Goal: Task Accomplishment & Management: Manage account settings

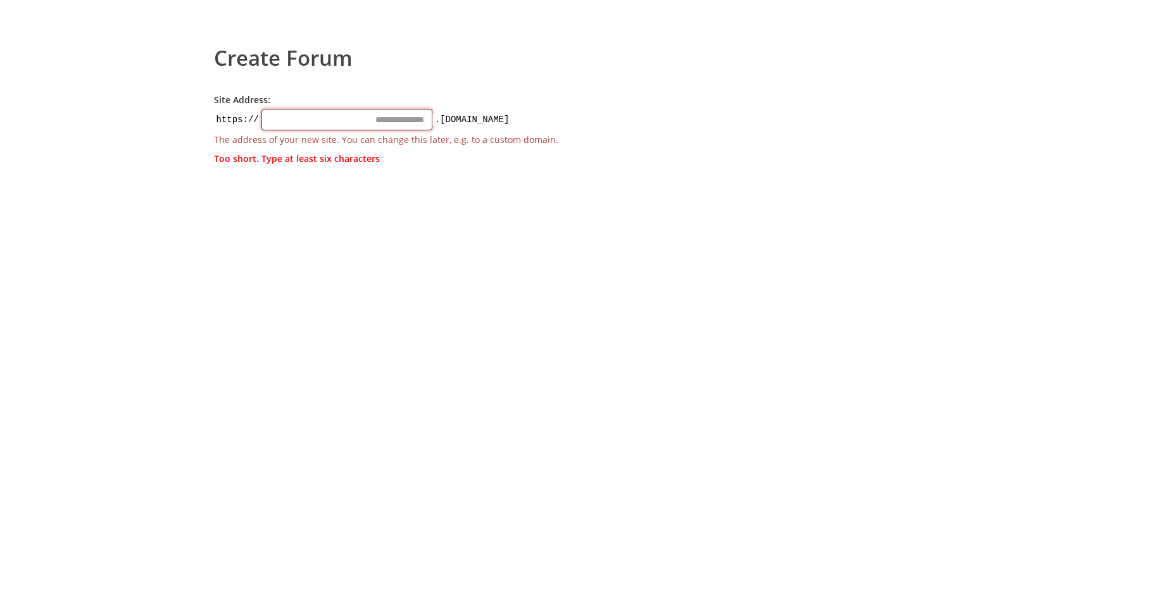
click at [400, 119] on input "Site Address:" at bounding box center [346, 120] width 171 height 22
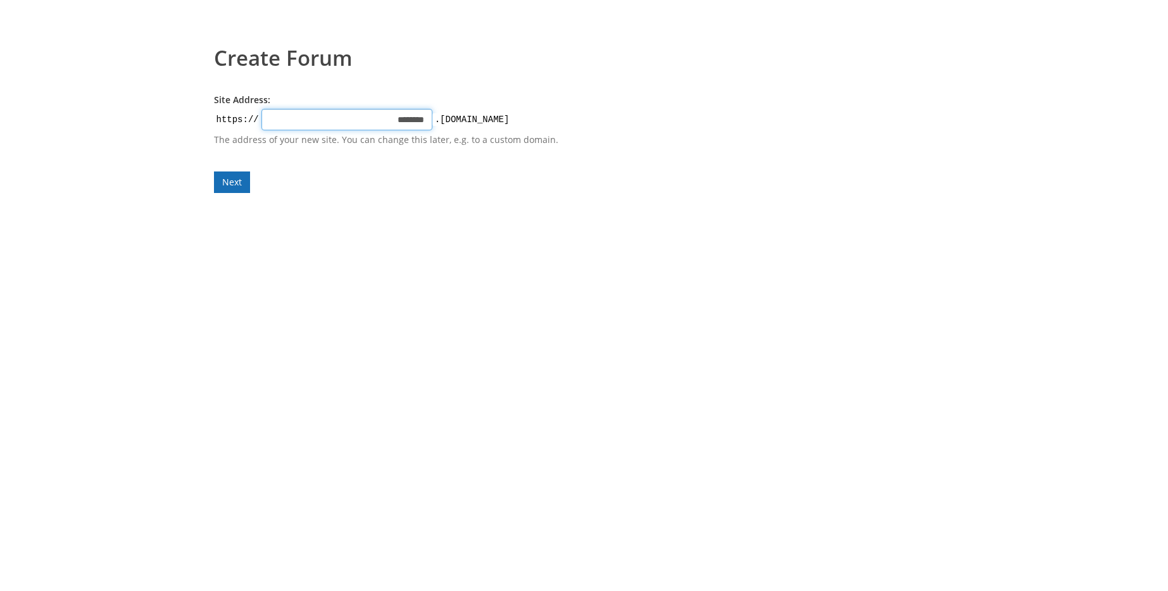
type input "********"
click at [233, 187] on form "Site Address: https:// ******** .talkyard.net The address of your new site. You…" at bounding box center [397, 143] width 367 height 99
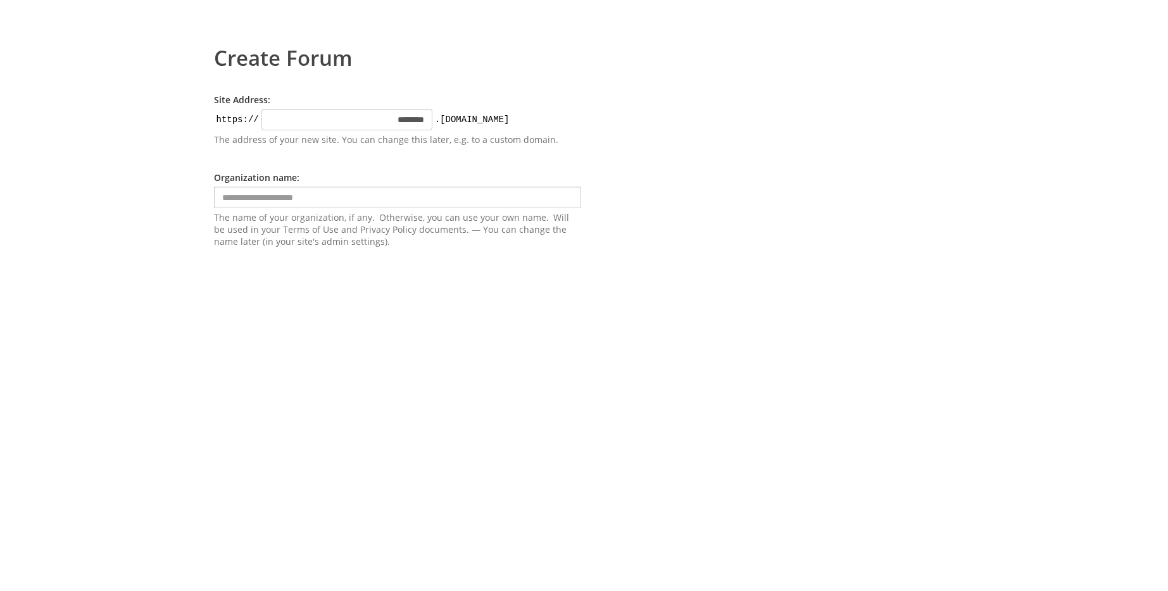
click at [281, 199] on input "text" at bounding box center [397, 198] width 367 height 22
type input "****"
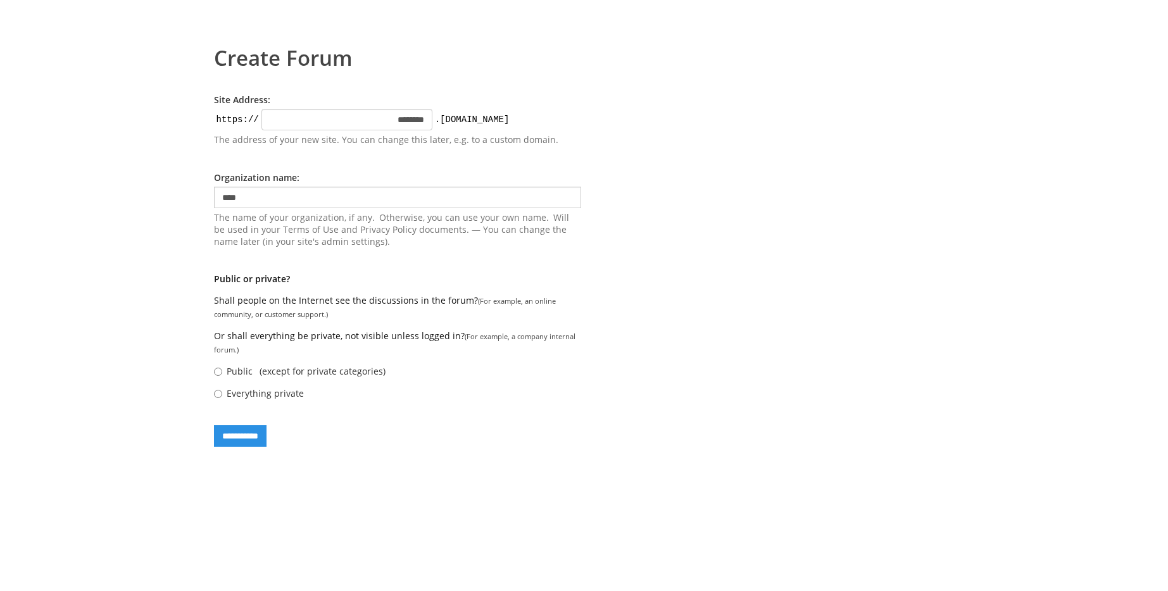
click at [234, 288] on form "**********" at bounding box center [397, 270] width 367 height 353
click at [273, 393] on label "Everything private" at bounding box center [265, 393] width 77 height 12
click at [222, 393] on input "Everything private" at bounding box center [218, 394] width 8 height 8
radio input "****"
click at [257, 435] on input "**********" at bounding box center [240, 436] width 53 height 22
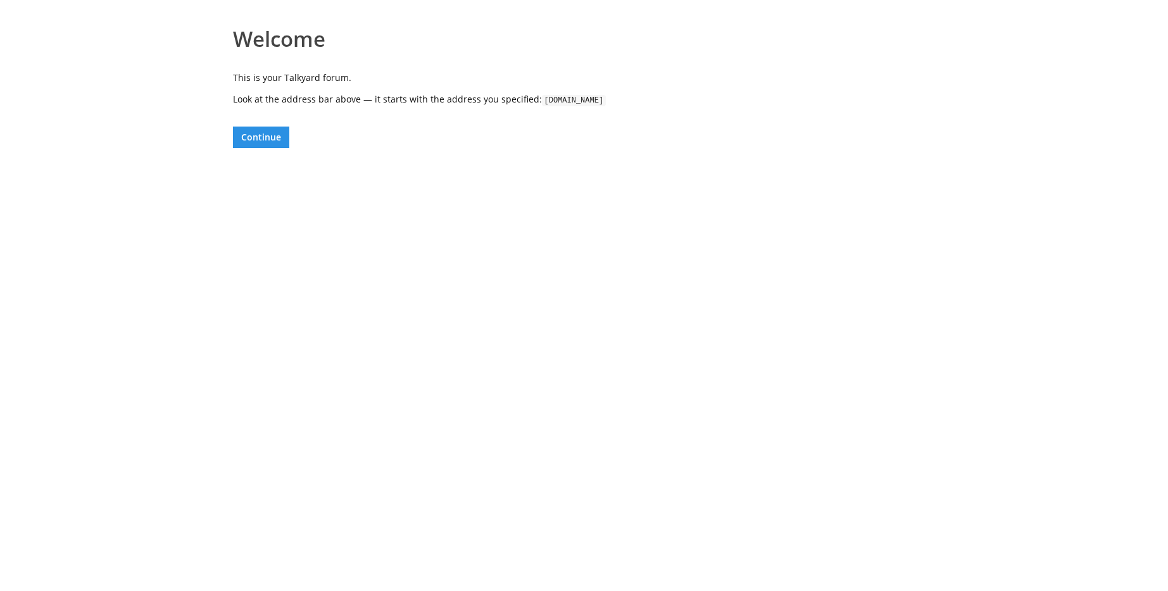
click at [257, 148] on body "Welcome This is your Talkyard forum. Look at the address bar above — it starts …" at bounding box center [584, 295] width 1168 height 591
click at [261, 136] on button "Continue" at bounding box center [261, 138] width 56 height 22
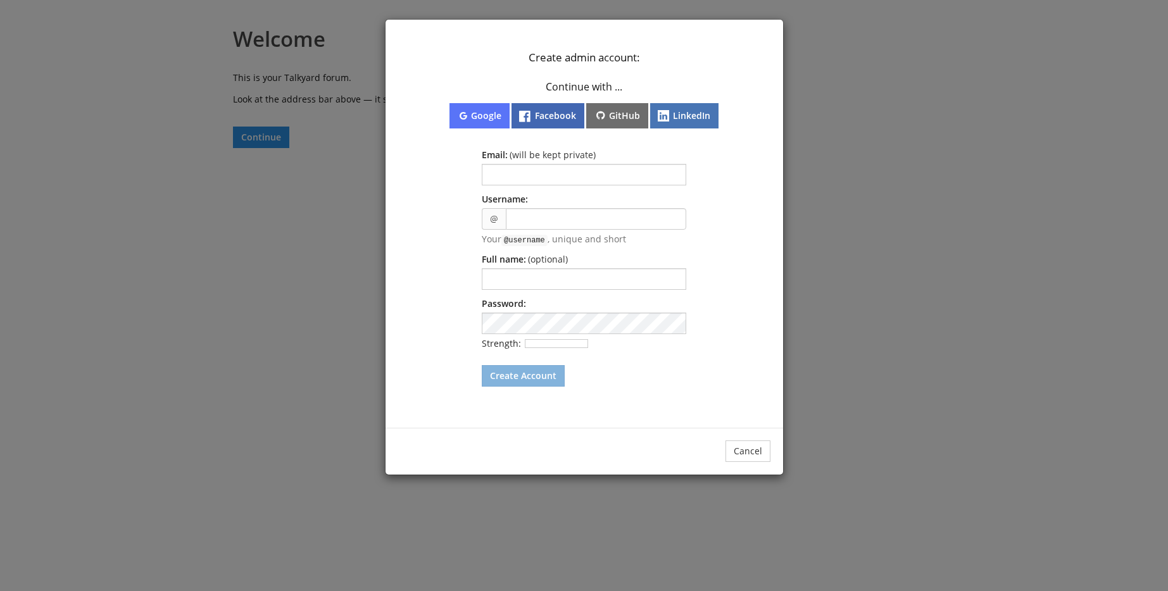
click at [598, 58] on p "Create admin account:" at bounding box center [584, 58] width 366 height 14
click at [602, 83] on p "Continue with ..." at bounding box center [584, 86] width 190 height 13
click at [547, 175] on input "text" at bounding box center [584, 175] width 204 height 22
type input "**********"
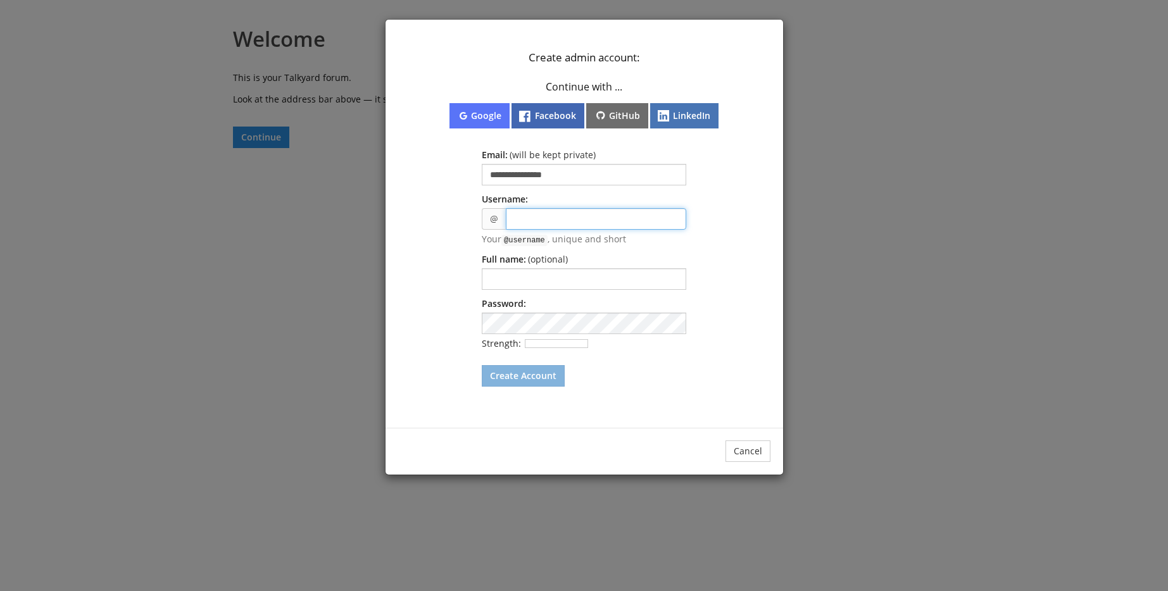
click at [568, 217] on input "text" at bounding box center [596, 219] width 180 height 22
type input "***"
click at [553, 272] on input "text" at bounding box center [584, 279] width 204 height 22
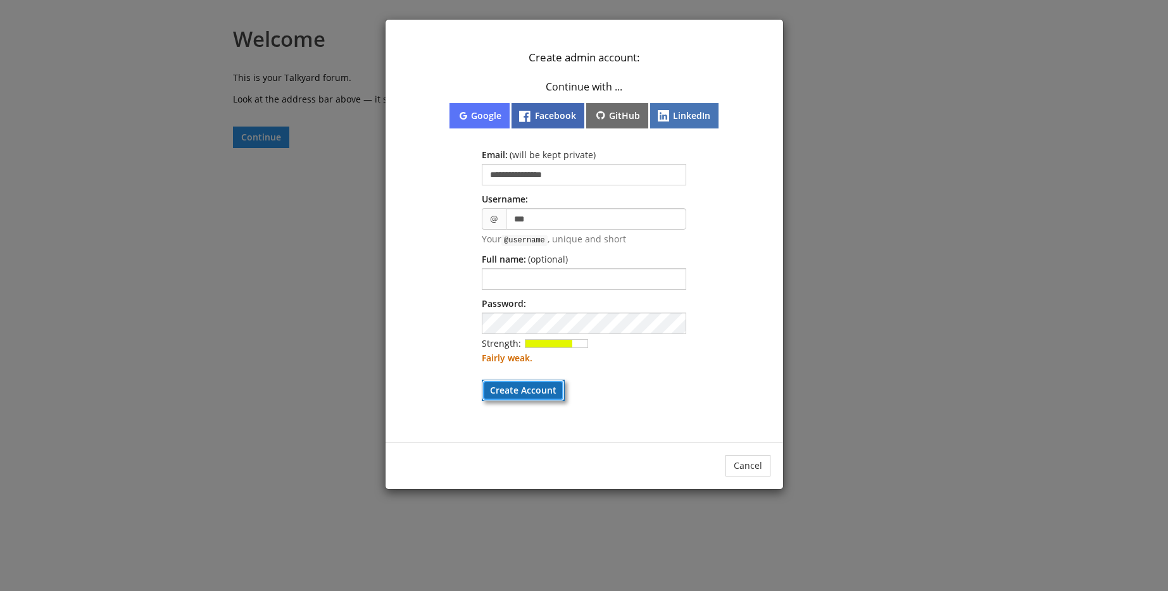
click at [508, 387] on button "Create Account" at bounding box center [523, 391] width 83 height 22
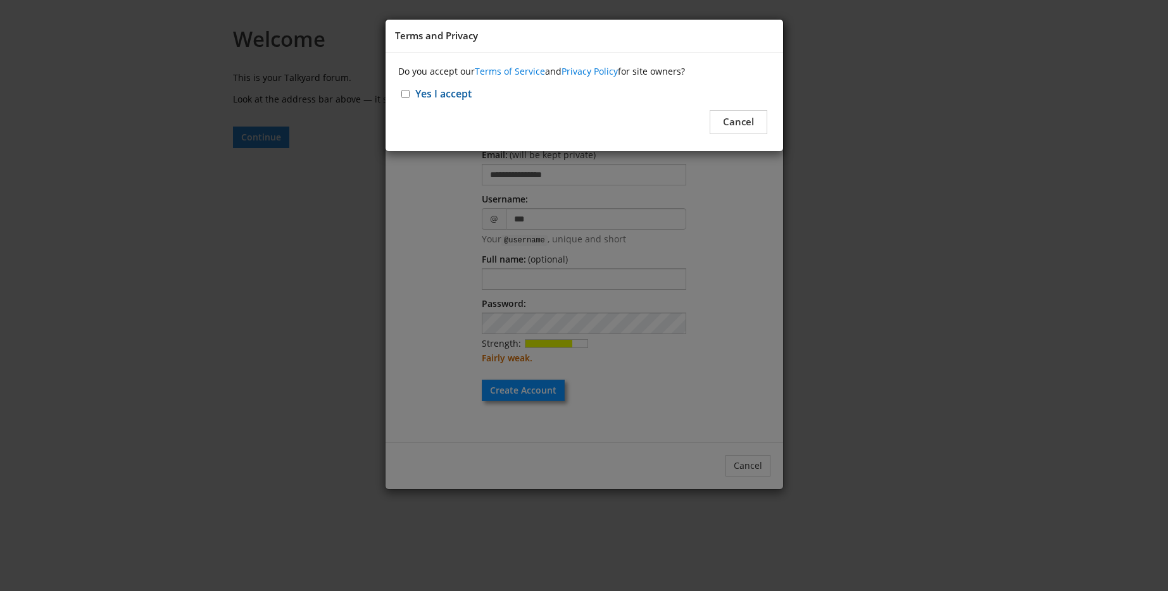
click at [411, 101] on label "Yes I accept" at bounding box center [443, 94] width 64 height 20
click at [409, 98] on input "Yes I accept" at bounding box center [405, 94] width 8 height 8
checkbox input "****"
click at [733, 114] on button "Continue" at bounding box center [732, 121] width 70 height 23
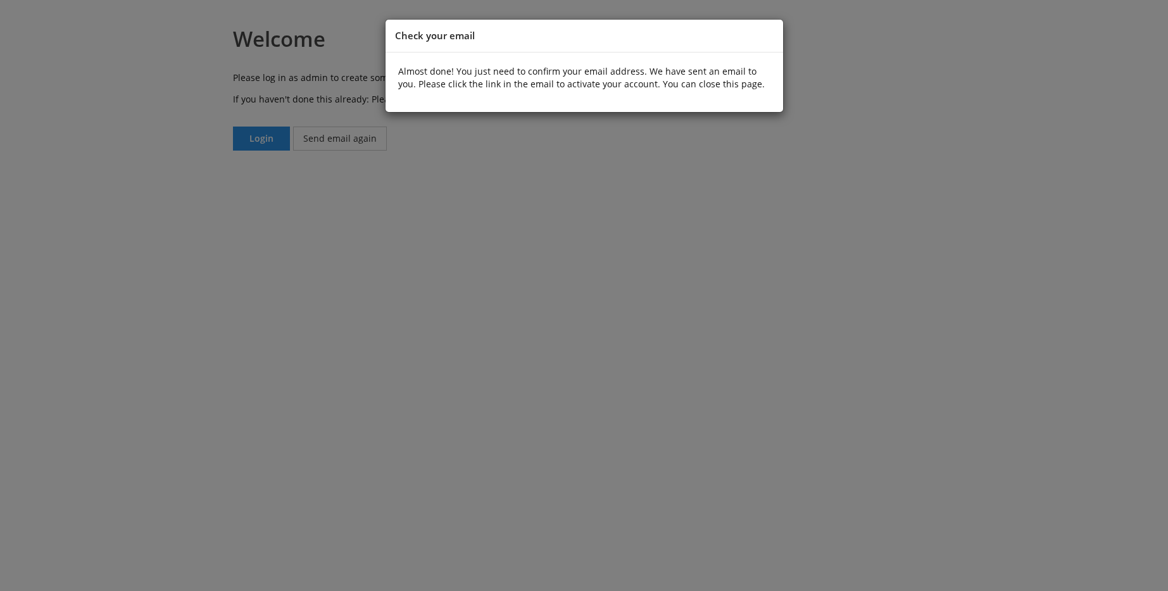
click at [754, 142] on div "Check your email Almost done! You just need to confirm your email address. We h…" at bounding box center [584, 295] width 1168 height 591
click at [569, 82] on p "Almost done! You just need to confirm your email address. We have sent an email…" at bounding box center [584, 77] width 372 height 25
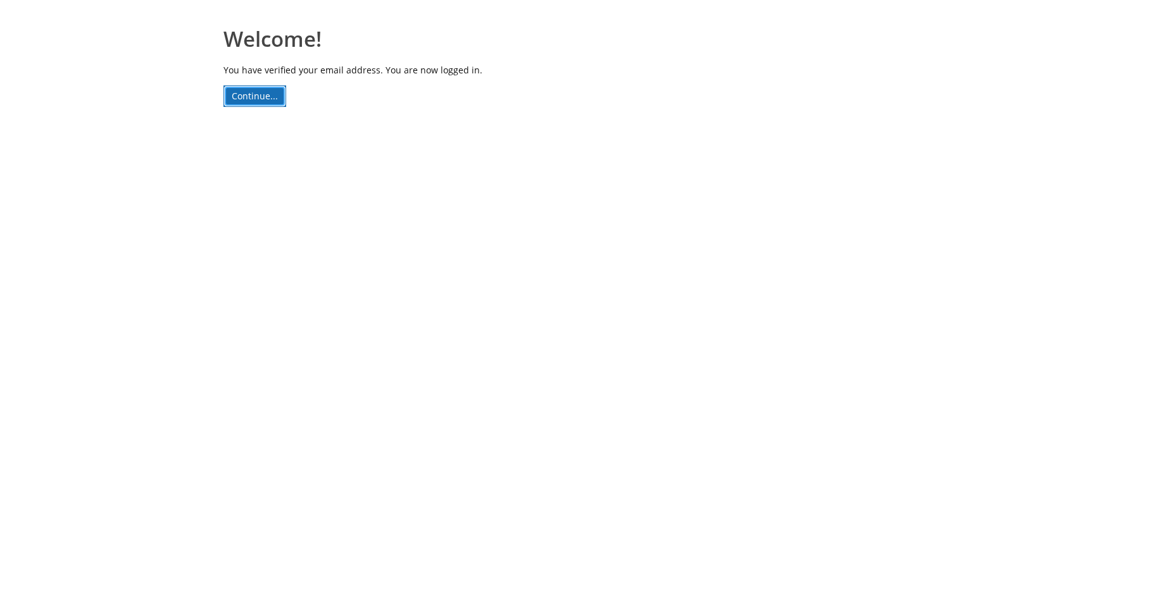
click at [262, 96] on link "Continue..." at bounding box center [254, 96] width 63 height 22
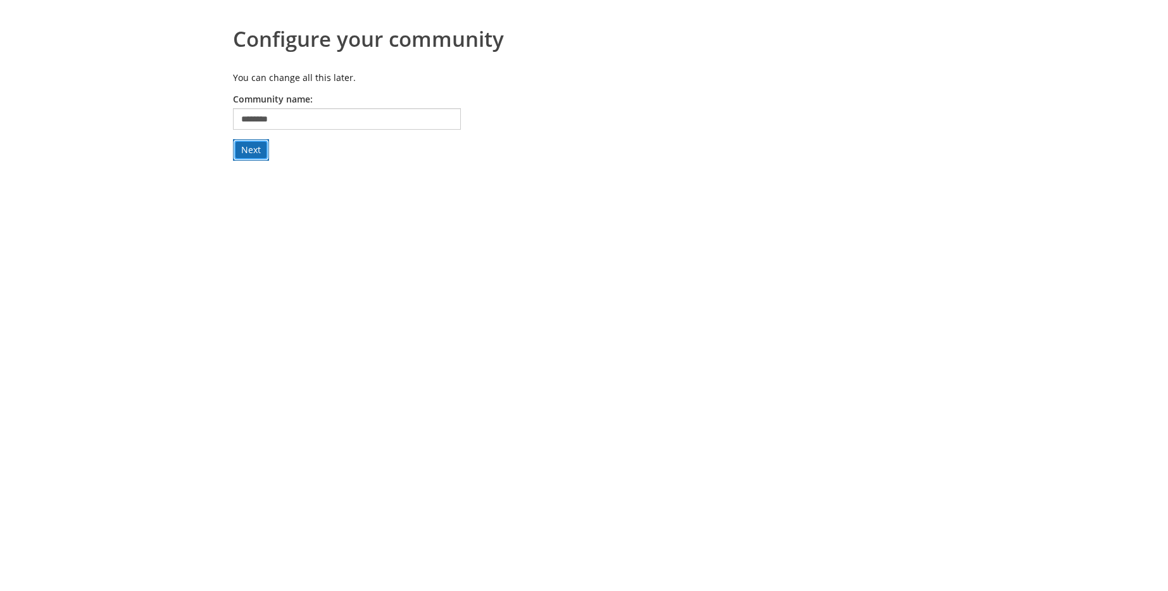
click at [260, 154] on button "Next" at bounding box center [251, 150] width 36 height 22
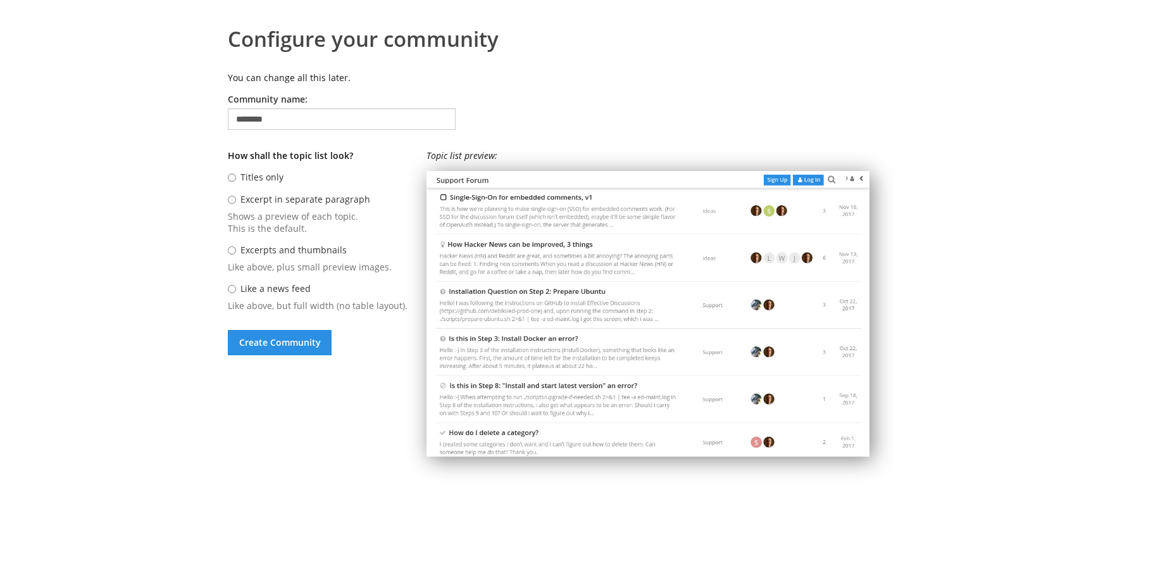
click at [284, 180] on label "Titles only" at bounding box center [261, 177] width 43 height 12
click at [236, 180] on input "Titles only" at bounding box center [232, 177] width 8 height 8
radio input "****"
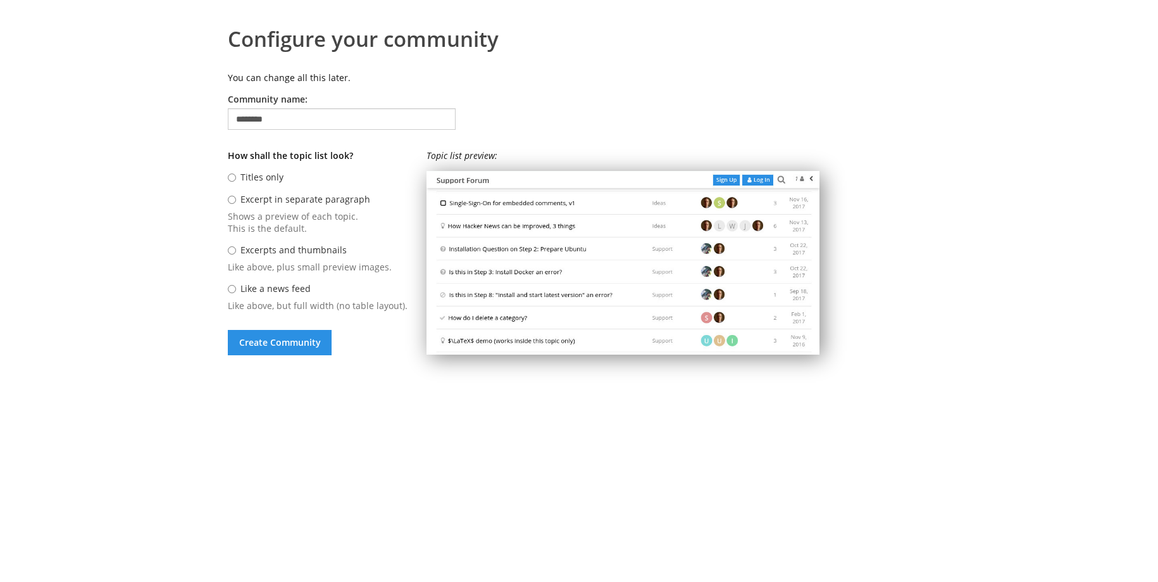
click at [285, 194] on label "Excerpt in separate paragraph" at bounding box center [305, 199] width 130 height 12
click at [236, 196] on input "Excerpt in separate paragraph" at bounding box center [232, 200] width 8 height 8
radio input "****"
radio input "*****"
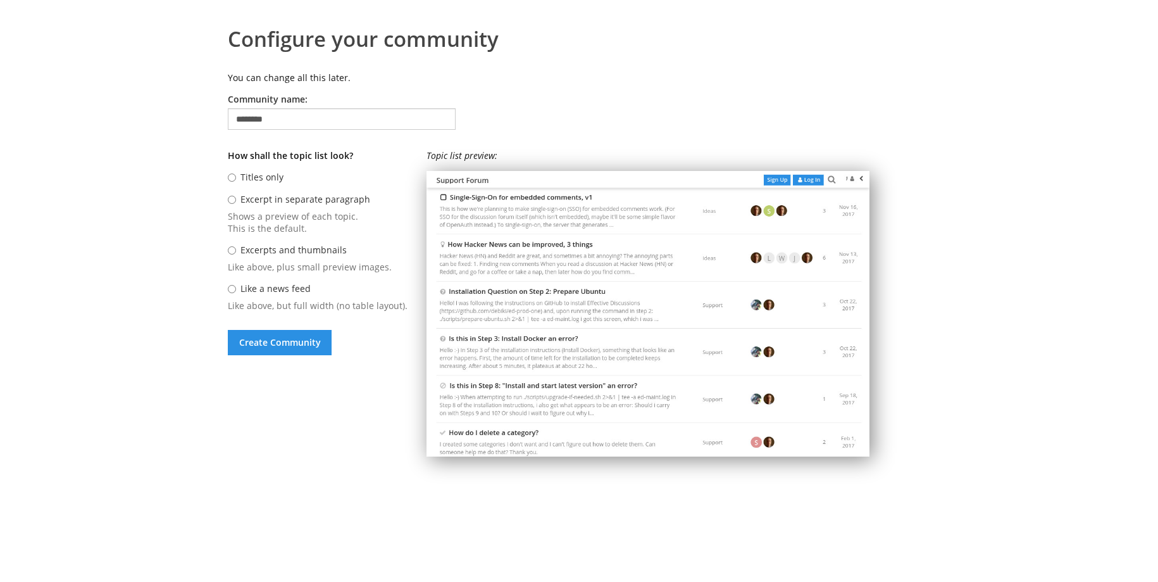
click at [285, 251] on label "Excerpts and thumbnails" at bounding box center [293, 250] width 106 height 12
click at [236, 251] on input "Excerpts and thumbnails" at bounding box center [232, 250] width 8 height 8
radio input "****"
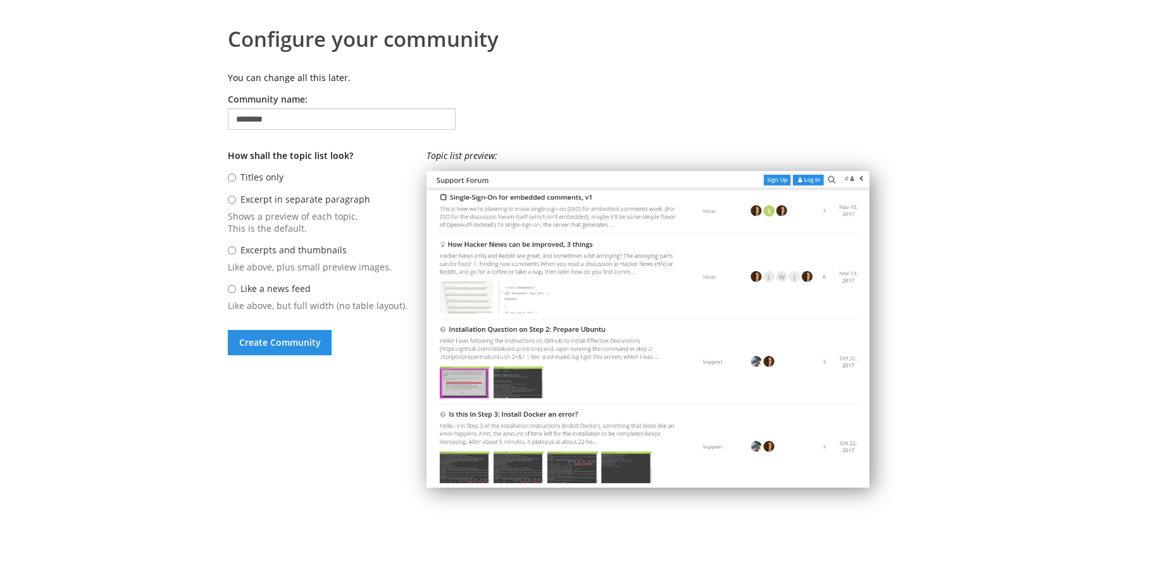
click at [291, 199] on label "Excerpt in separate paragraph" at bounding box center [305, 199] width 130 height 12
click at [236, 199] on input "Excerpt in separate paragraph" at bounding box center [232, 200] width 8 height 8
radio input "****"
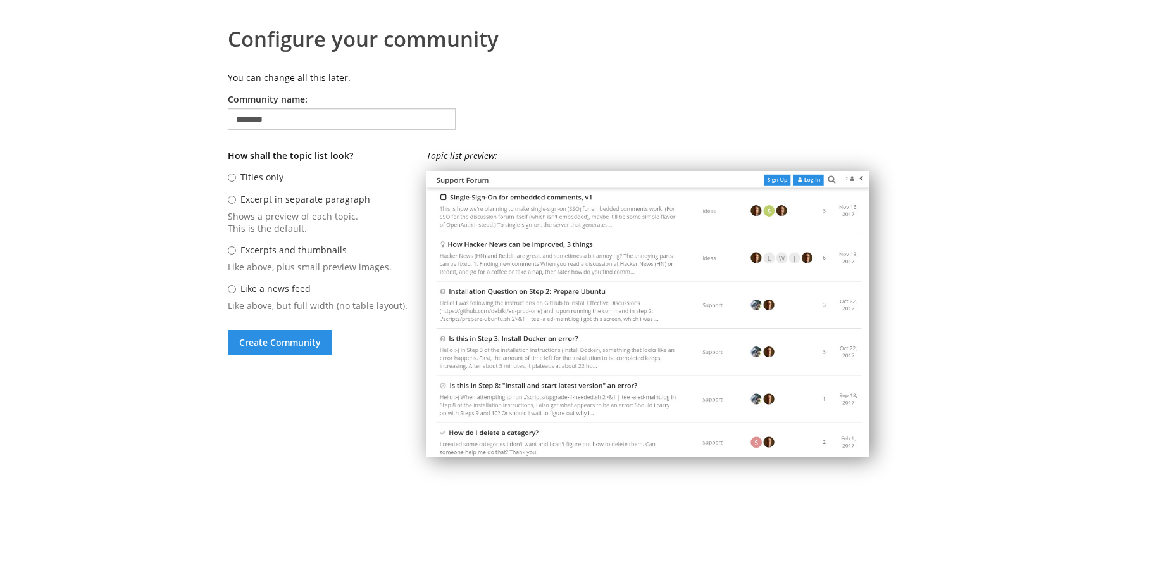
click at [303, 253] on label "Excerpts and thumbnails" at bounding box center [293, 250] width 106 height 12
click at [236, 253] on input "Excerpts and thumbnails" at bounding box center [232, 250] width 8 height 8
radio input "****"
radio input "*****"
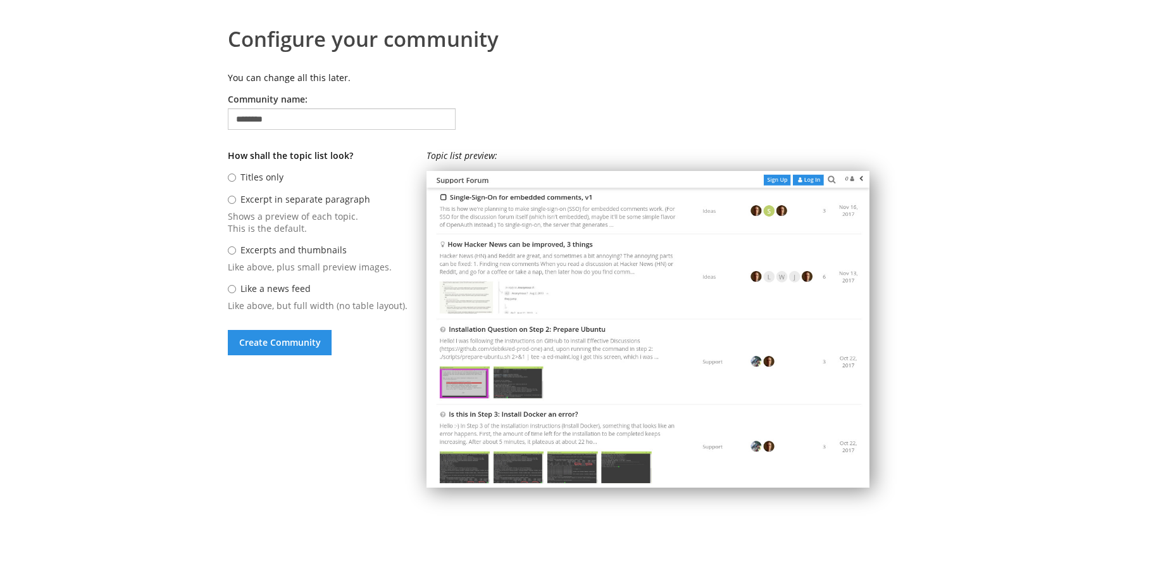
click at [299, 292] on label "Like a news feed" at bounding box center [275, 288] width 70 height 12
click at [236, 292] on input "Like a news feed" at bounding box center [232, 289] width 8 height 8
radio input "****"
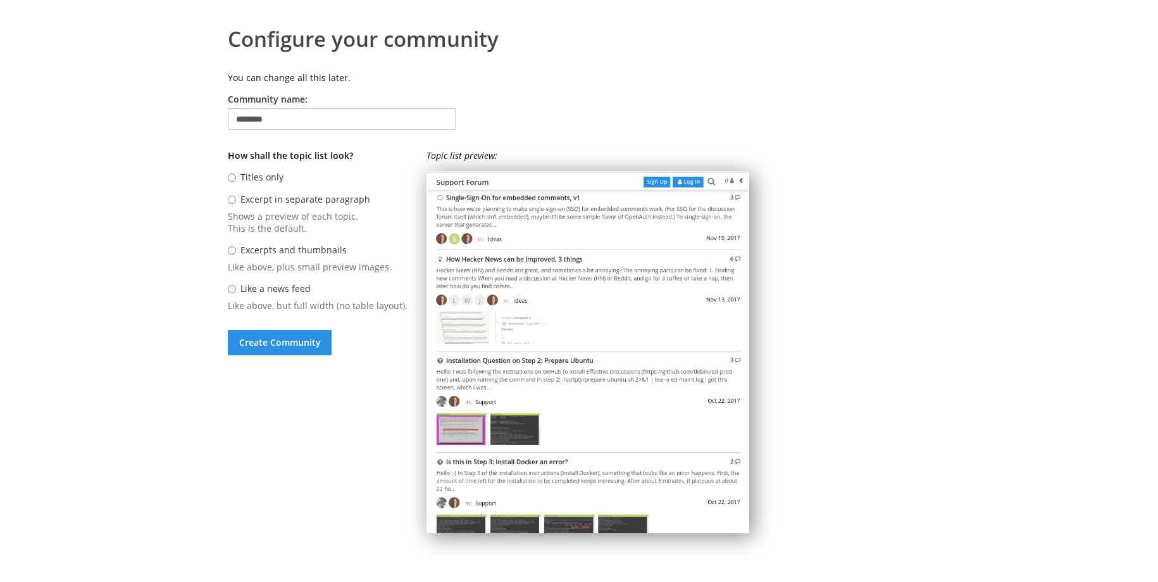
click at [311, 249] on label "Excerpts and thumbnails" at bounding box center [293, 250] width 106 height 12
click at [236, 249] on input "Excerpts and thumbnails" at bounding box center [232, 250] width 8 height 8
radio input "****"
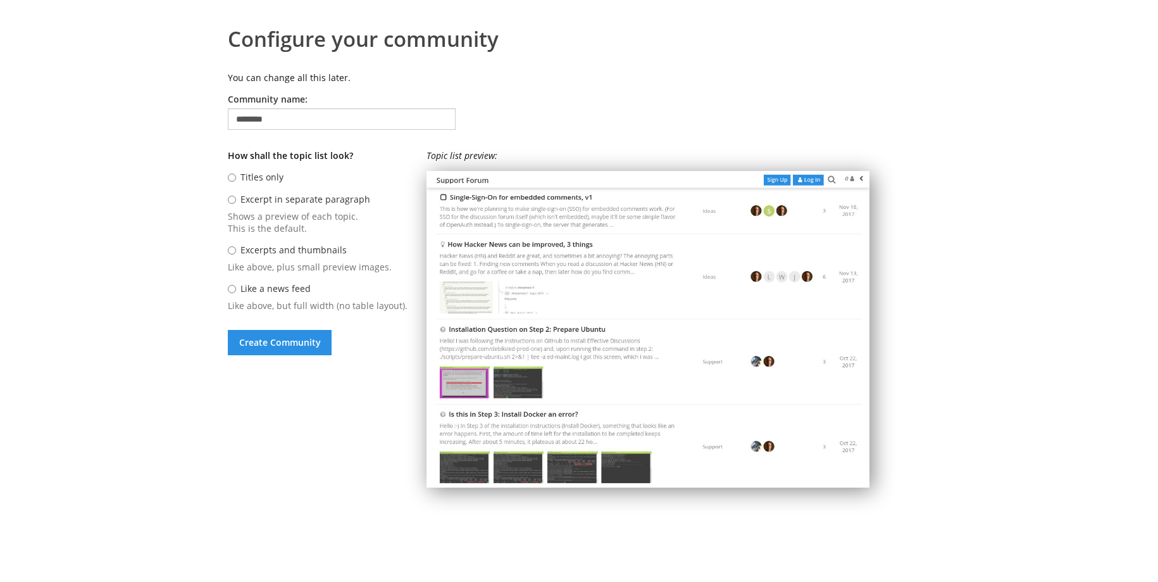
click at [302, 289] on label "Like a news feed" at bounding box center [275, 288] width 70 height 12
click at [236, 289] on input "Like a news feed" at bounding box center [232, 289] width 8 height 8
radio input "****"
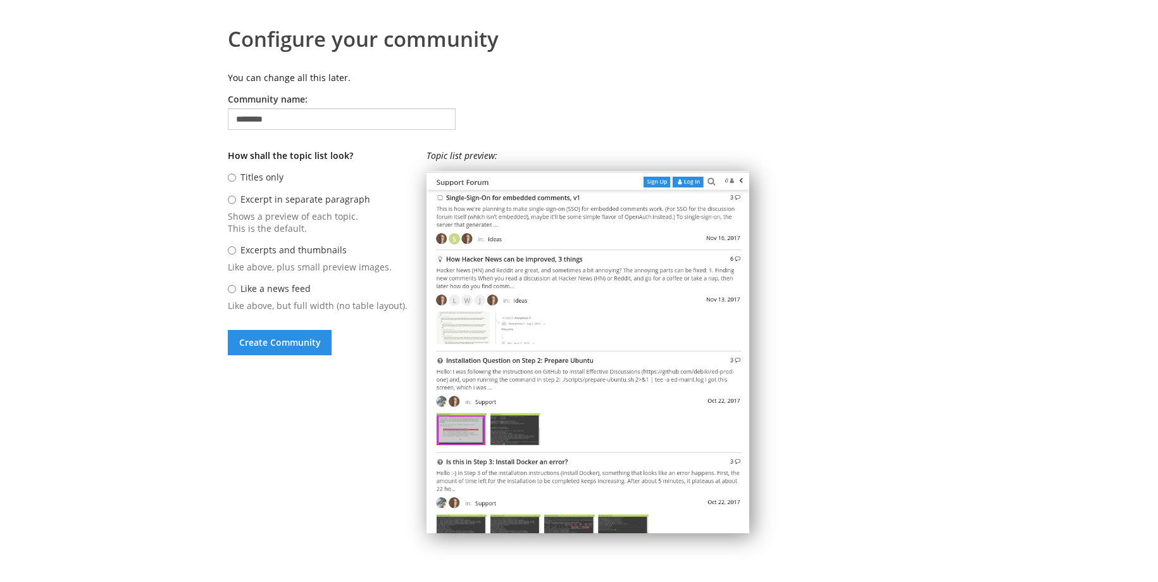
click at [306, 251] on label "Excerpts and thumbnails" at bounding box center [293, 250] width 106 height 12
click at [236, 251] on input "Excerpts and thumbnails" at bounding box center [232, 250] width 8 height 8
radio input "****"
radio input "*****"
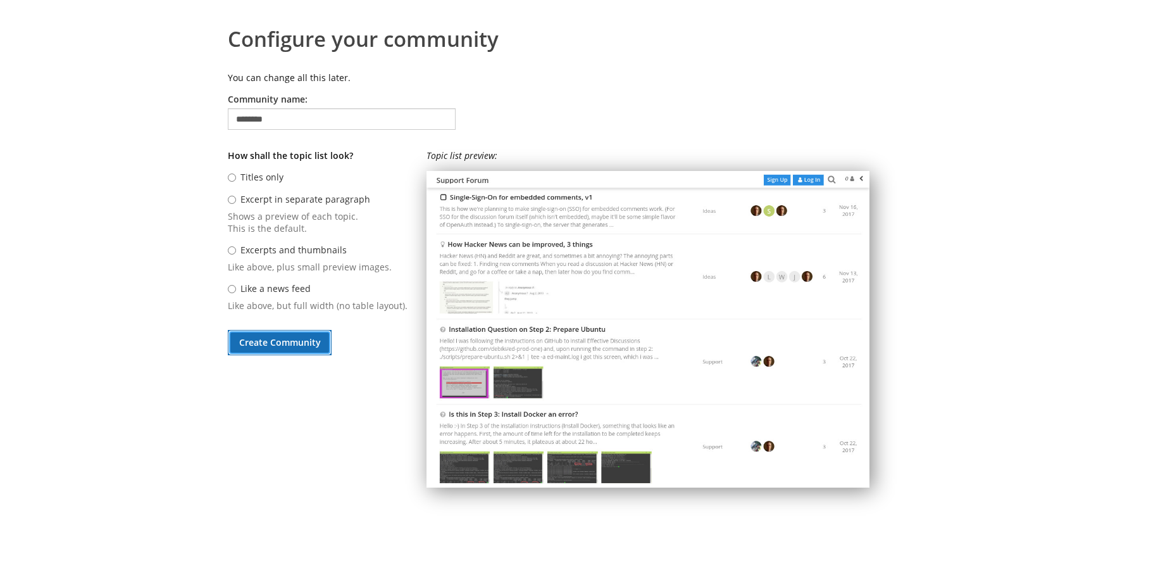
click at [298, 335] on button "Create Community" at bounding box center [280, 342] width 104 height 25
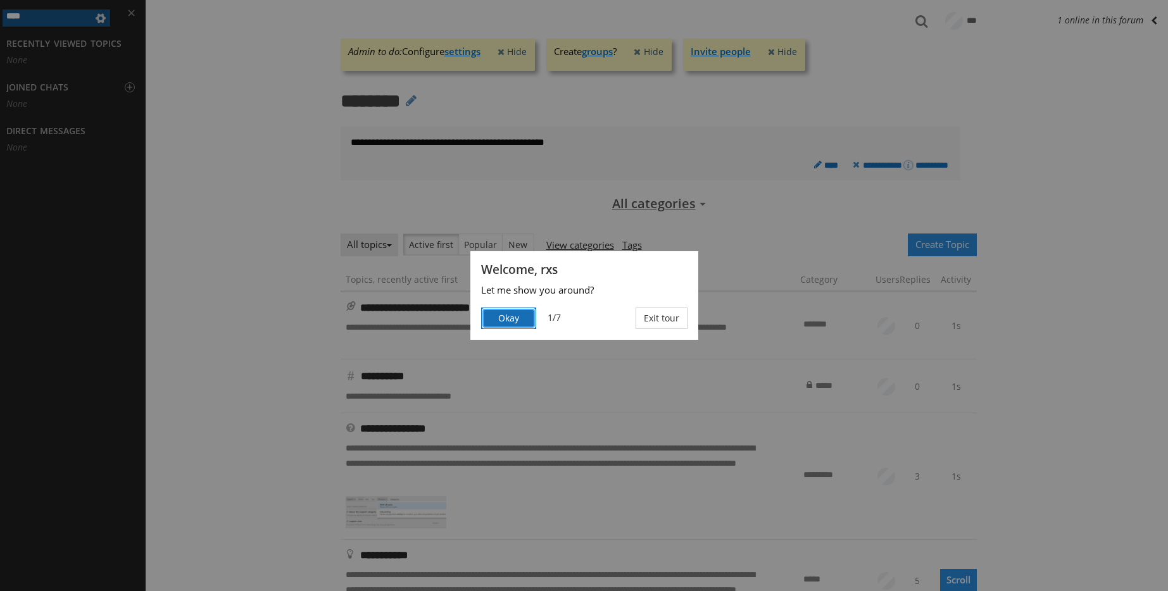
click at [517, 324] on button "Okay" at bounding box center [508, 319] width 55 height 22
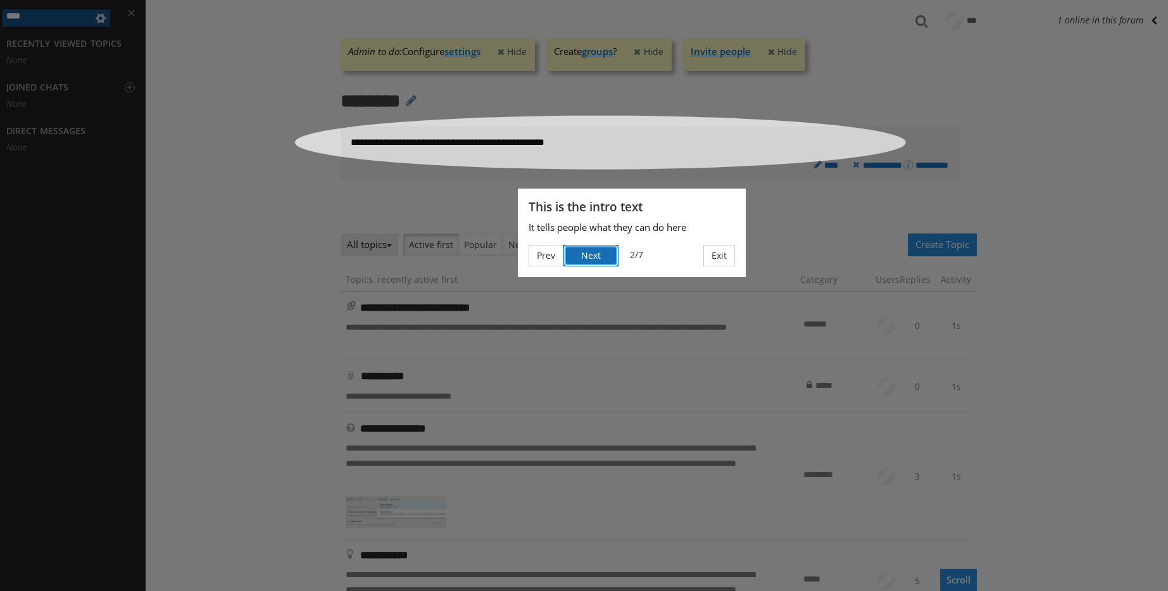
click at [604, 262] on button "Next" at bounding box center [590, 256] width 55 height 22
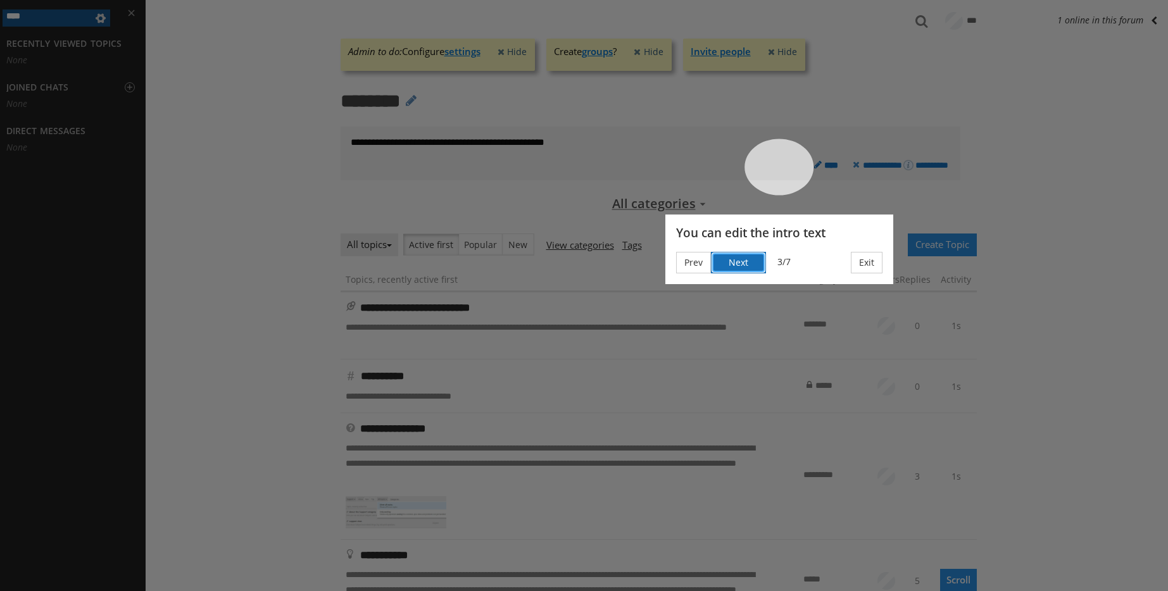
click at [740, 267] on button "Next" at bounding box center [738, 263] width 55 height 22
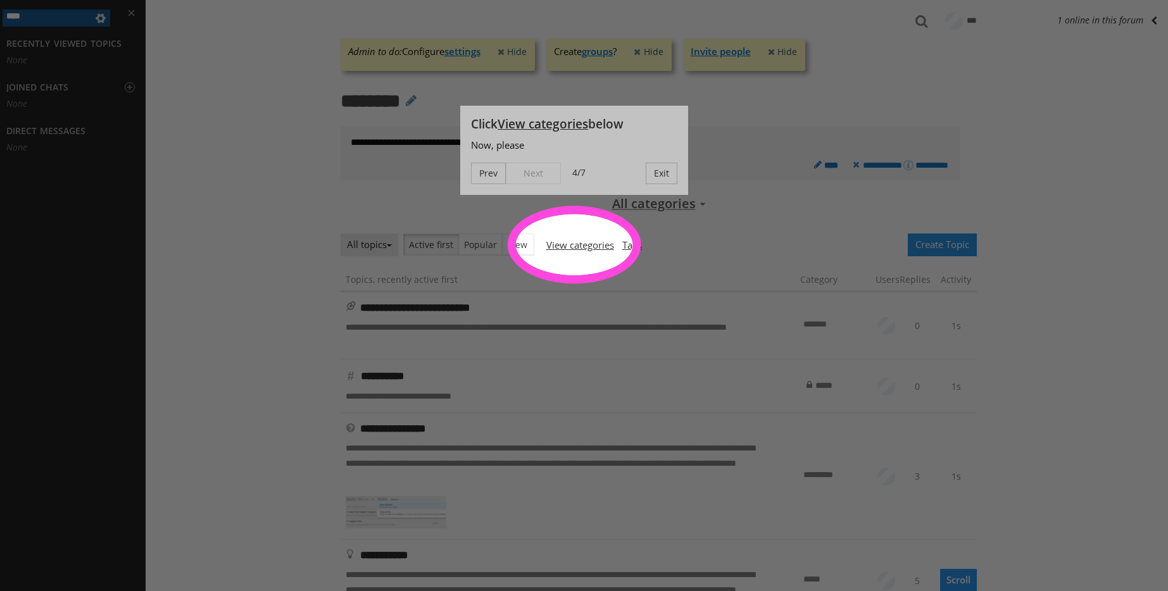
click at [566, 230] on div at bounding box center [584, 116] width 1168 height 233
click at [608, 176] on div "Prev Next 4/7 Exit" at bounding box center [574, 174] width 206 height 22
click at [675, 175] on button "Exit" at bounding box center [661, 174] width 32 height 22
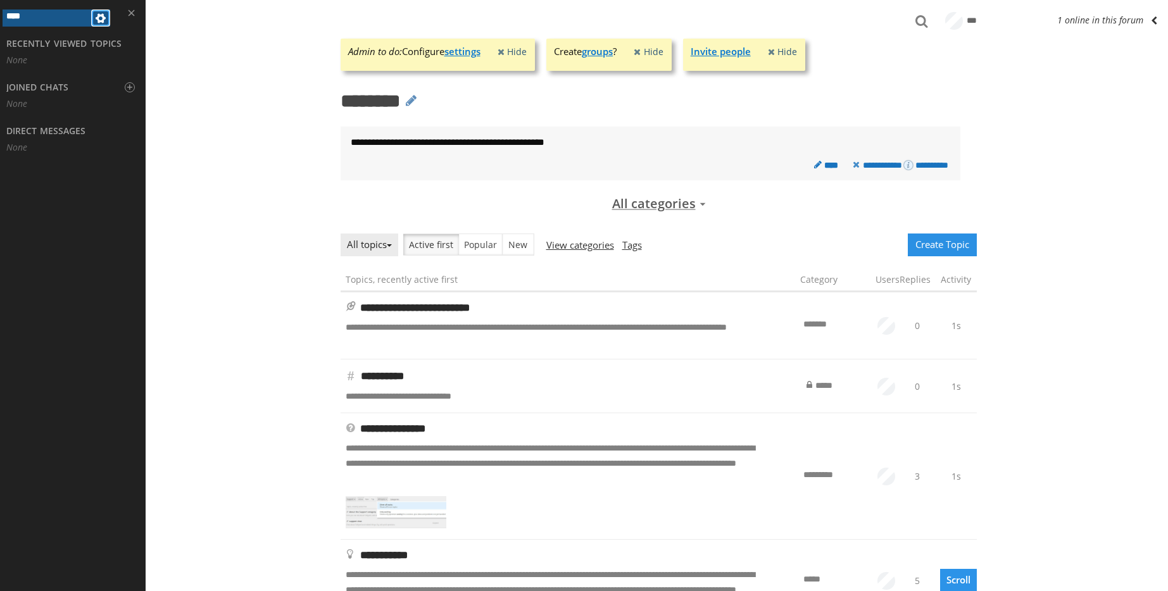
click at [101, 22] on span at bounding box center [100, 18] width 15 height 15
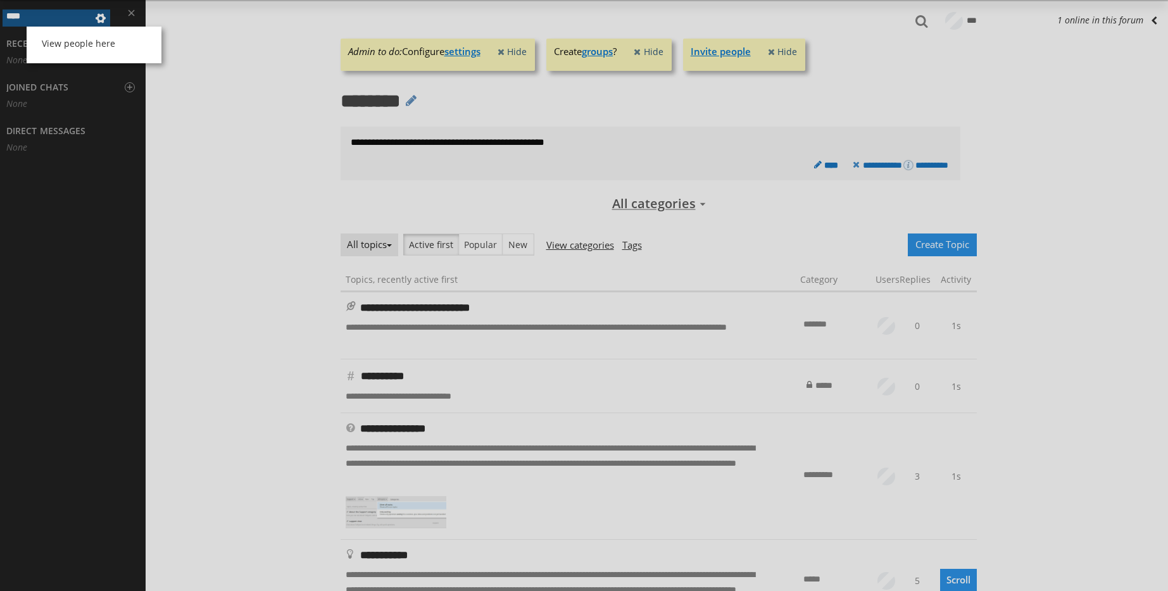
click at [101, 22] on div "View people here" at bounding box center [584, 295] width 1168 height 591
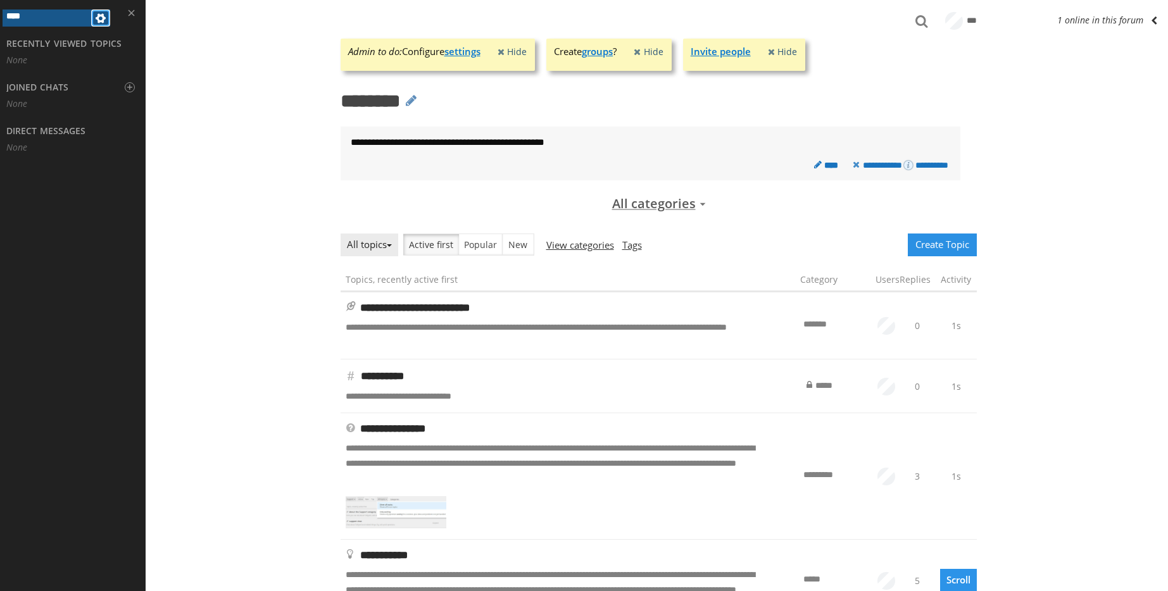
click at [101, 22] on span at bounding box center [100, 18] width 15 height 15
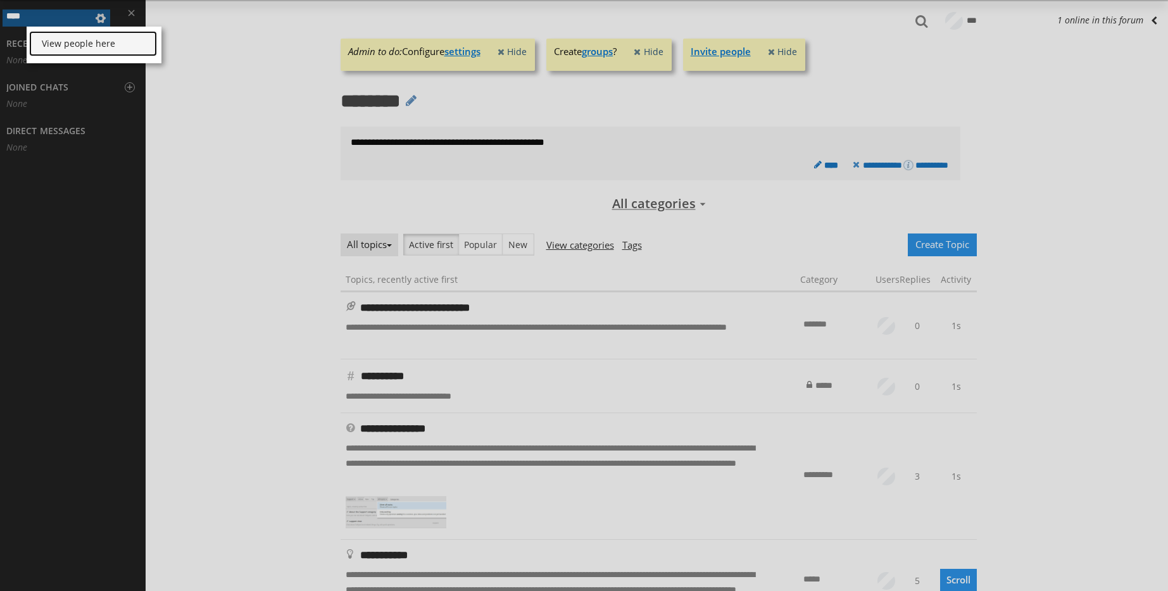
click at [105, 37] on link "View people here" at bounding box center [93, 43] width 128 height 25
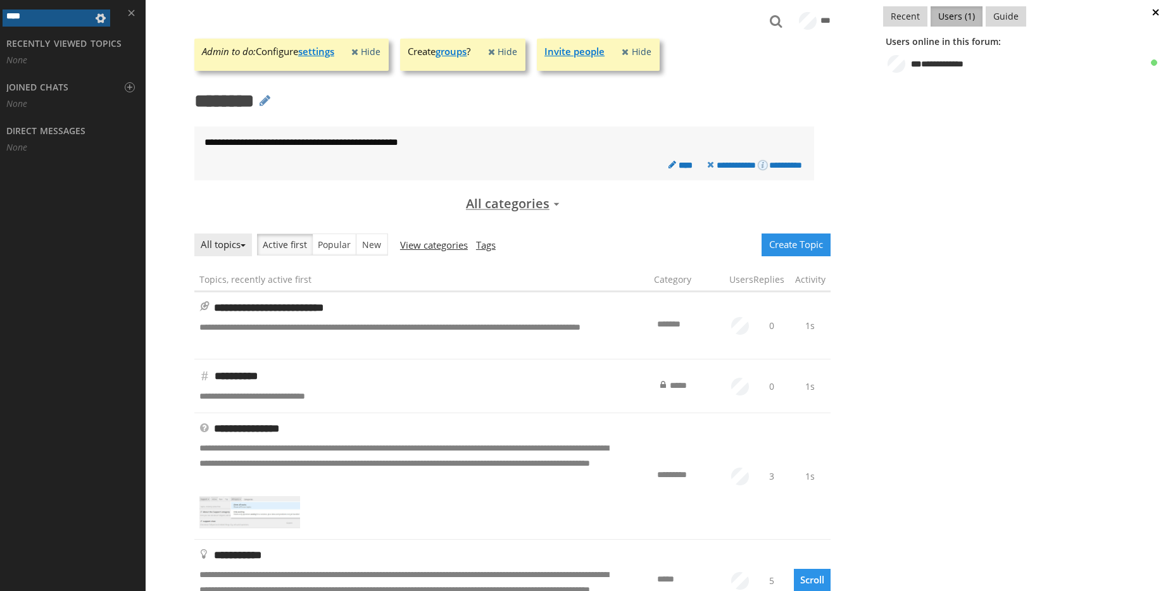
click at [1162, 10] on button at bounding box center [1157, 12] width 22 height 25
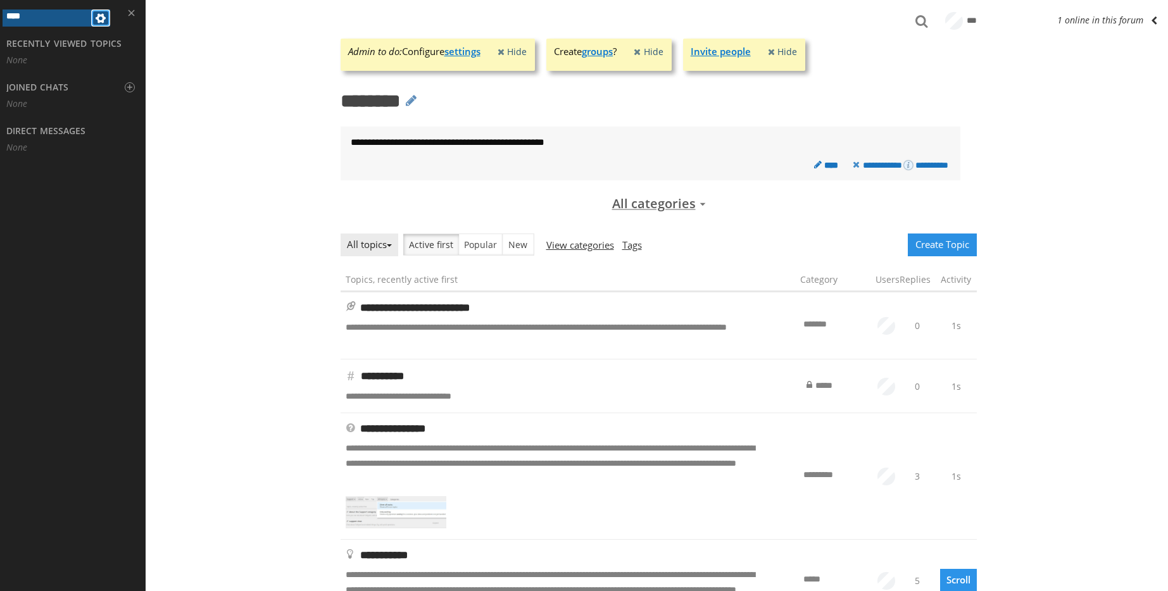
click at [107, 22] on span at bounding box center [100, 18] width 15 height 15
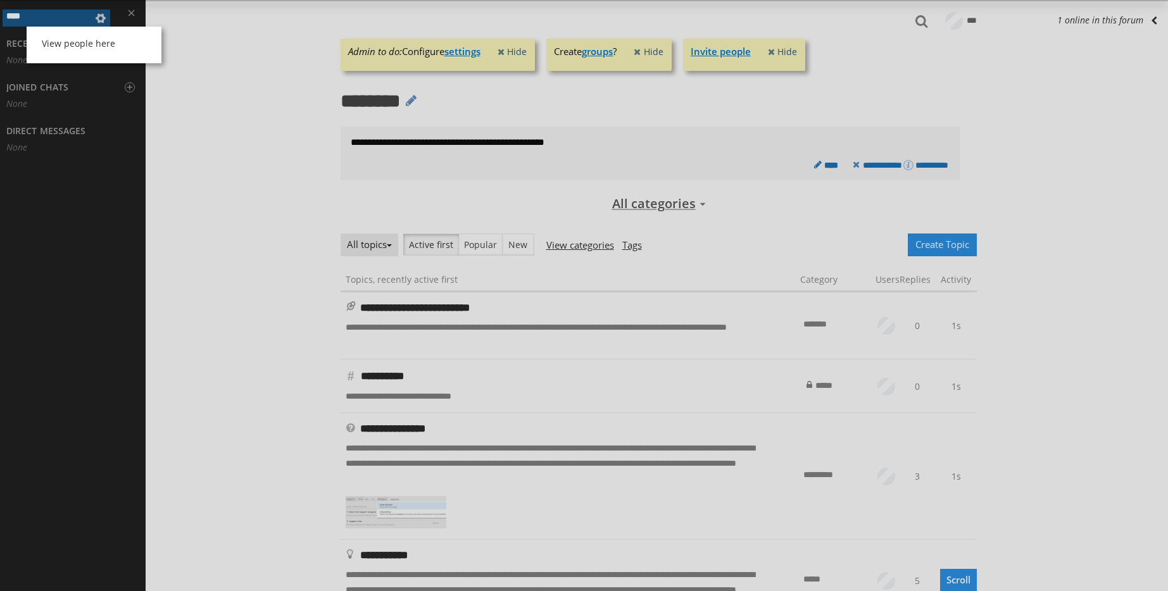
click at [106, 21] on div "View people here" at bounding box center [584, 295] width 1168 height 591
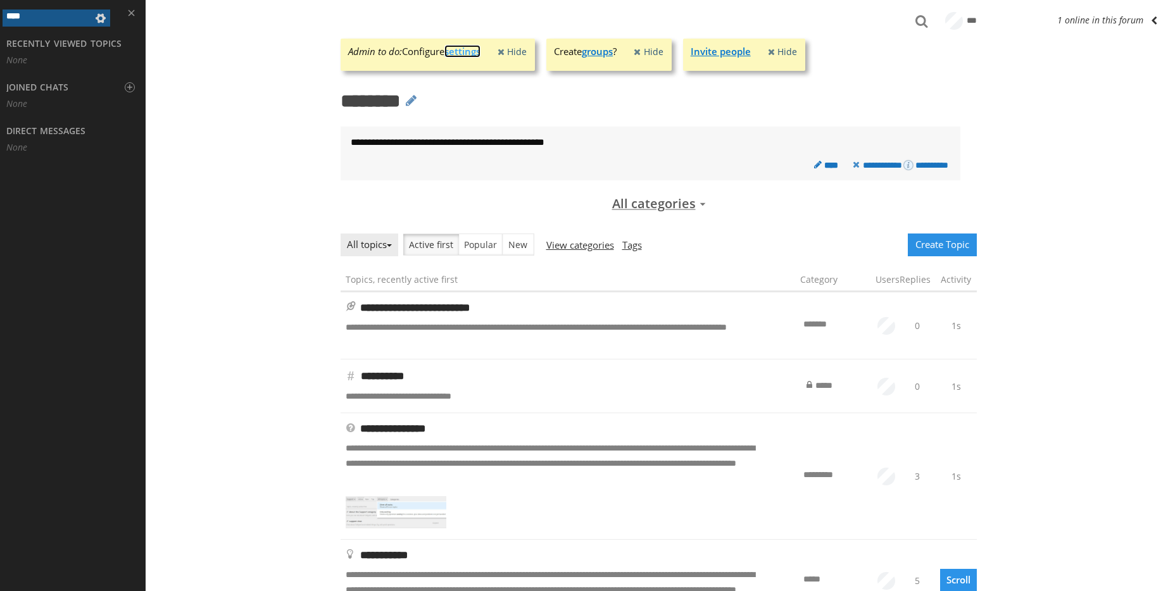
click at [466, 53] on link "settings" at bounding box center [462, 51] width 36 height 13
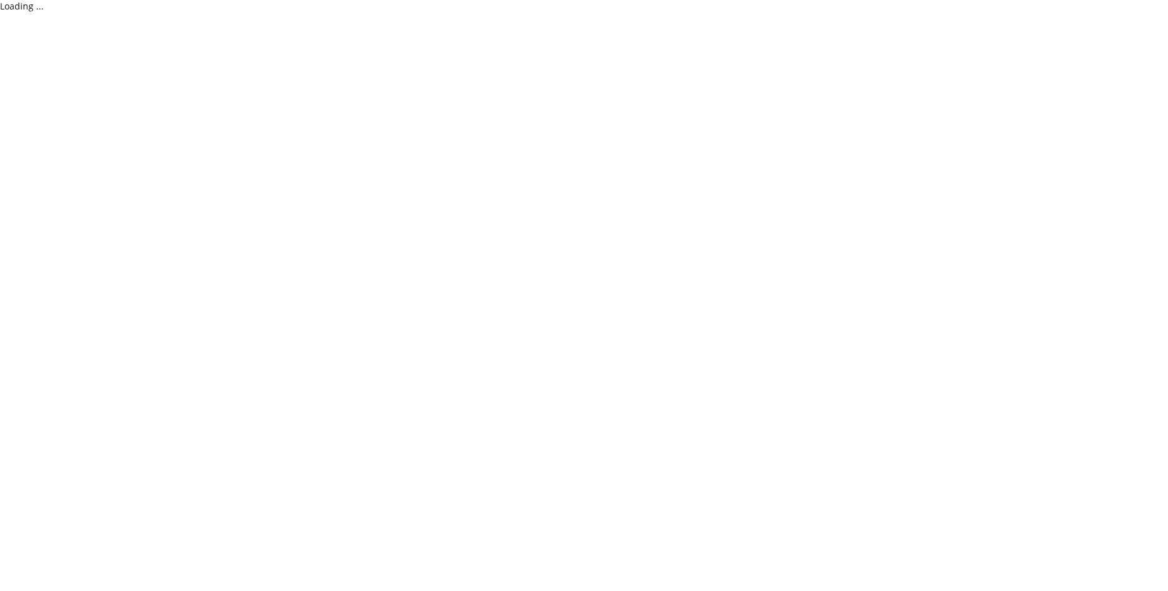
select select "40"
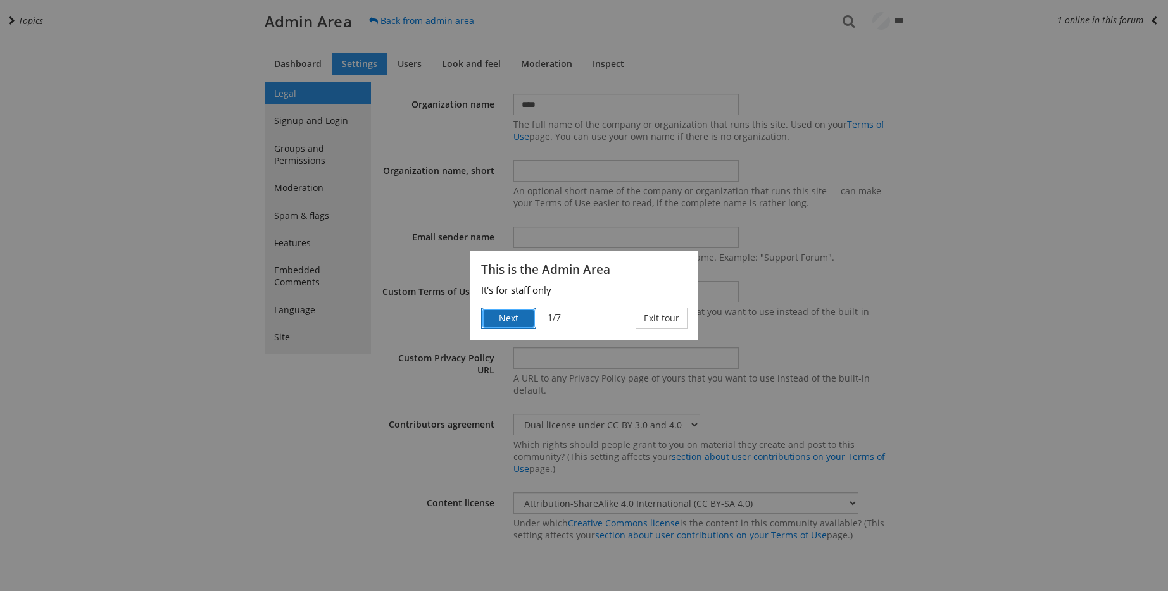
click at [523, 315] on button "Next" at bounding box center [508, 319] width 55 height 22
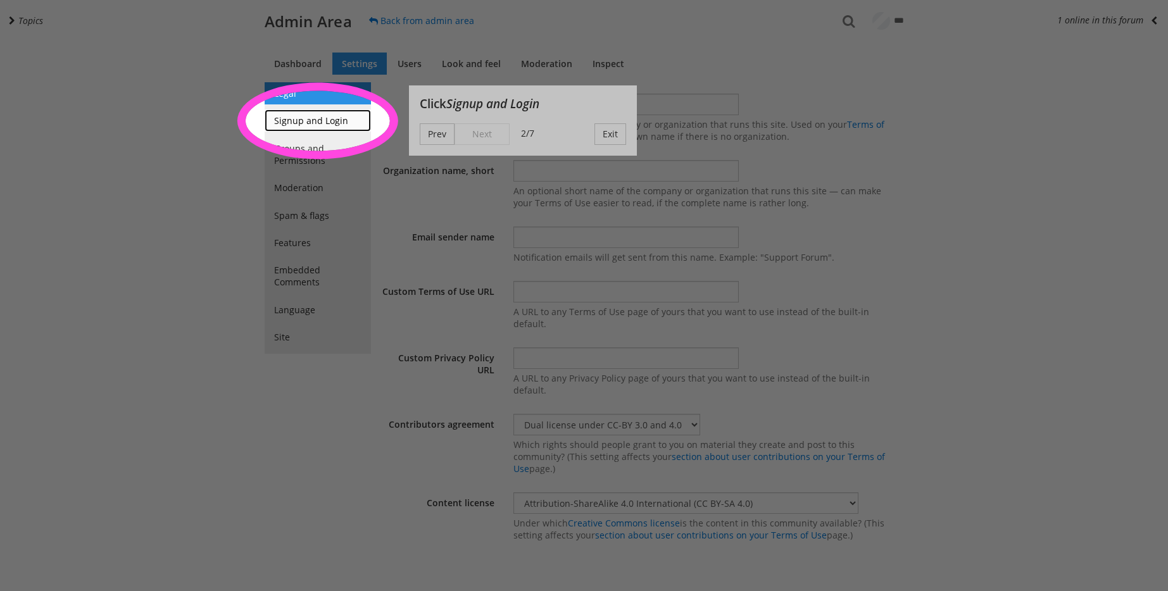
click at [355, 128] on link "Signup and Login" at bounding box center [318, 120] width 106 height 22
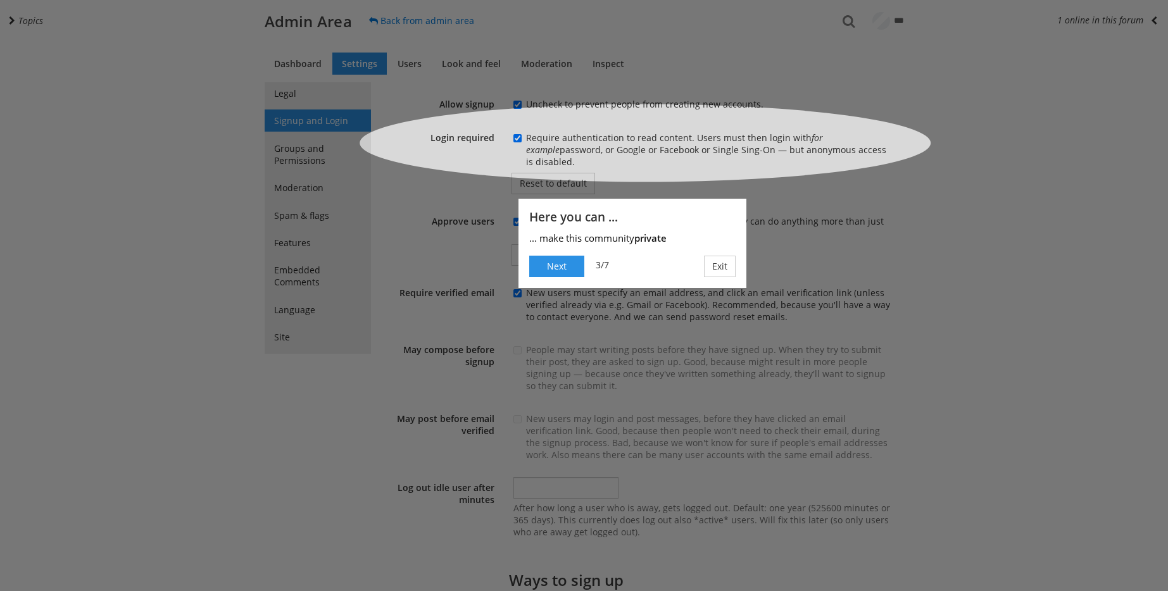
click at [561, 142] on div at bounding box center [644, 143] width 5241 height 4748
click at [568, 272] on button "Next" at bounding box center [556, 267] width 55 height 22
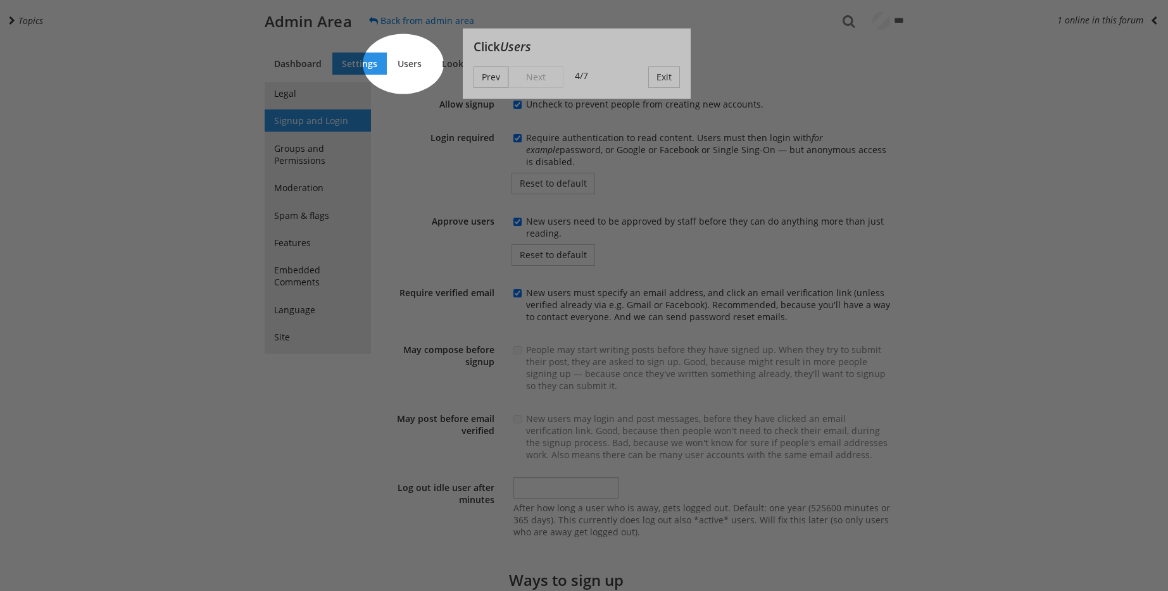
click at [536, 78] on div "Prev Next 4/7 Exit" at bounding box center [576, 77] width 206 height 22
click at [397, 58] on link "Users" at bounding box center [409, 64] width 43 height 22
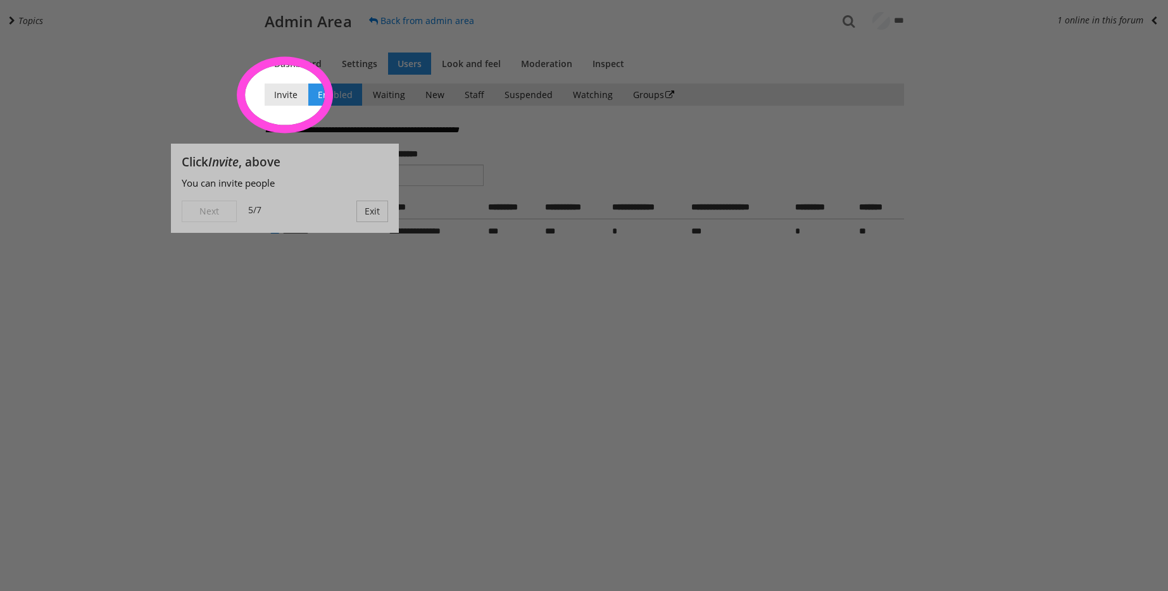
click at [277, 108] on div at bounding box center [584, 348] width 1168 height 485
click at [279, 103] on link "Invite" at bounding box center [286, 95] width 42 height 22
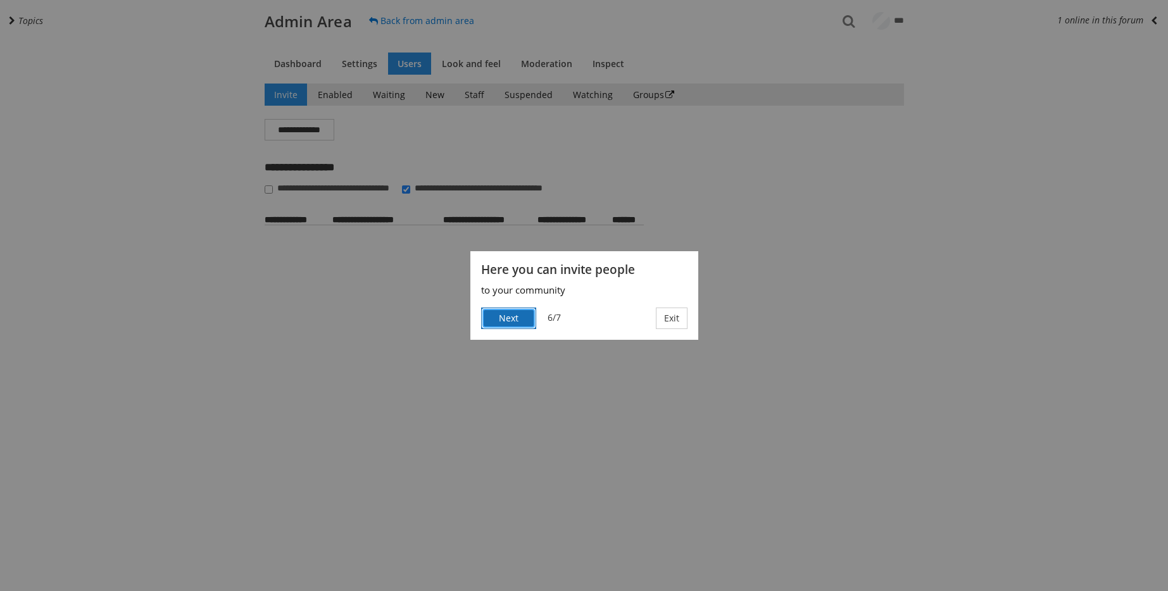
click at [504, 318] on button "Next" at bounding box center [508, 319] width 55 height 22
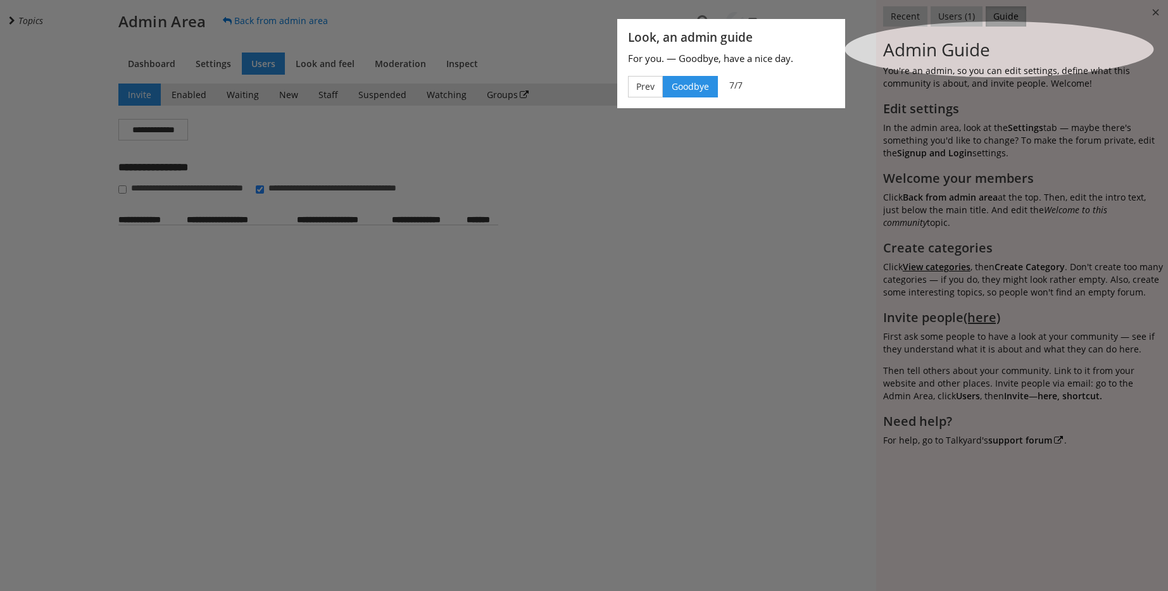
click at [987, 53] on div at bounding box center [999, 49] width 4979 height 4726
click at [687, 86] on button "Goodbye" at bounding box center [690, 87] width 55 height 22
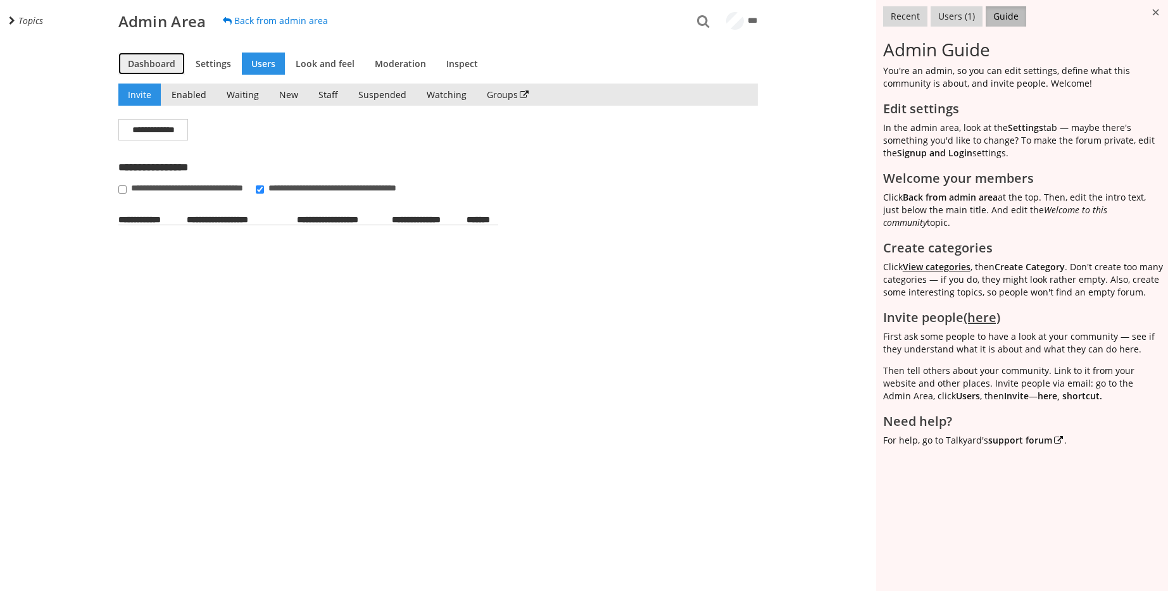
click at [153, 61] on link "Dashboard" at bounding box center [151, 64] width 66 height 22
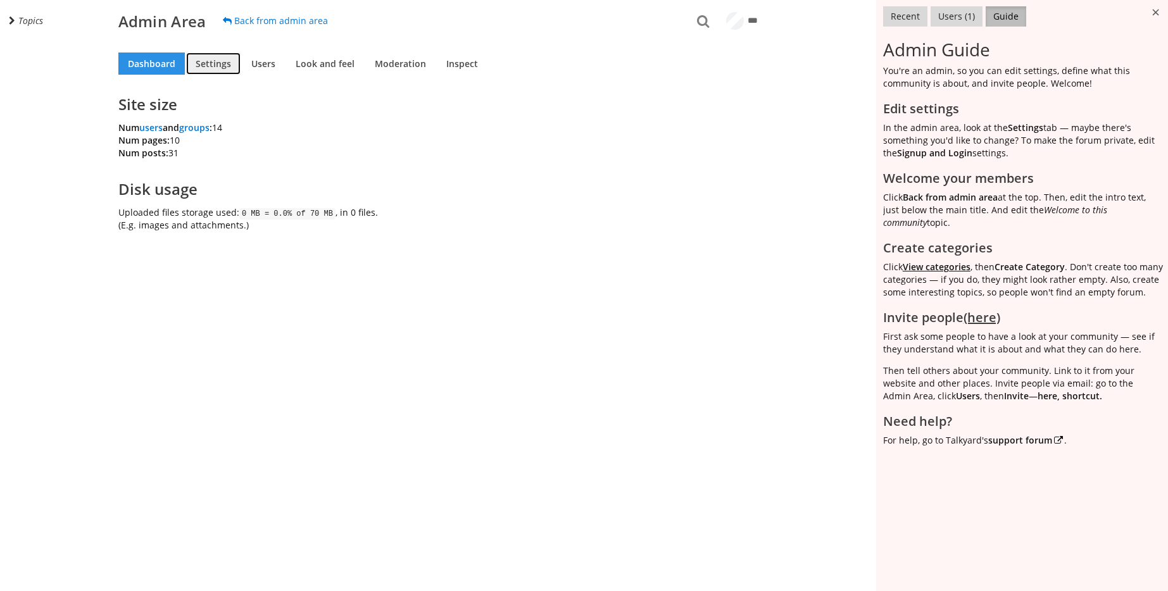
click at [208, 65] on link "Settings" at bounding box center [213, 64] width 54 height 22
select select "40"
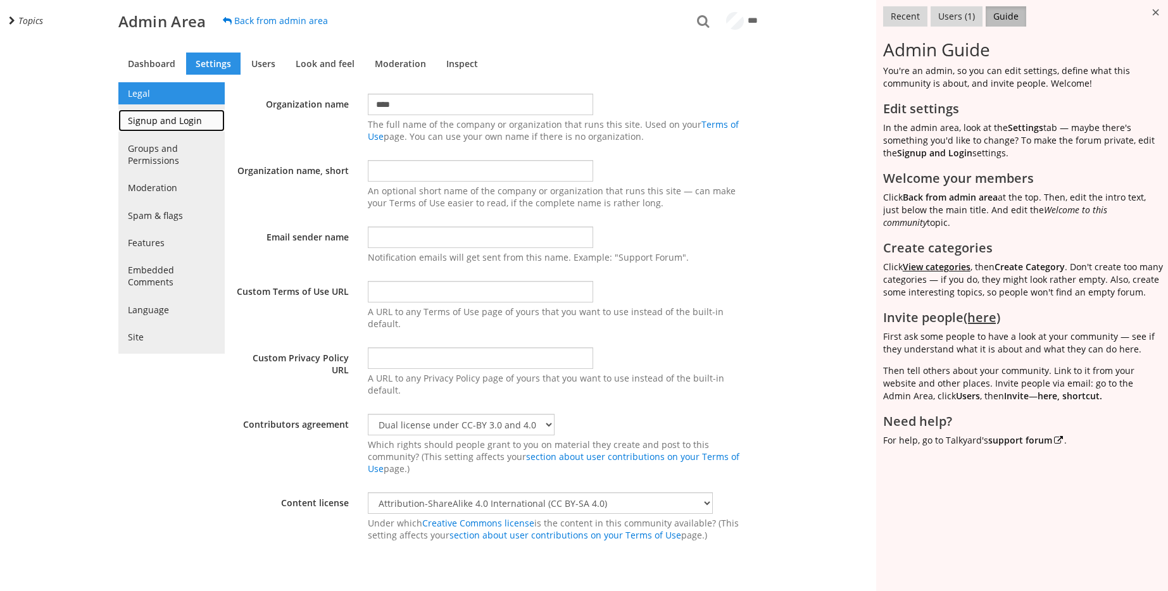
click at [195, 113] on link "Signup and Login" at bounding box center [171, 120] width 106 height 22
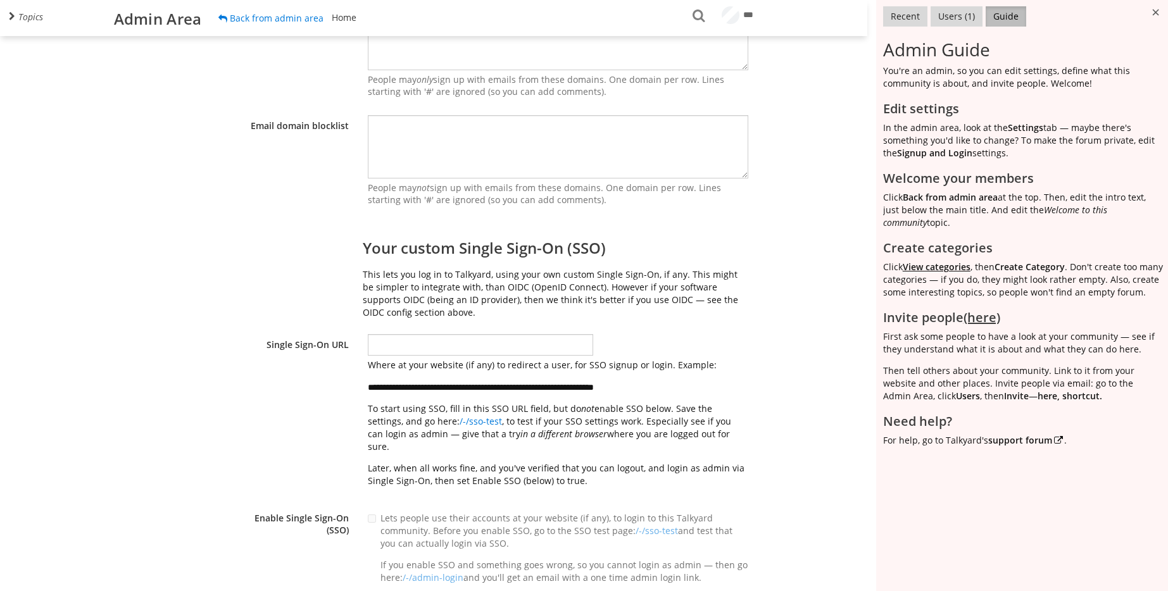
scroll to position [998, 0]
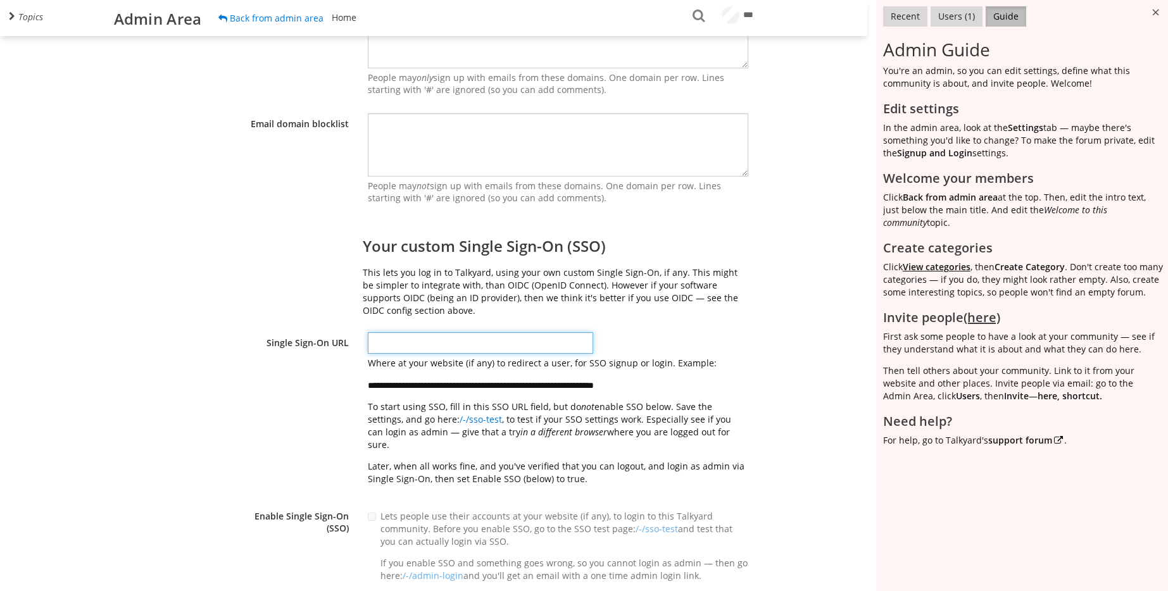
click at [387, 341] on input "text" at bounding box center [480, 343] width 225 height 22
type input "*"
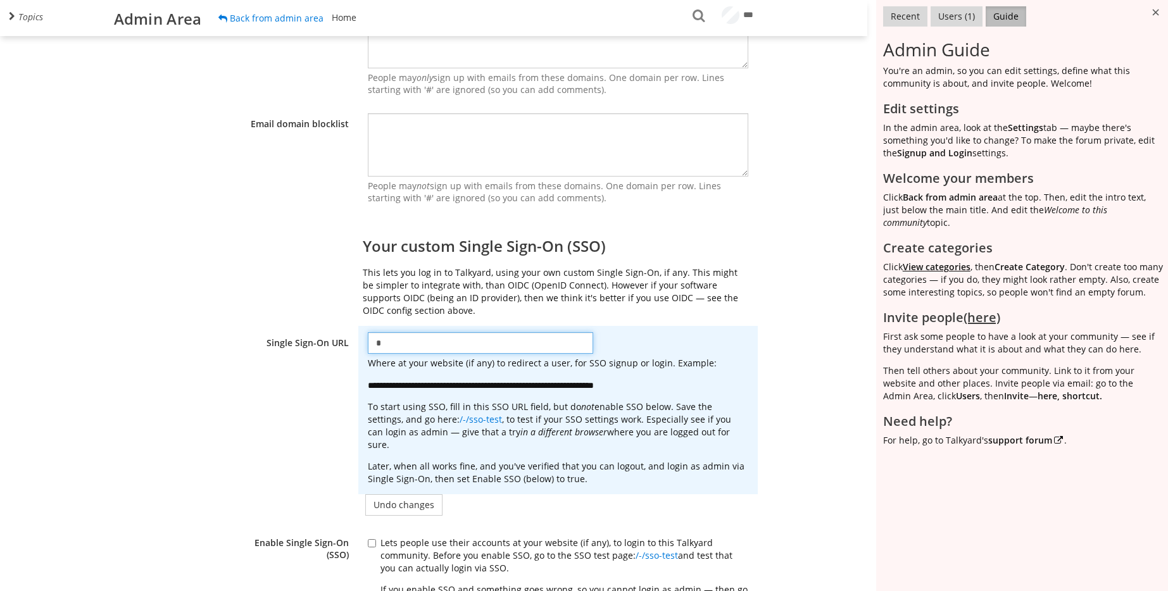
click at [387, 341] on input "*" at bounding box center [480, 343] width 225 height 22
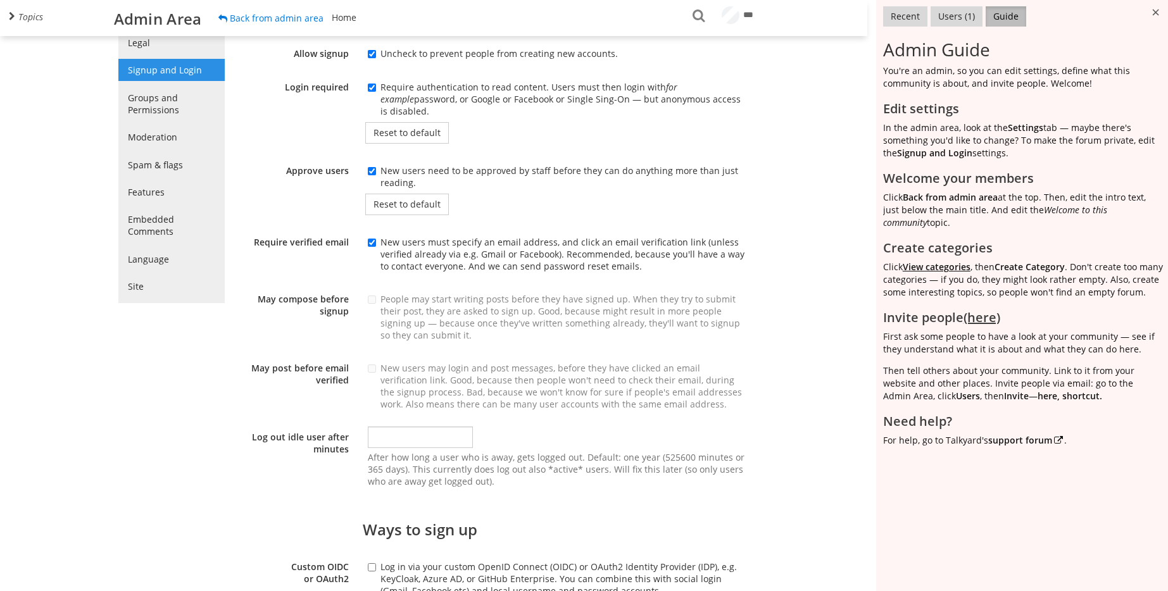
scroll to position [0, 0]
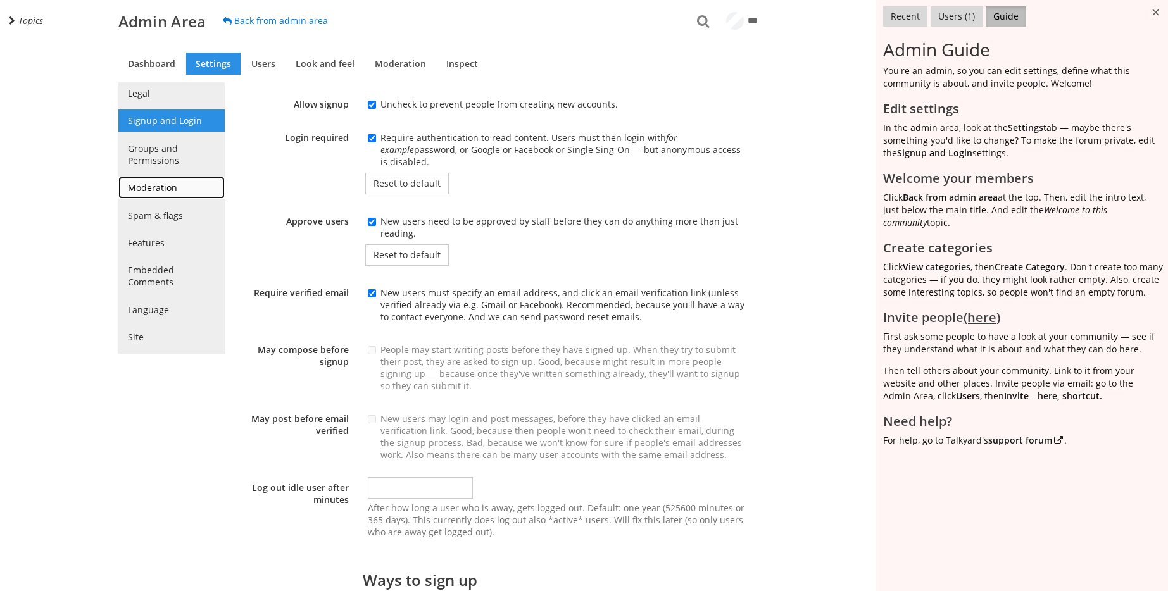
click at [172, 189] on link "Moderation" at bounding box center [171, 188] width 106 height 22
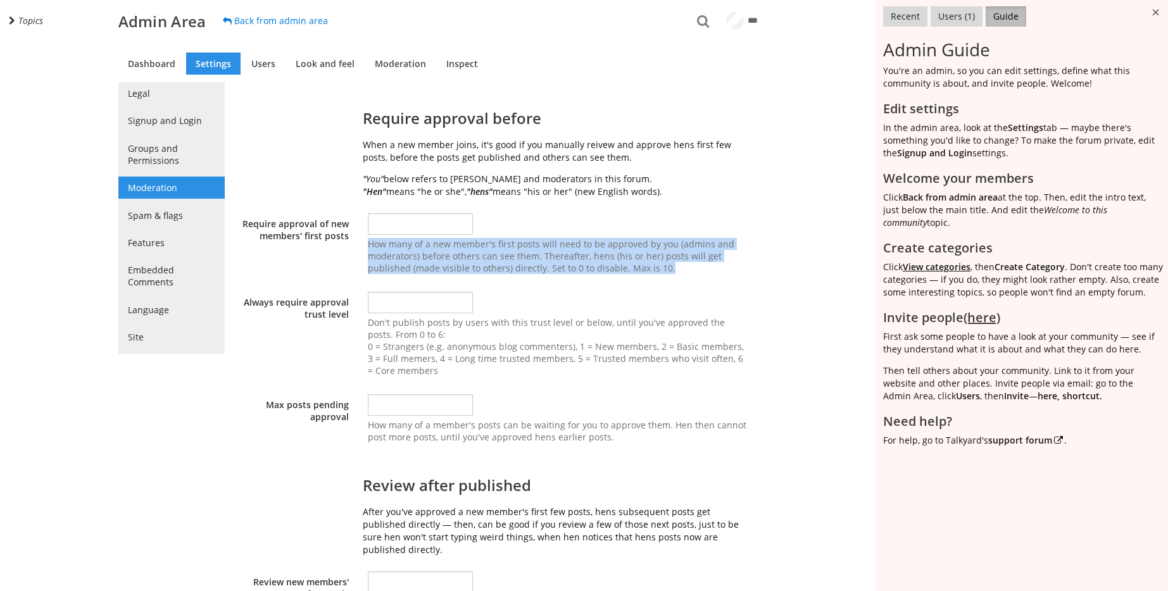
drag, startPoint x: 670, startPoint y: 273, endPoint x: 356, endPoint y: 244, distance: 315.9
click at [358, 244] on div "* How many of a new member's first posts will need to be approved by you (admin…" at bounding box center [557, 243] width 399 height 73
copy span "How many of a new member's first posts will need to be approved by you (admins …"
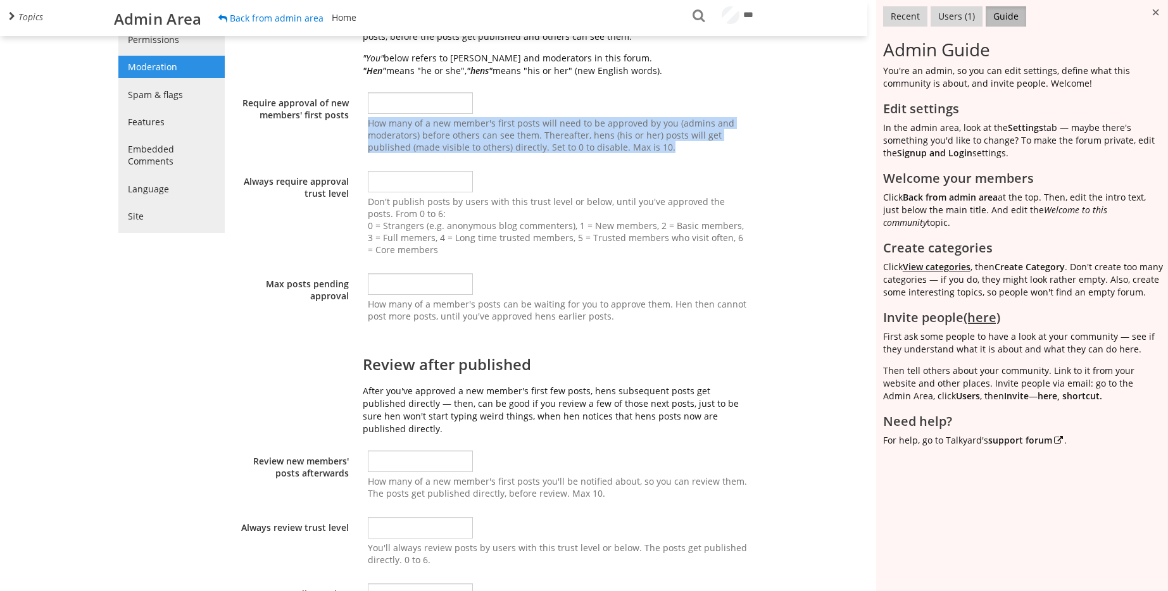
scroll to position [57, 0]
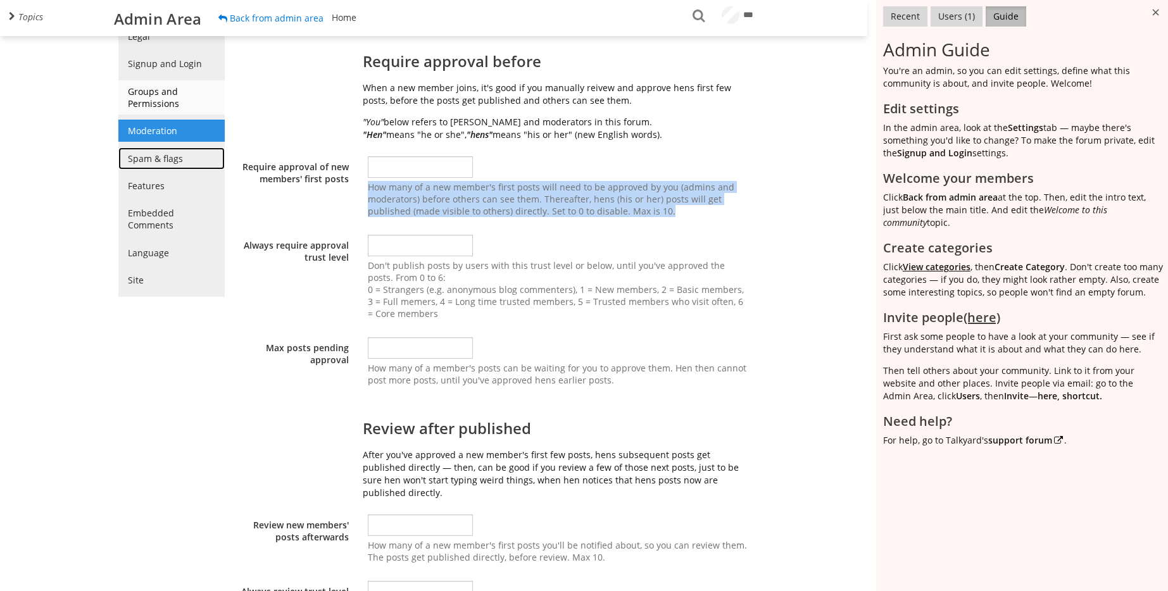
click at [179, 169] on link "Spam & flags" at bounding box center [171, 158] width 106 height 22
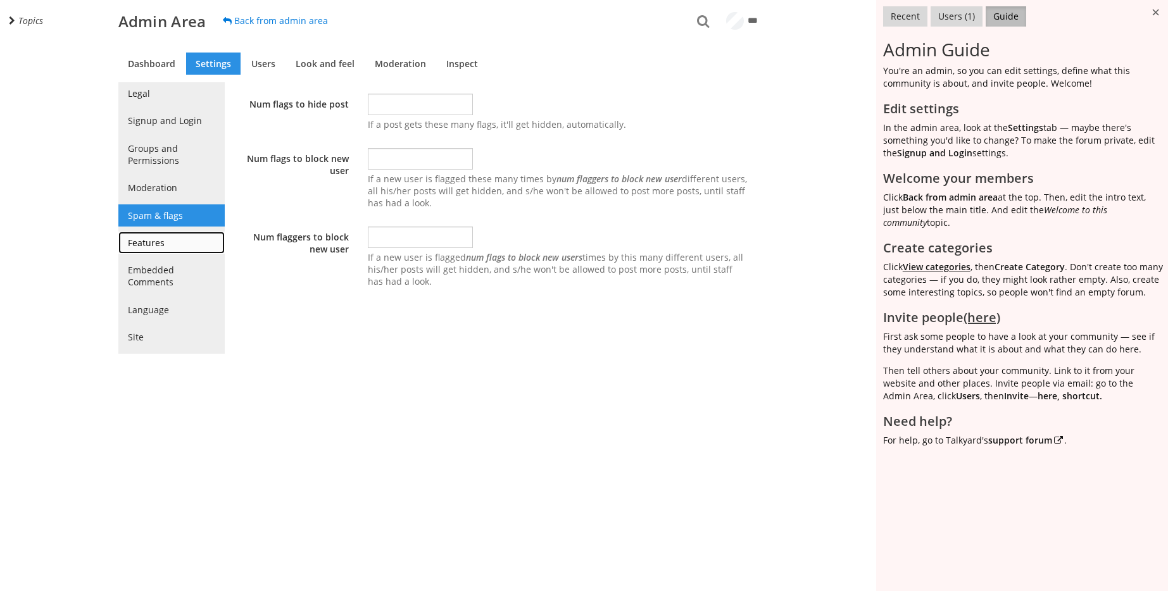
click at [160, 237] on link "Features" at bounding box center [171, 243] width 106 height 22
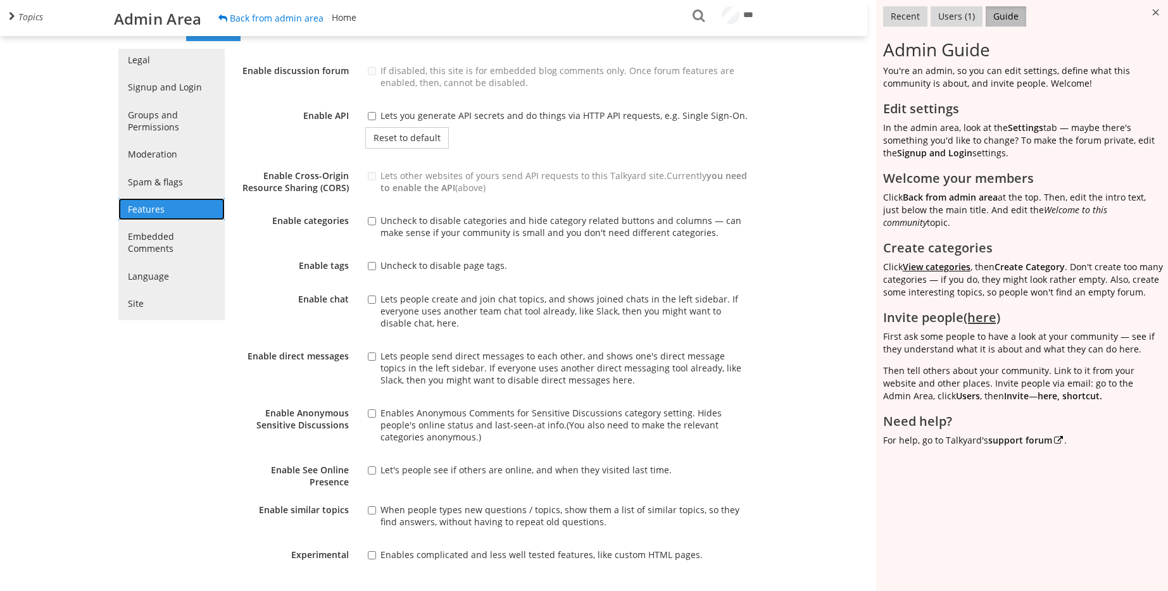
scroll to position [34, 0]
click at [176, 242] on link "Embedded Comments" at bounding box center [171, 242] width 106 height 34
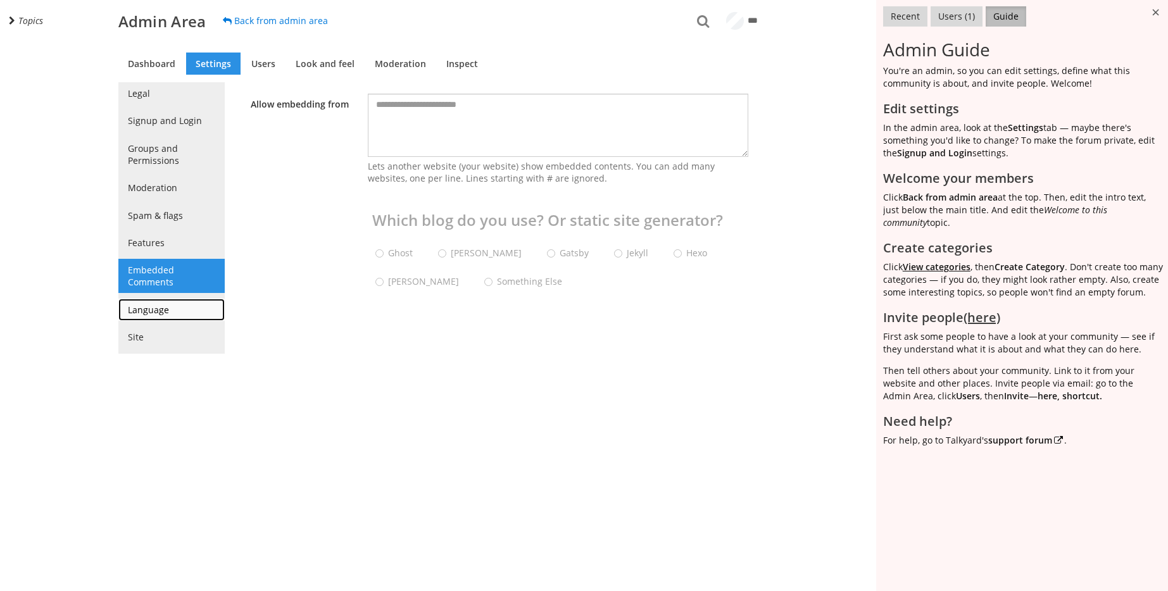
click at [167, 302] on link "Language" at bounding box center [171, 310] width 106 height 22
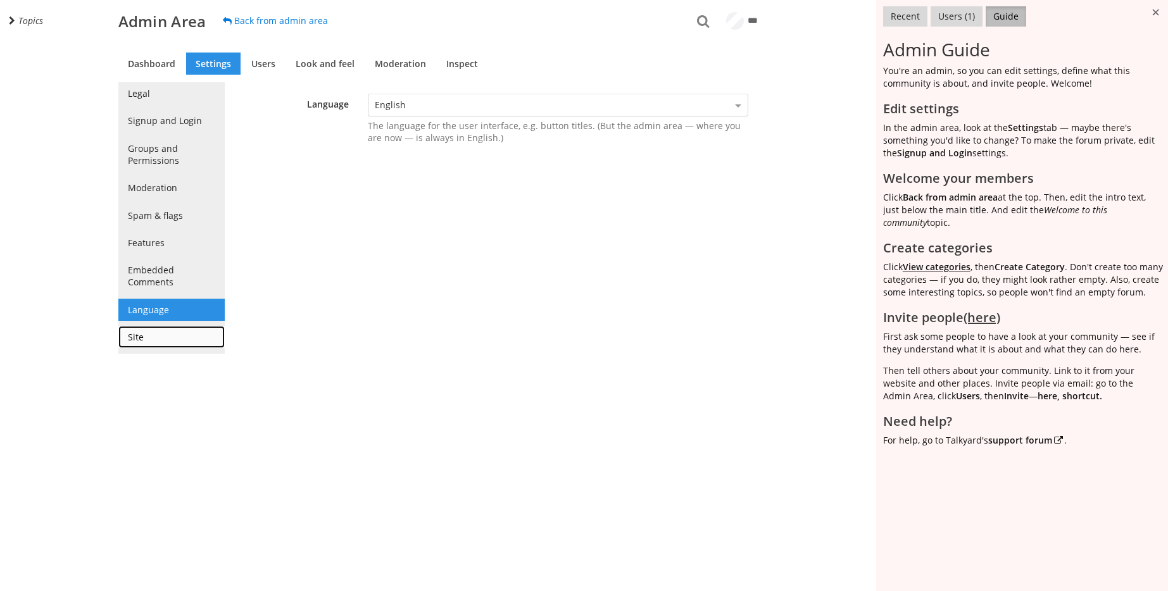
click at [169, 331] on link "Site" at bounding box center [171, 337] width 106 height 22
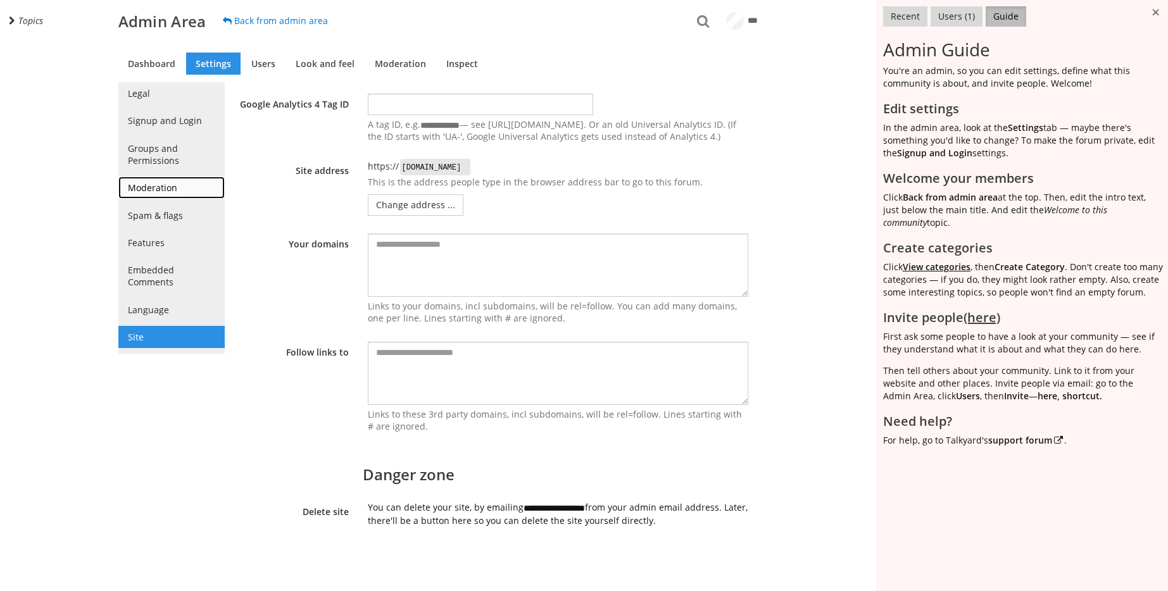
click at [171, 197] on link "Moderation" at bounding box center [171, 188] width 106 height 22
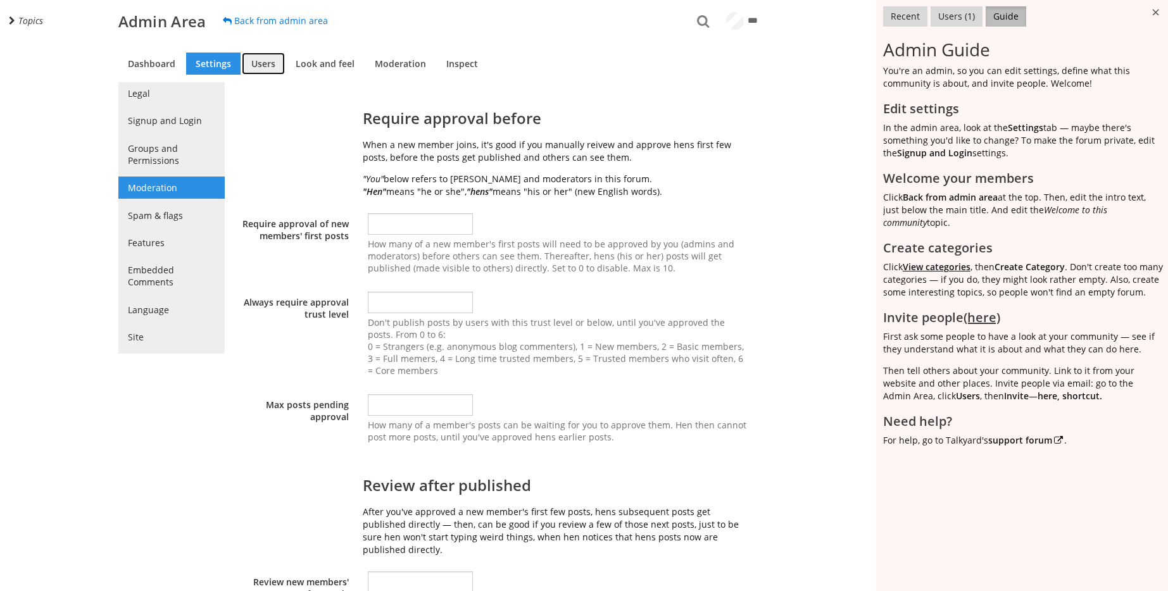
click at [257, 70] on link "Users" at bounding box center [263, 64] width 43 height 22
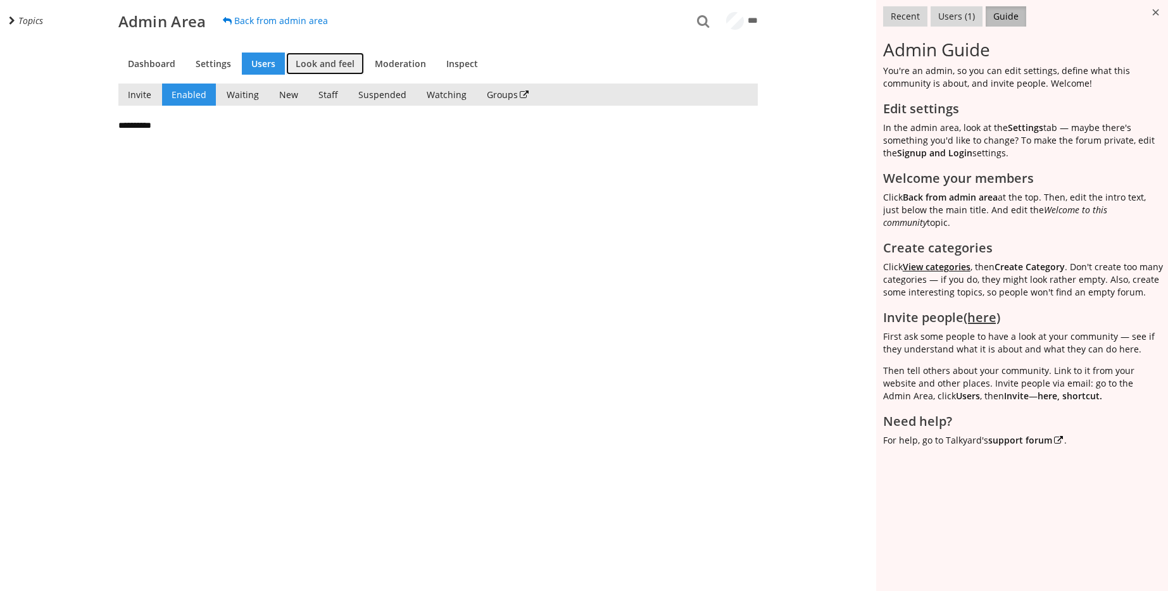
click at [321, 66] on link "Look and feel" at bounding box center [325, 64] width 78 height 22
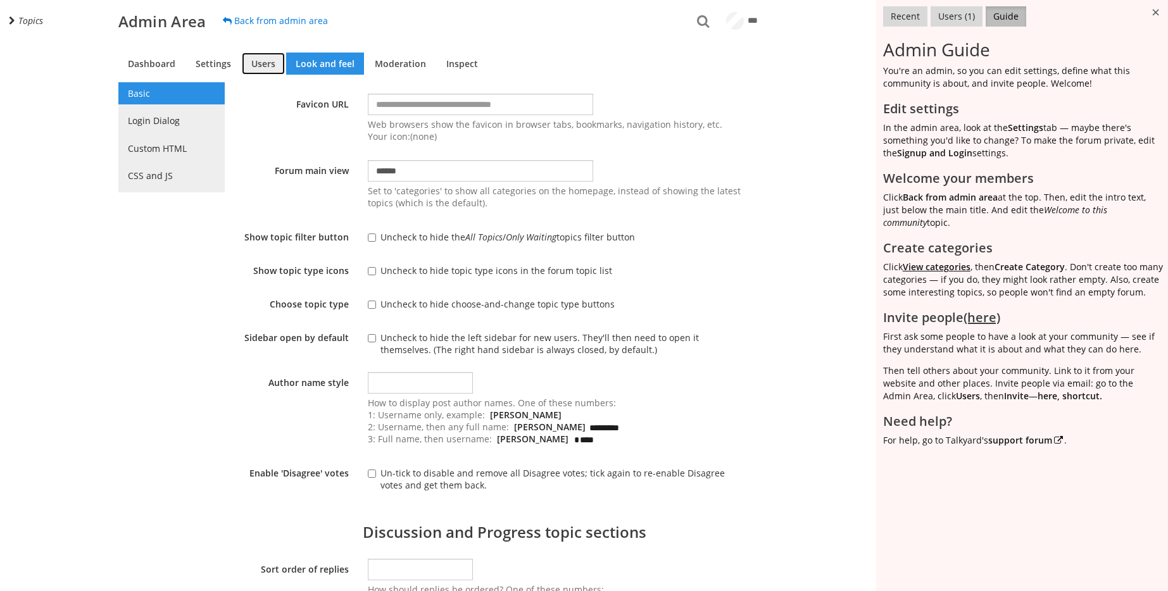
click at [271, 66] on link "Users" at bounding box center [263, 64] width 43 height 22
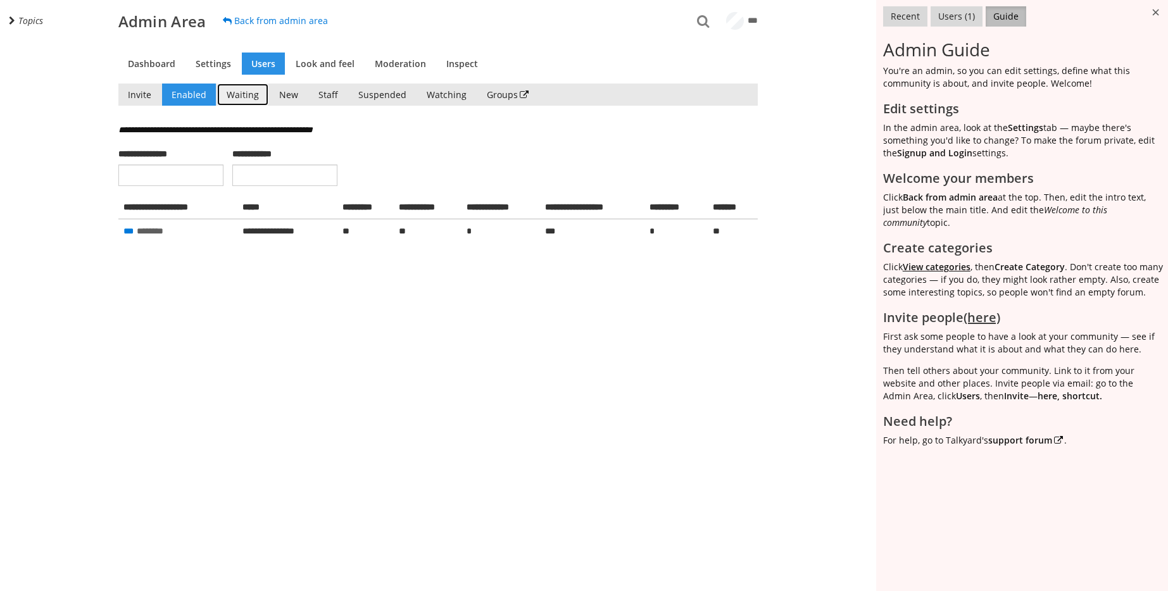
click at [242, 89] on link "Waiting" at bounding box center [242, 95] width 51 height 22
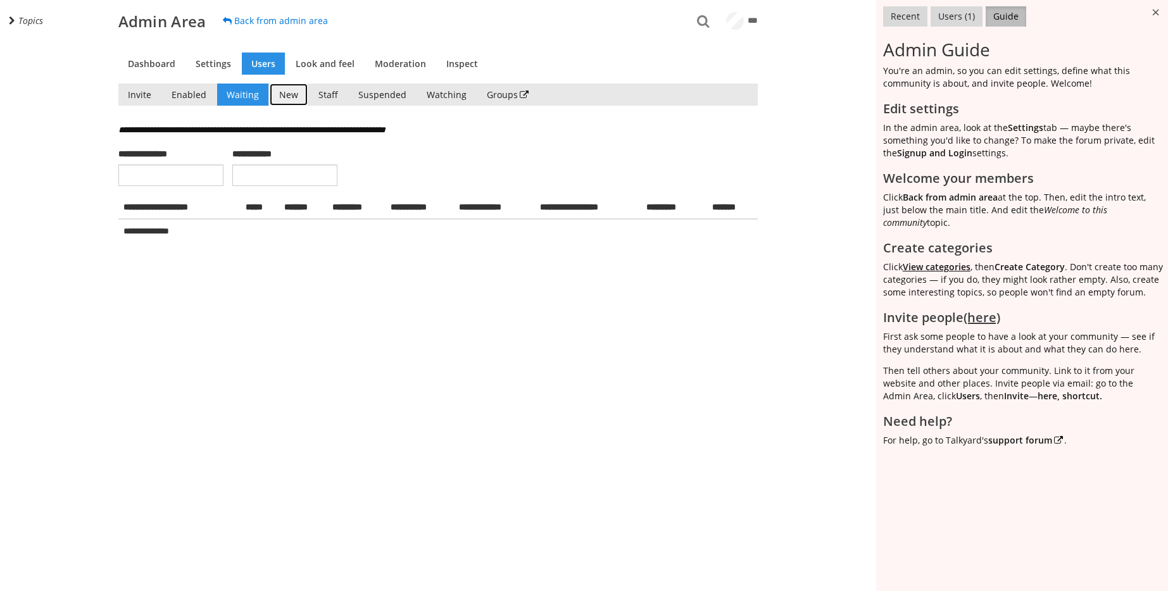
click at [293, 90] on link "New" at bounding box center [289, 95] width 38 height 22
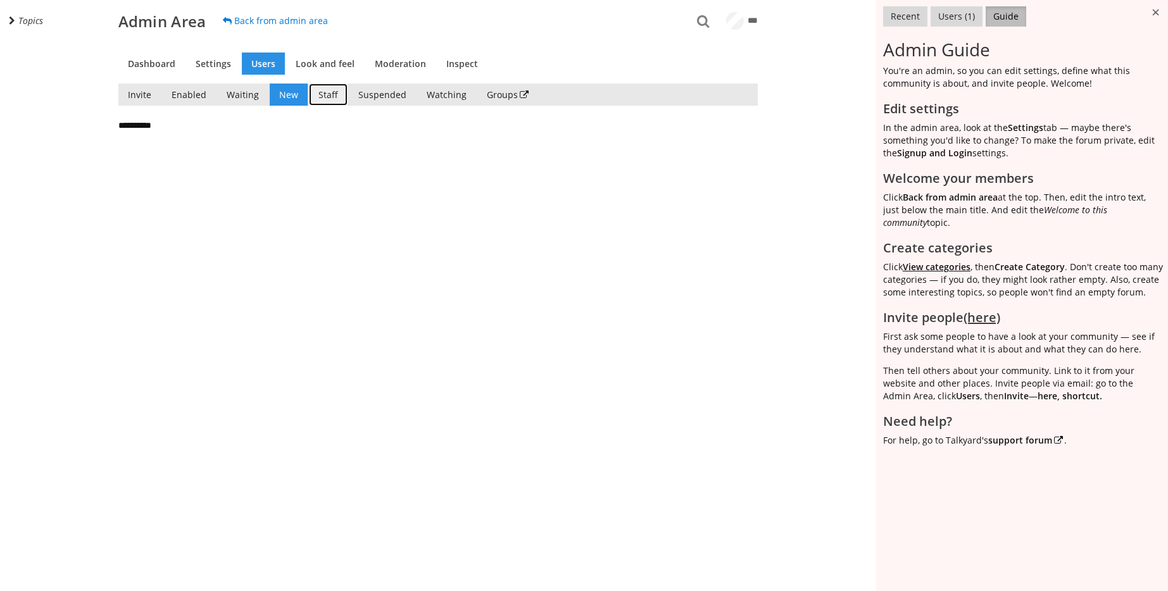
click at [324, 92] on link "Staff" at bounding box center [328, 95] width 39 height 22
click at [370, 92] on link "Suspended" at bounding box center [382, 95] width 67 height 22
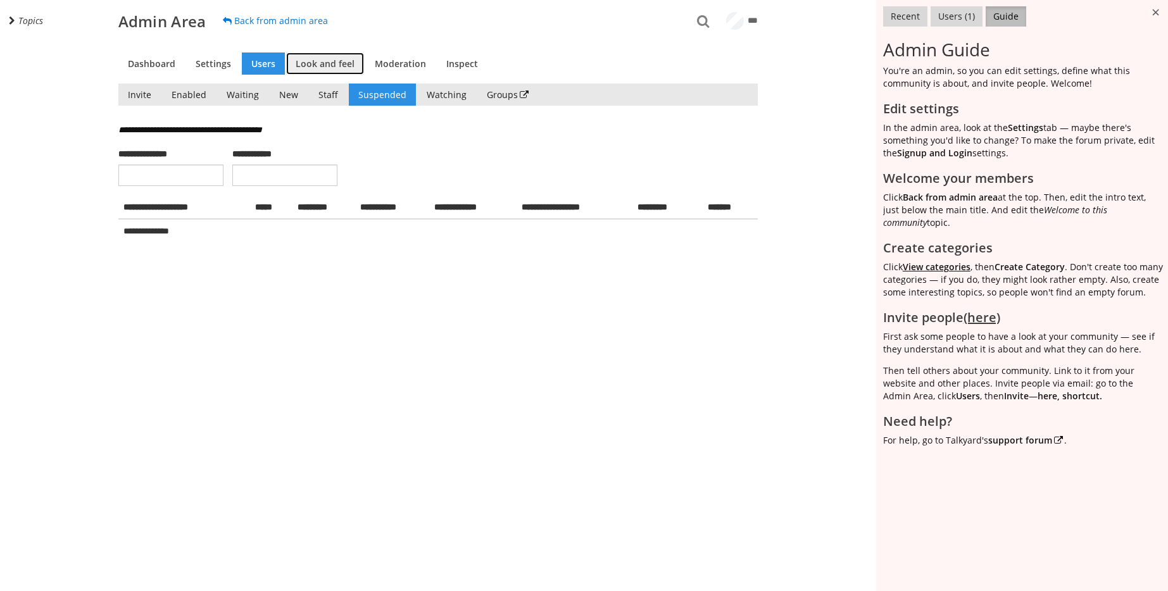
click at [345, 67] on link "Look and feel" at bounding box center [325, 64] width 78 height 22
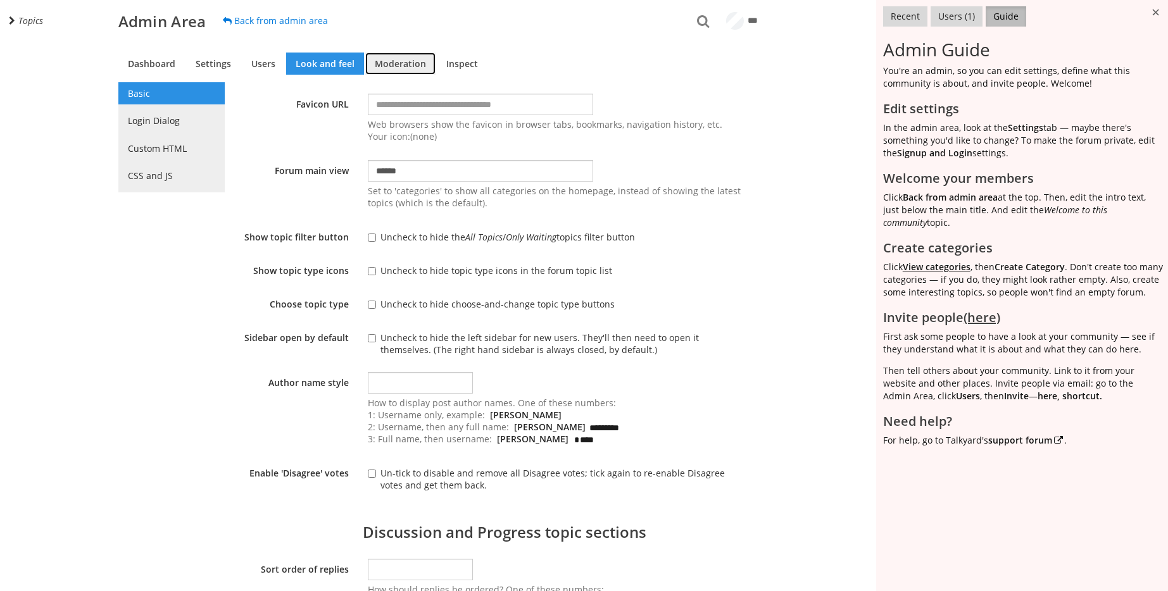
click at [397, 67] on link "Moderation" at bounding box center [400, 64] width 70 height 22
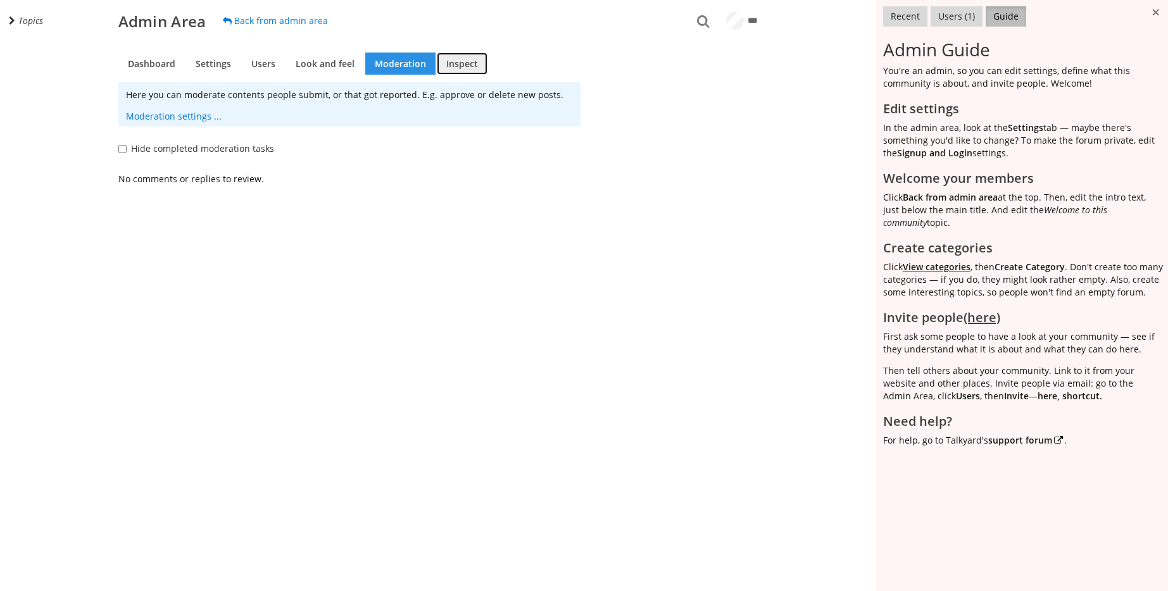
click at [446, 67] on link "Inspect" at bounding box center [462, 64] width 51 height 22
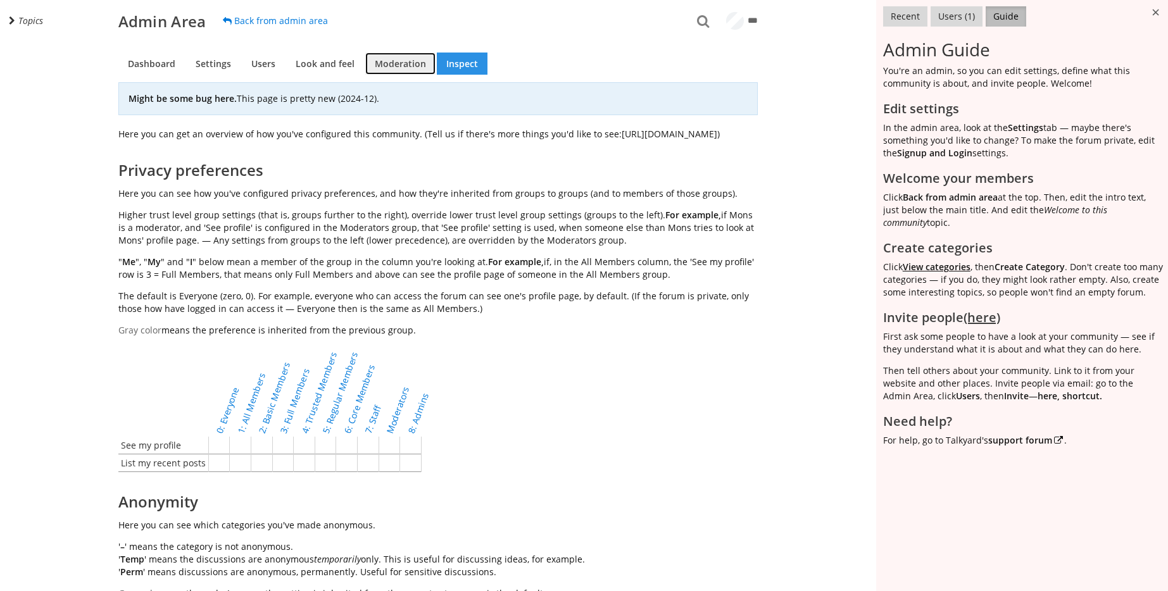
click at [404, 66] on link "Moderation" at bounding box center [400, 64] width 70 height 22
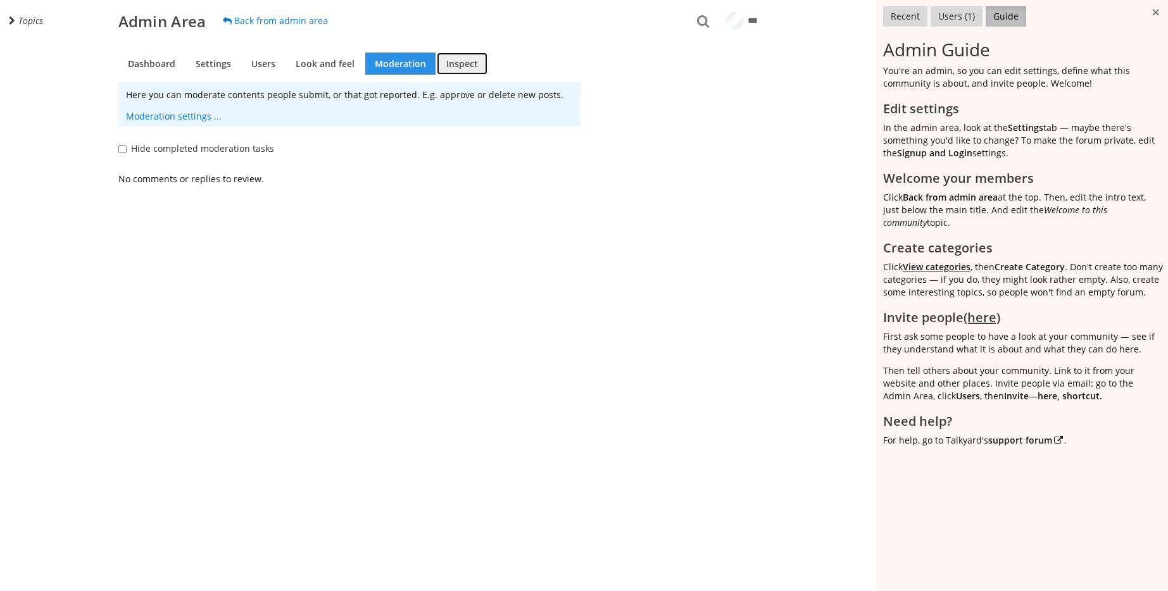
click at [465, 66] on link "Inspect" at bounding box center [462, 64] width 51 height 22
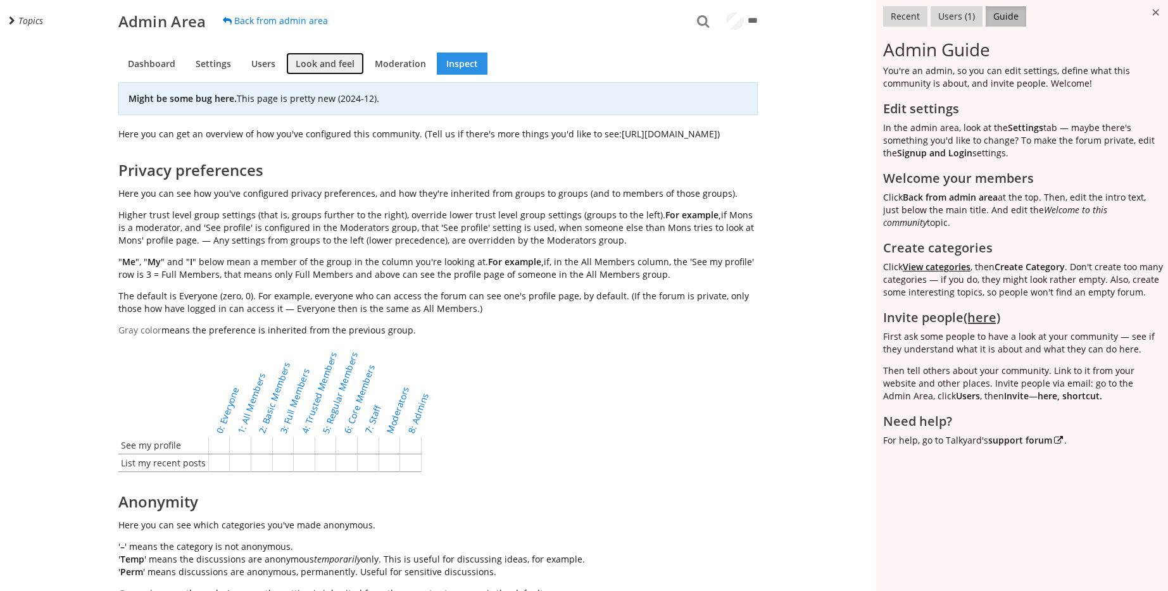
click at [335, 70] on link "Look and feel" at bounding box center [325, 64] width 78 height 22
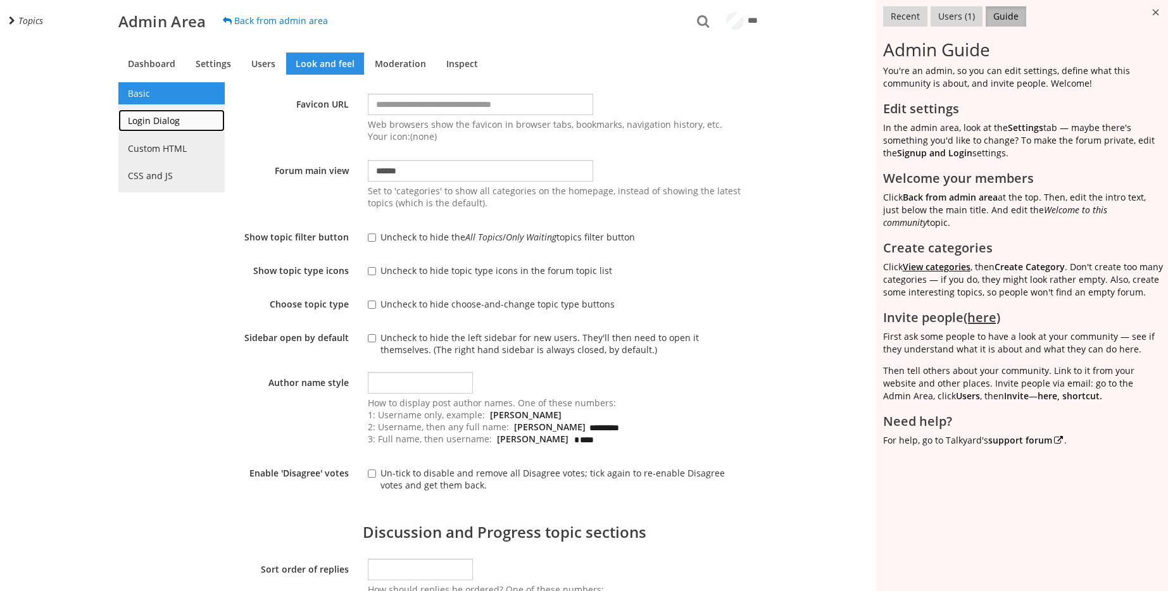
click at [217, 113] on link "Login Dialog" at bounding box center [171, 120] width 106 height 22
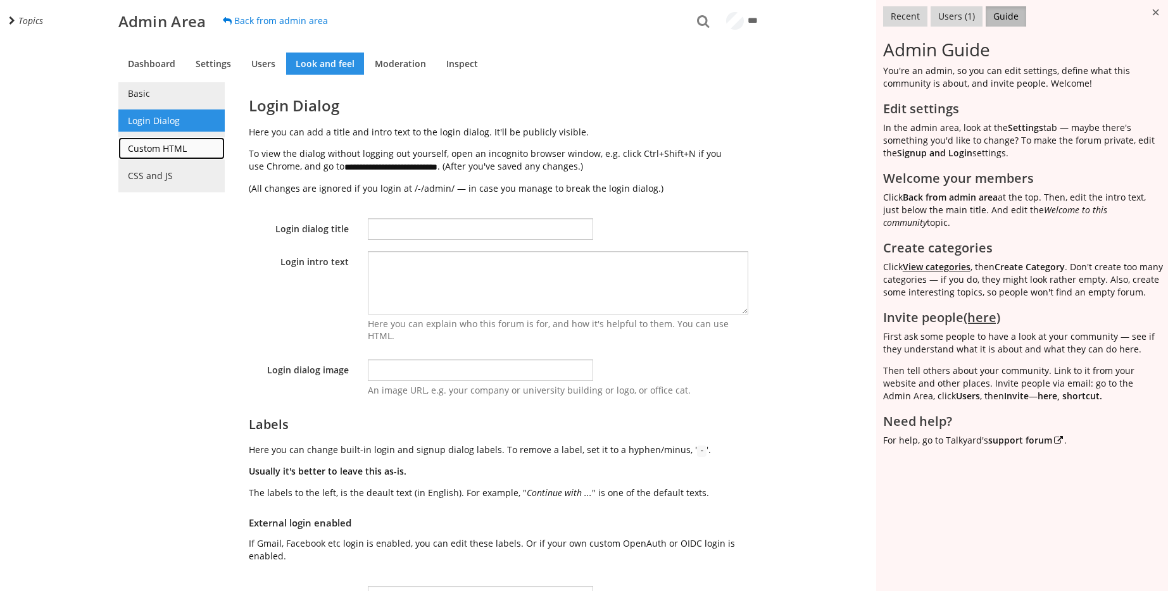
click at [199, 138] on link "Custom HTML" at bounding box center [171, 148] width 106 height 22
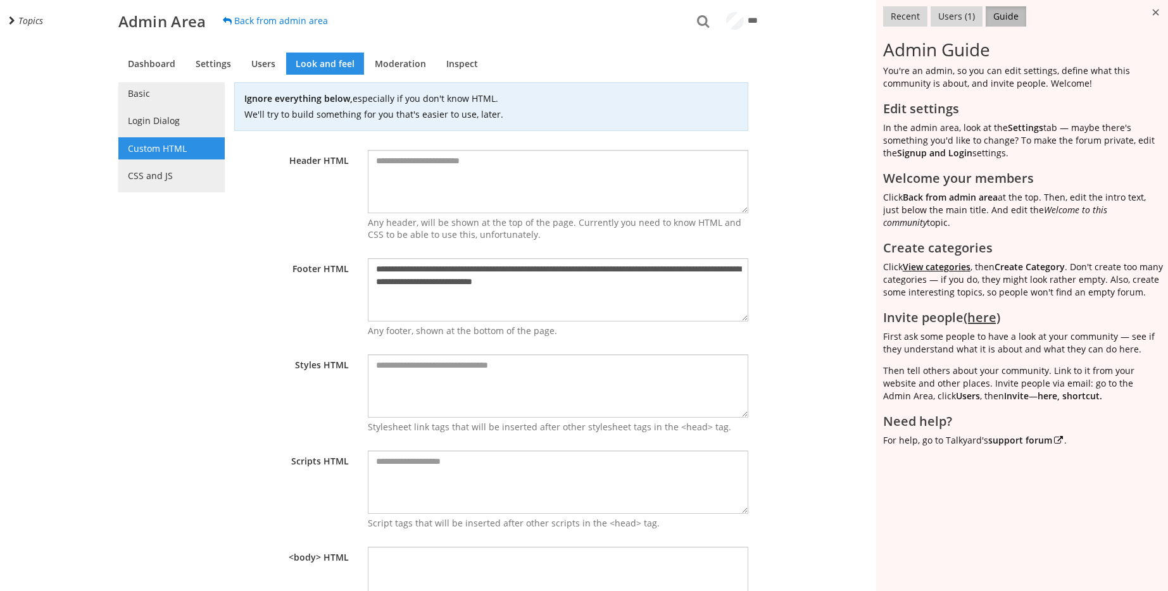
click at [190, 161] on ul "Basic Login Dialog Custom HTML CSS and JS" at bounding box center [171, 137] width 106 height 110
click at [186, 175] on link "CSS and JS" at bounding box center [171, 176] width 106 height 22
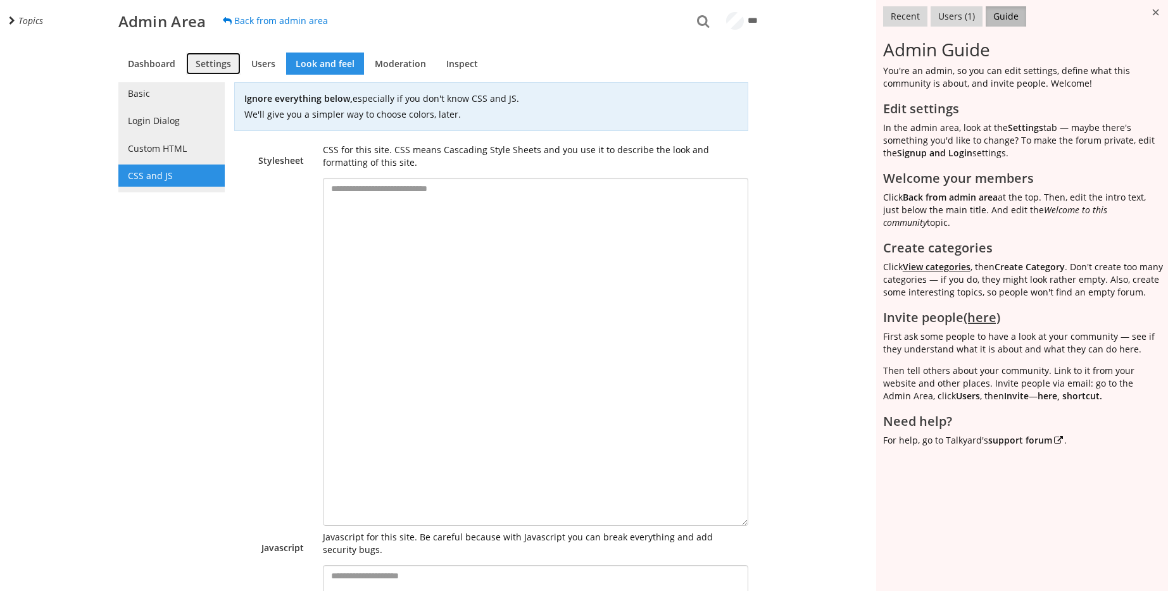
click at [212, 59] on link "Settings" at bounding box center [213, 64] width 54 height 22
select select "40"
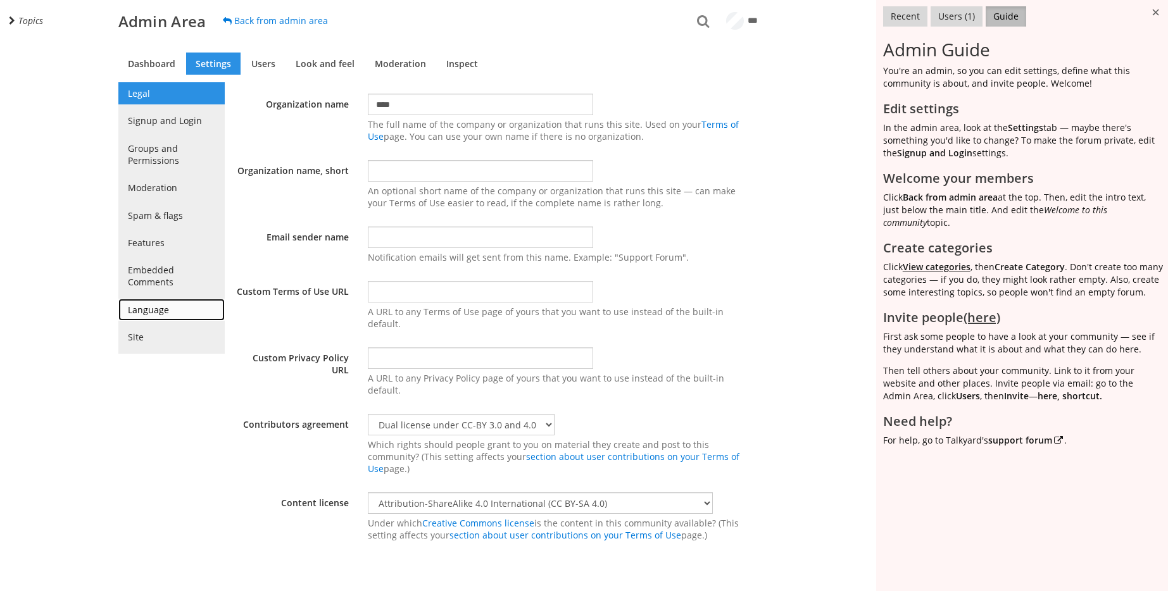
click at [151, 306] on link "Language" at bounding box center [171, 310] width 106 height 22
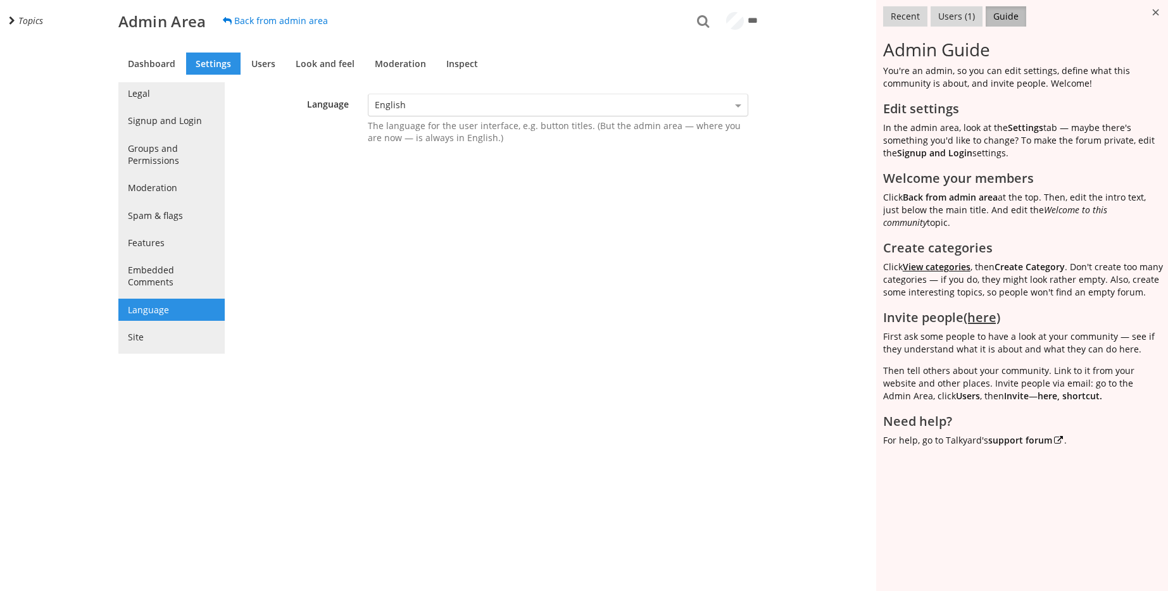
click at [444, 120] on span "The language for the user interface, e.g. button titles. (But the admin area — …" at bounding box center [558, 132] width 380 height 24
click at [445, 109] on div "English" at bounding box center [557, 105] width 379 height 22
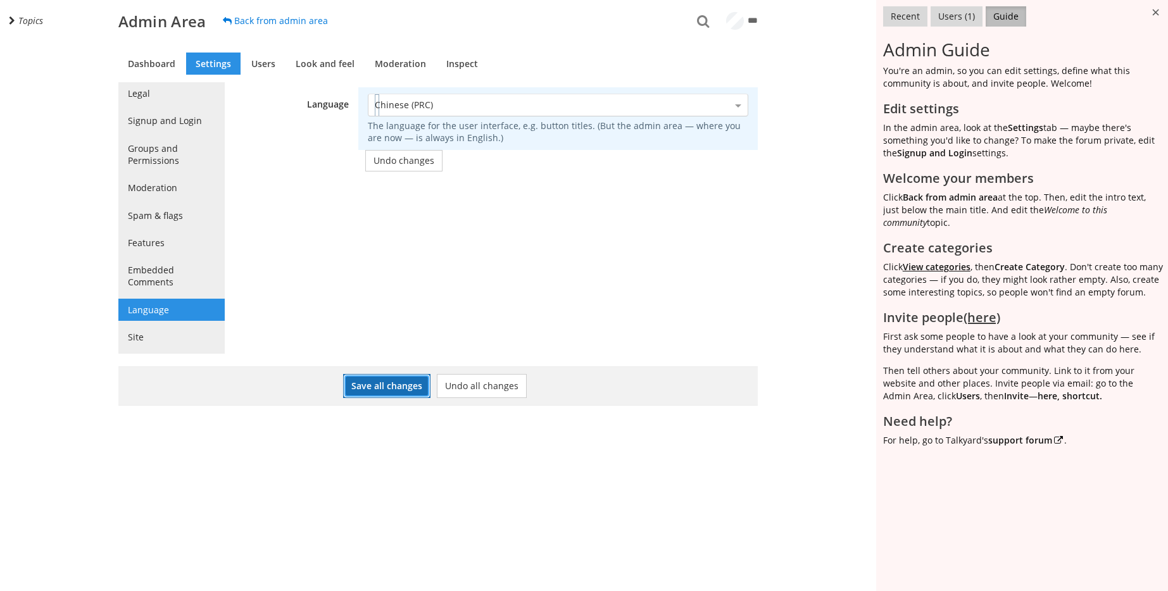
click at [401, 387] on button "Save all changes" at bounding box center [386, 386] width 87 height 24
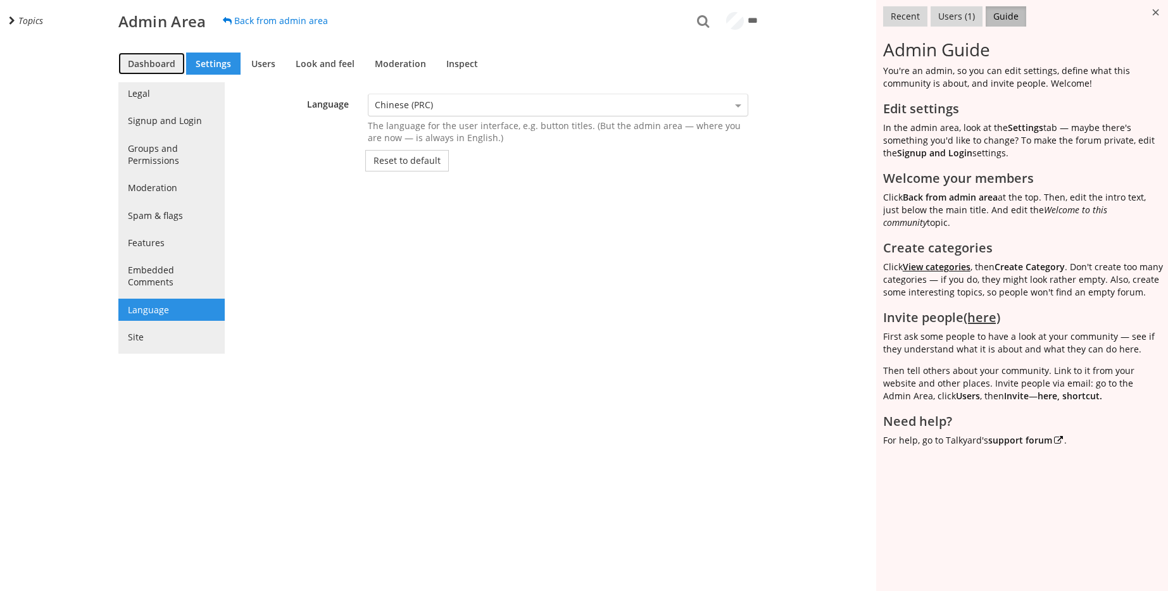
click at [174, 72] on link "Dashboard" at bounding box center [151, 64] width 66 height 22
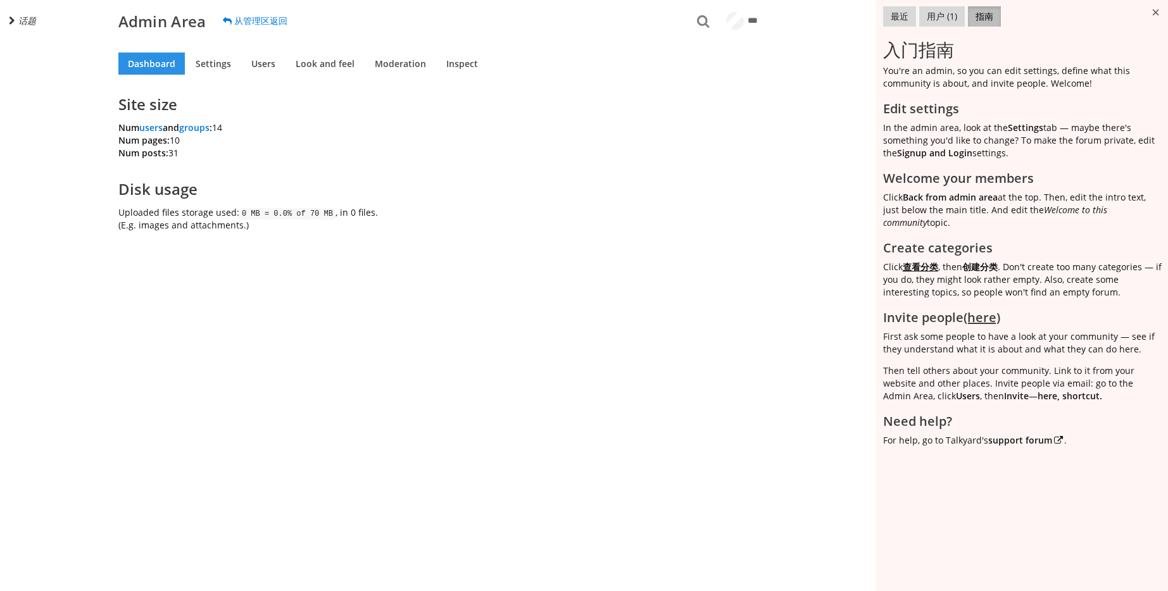
click at [205, 77] on div "Dashboard Settings Users Look and feel Moderation Inspect Site size Num users a…" at bounding box center [438, 137] width 664 height 207
click at [207, 72] on link "Settings" at bounding box center [213, 64] width 54 height 22
select select "40"
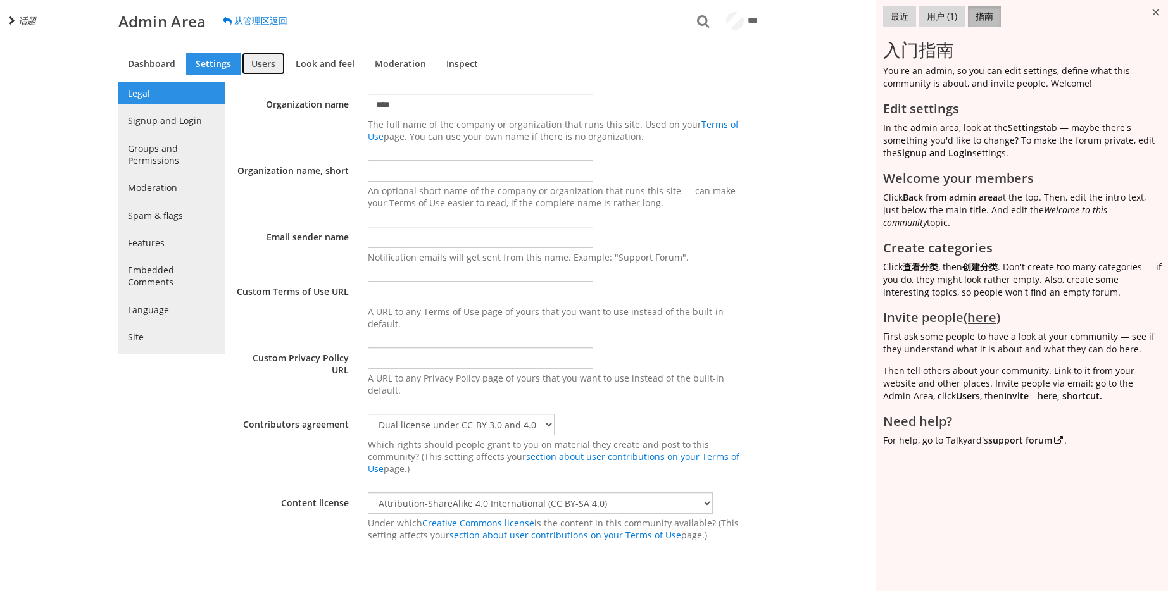
click at [269, 70] on link "Users" at bounding box center [263, 64] width 43 height 22
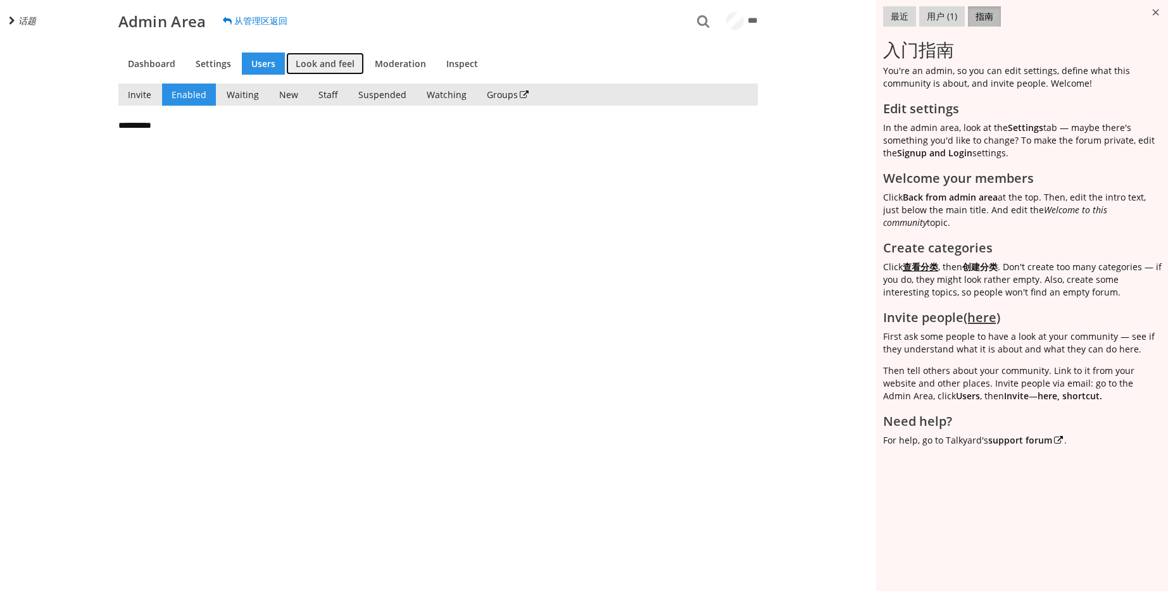
click at [319, 57] on link "Look and feel" at bounding box center [325, 64] width 78 height 22
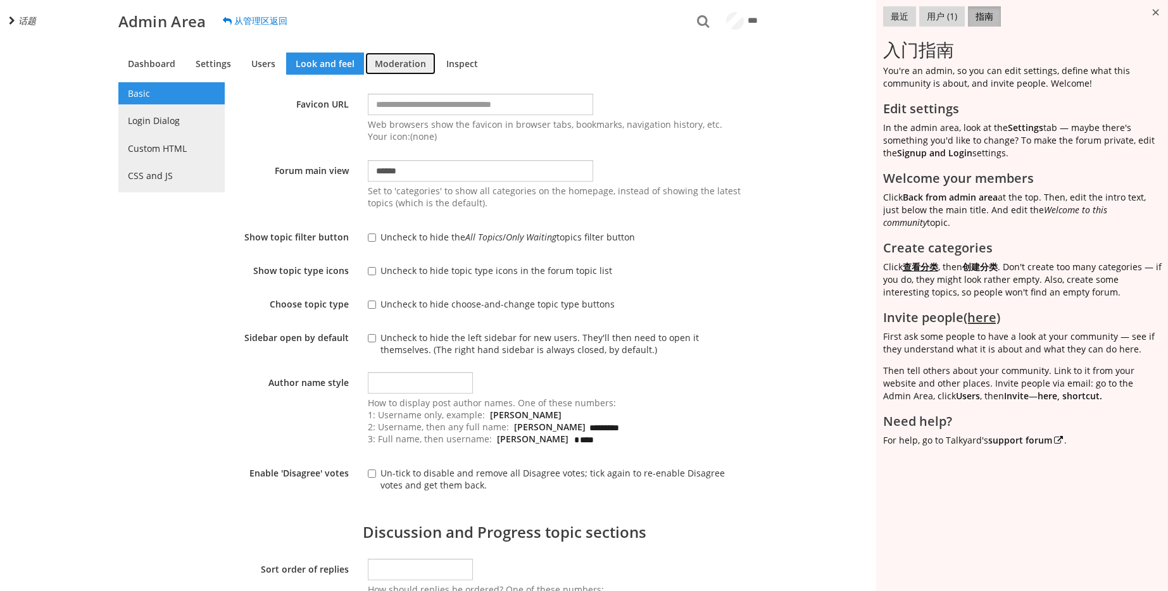
click at [385, 58] on link "Moderation" at bounding box center [400, 64] width 70 height 22
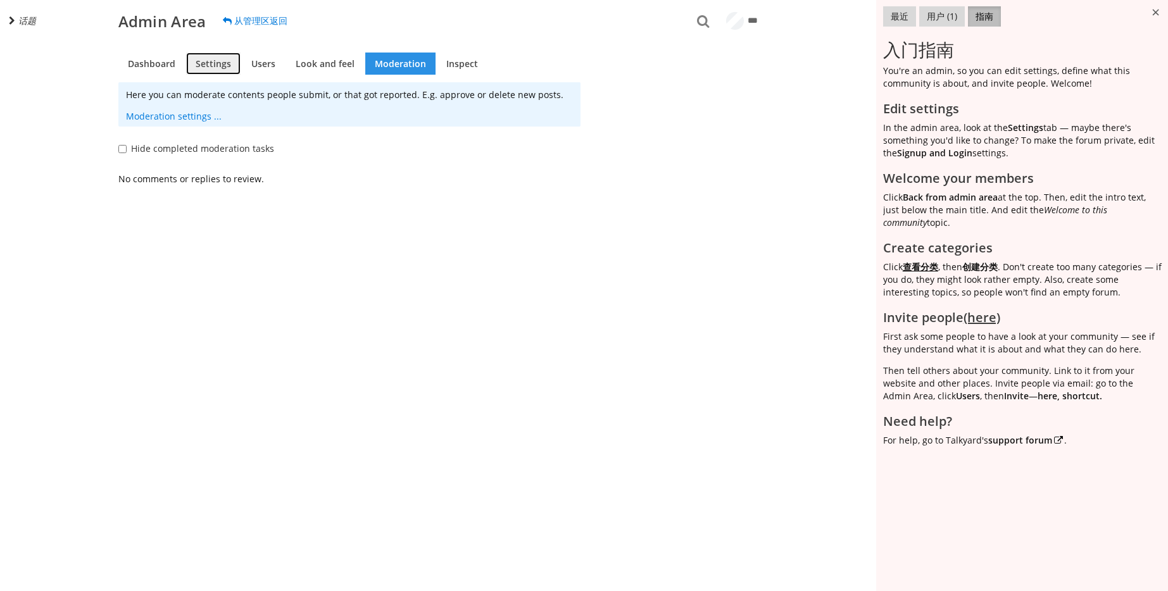
click at [232, 58] on link "Settings" at bounding box center [213, 64] width 54 height 22
select select "40"
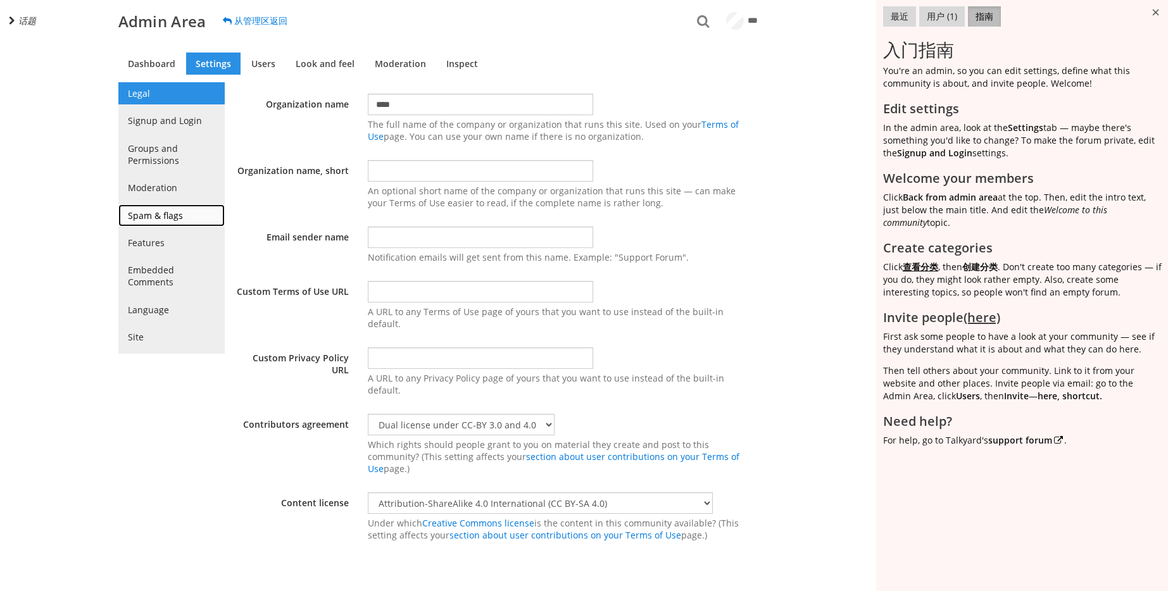
click at [182, 207] on link "Spam & flags" at bounding box center [171, 215] width 106 height 22
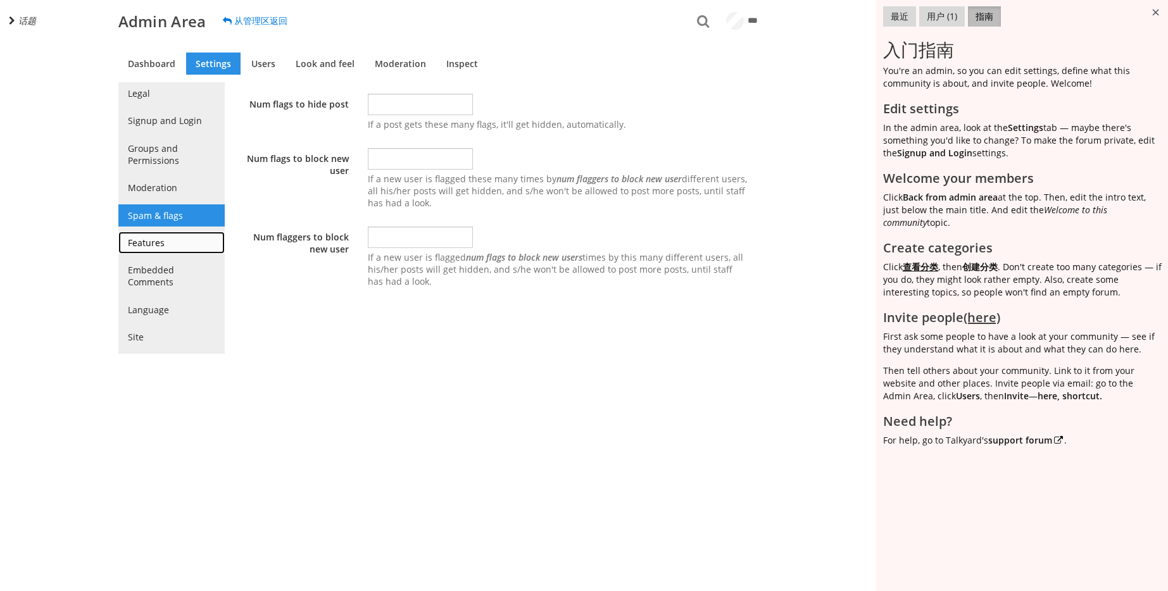
click at [173, 237] on link "Features" at bounding box center [171, 243] width 106 height 22
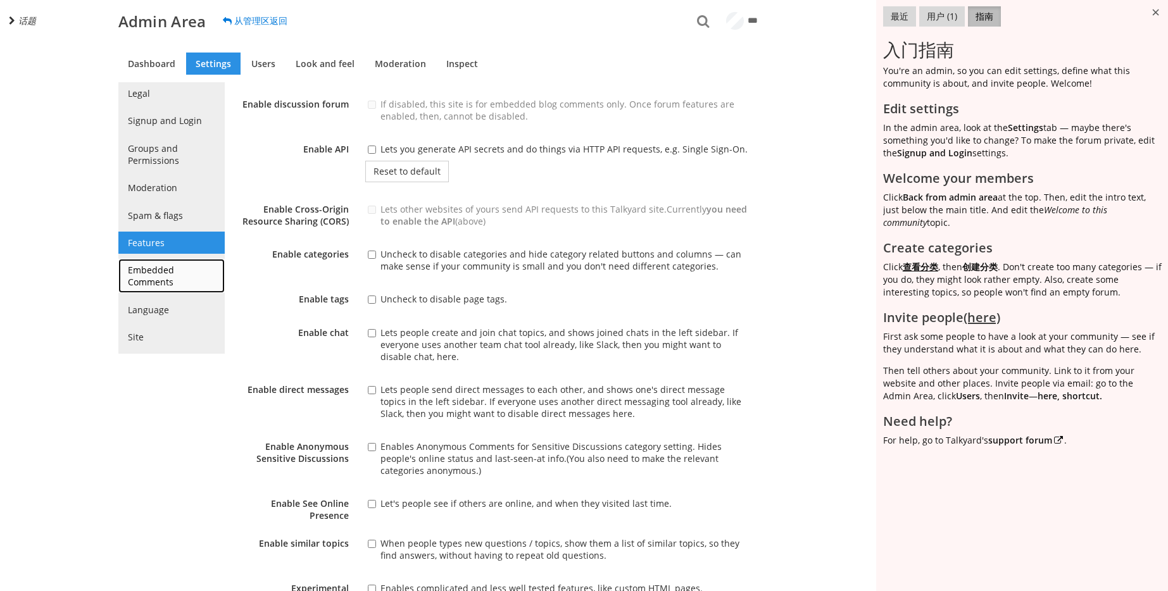
click at [165, 263] on link "Embedded Comments" at bounding box center [171, 276] width 106 height 34
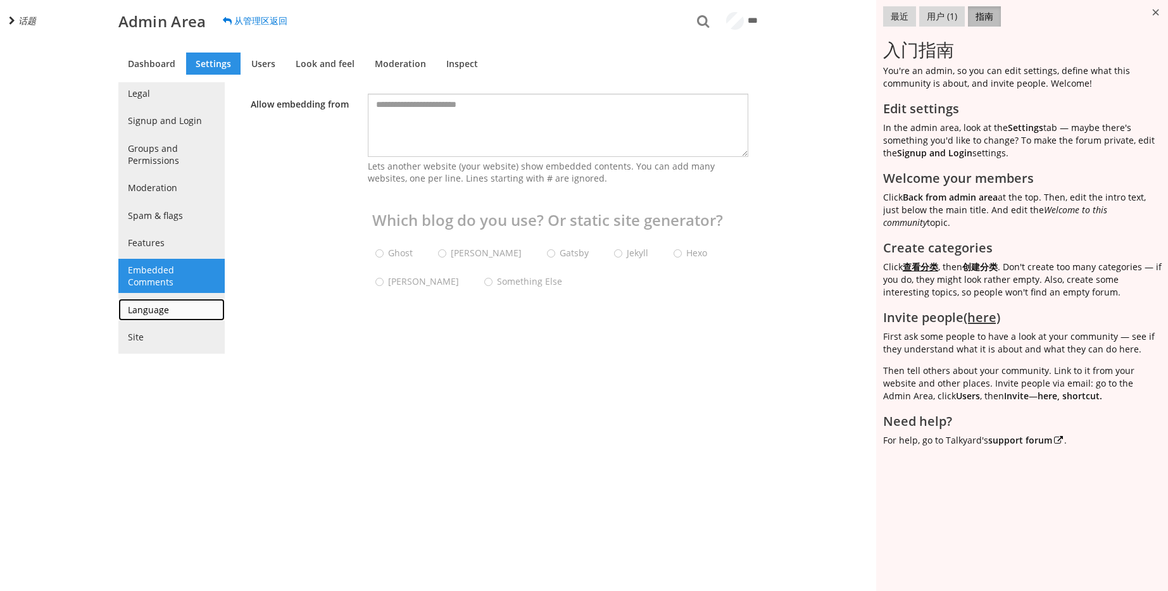
click at [138, 309] on link "Language" at bounding box center [171, 310] width 106 height 22
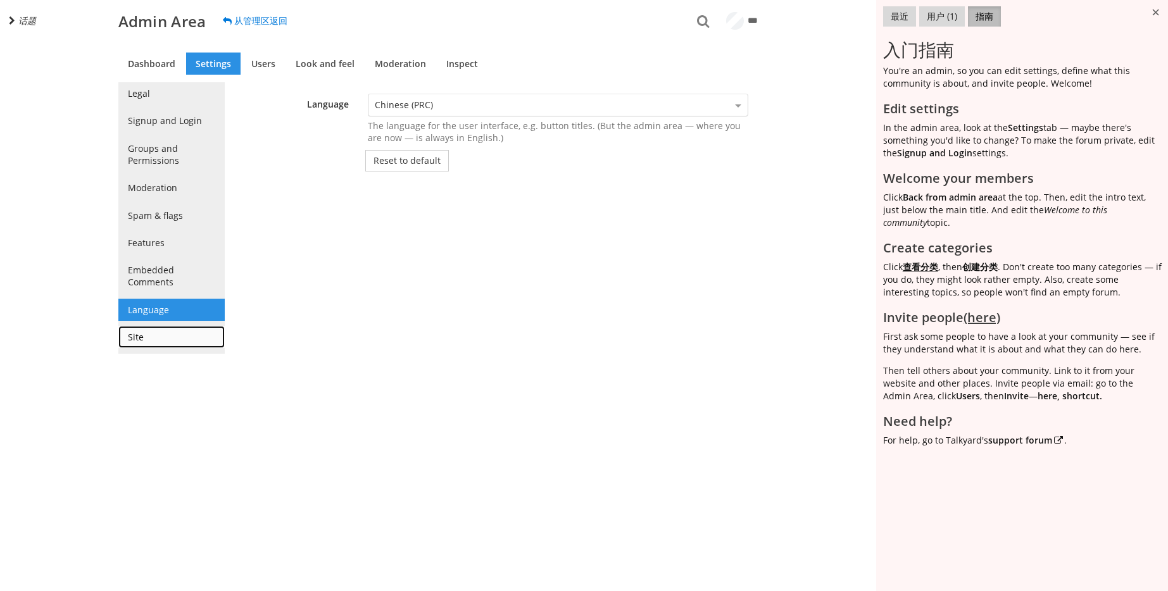
click at [141, 334] on link "Site" at bounding box center [171, 337] width 106 height 22
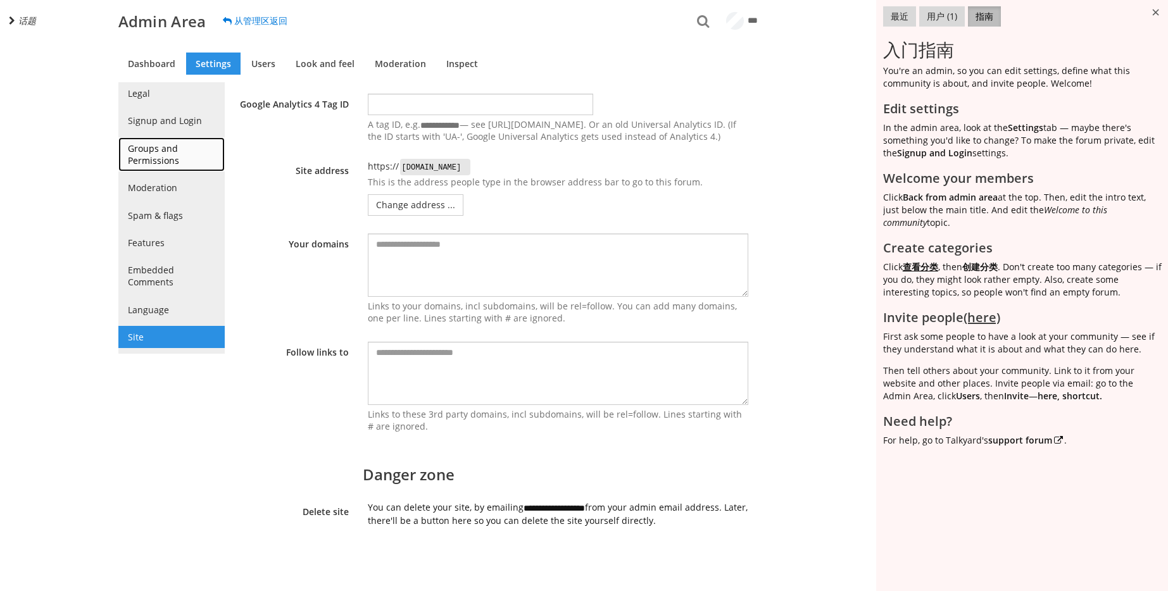
click at [144, 170] on link "Groups and Permissions" at bounding box center [171, 154] width 106 height 34
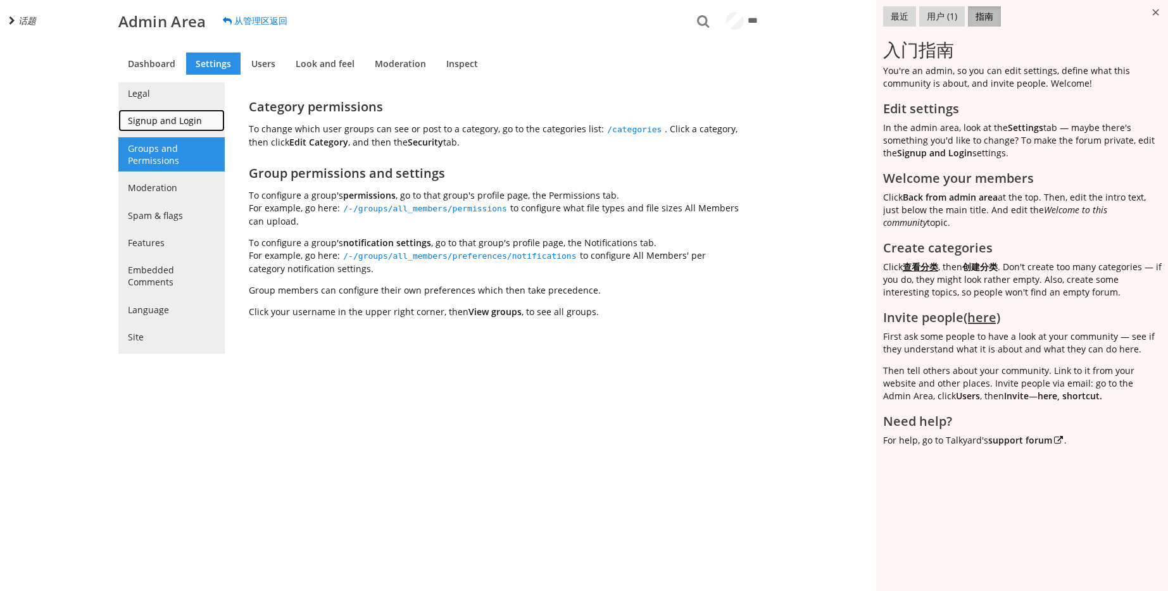
click at [175, 115] on link "Signup and Login" at bounding box center [171, 120] width 106 height 22
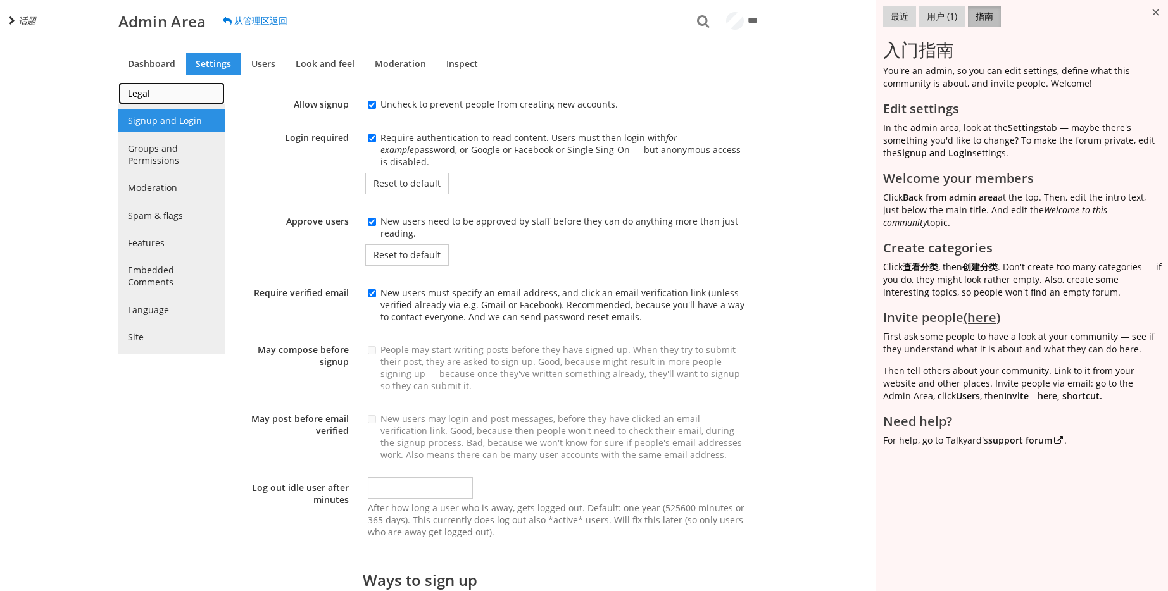
click at [176, 98] on link "Legal" at bounding box center [171, 93] width 106 height 22
select select "40"
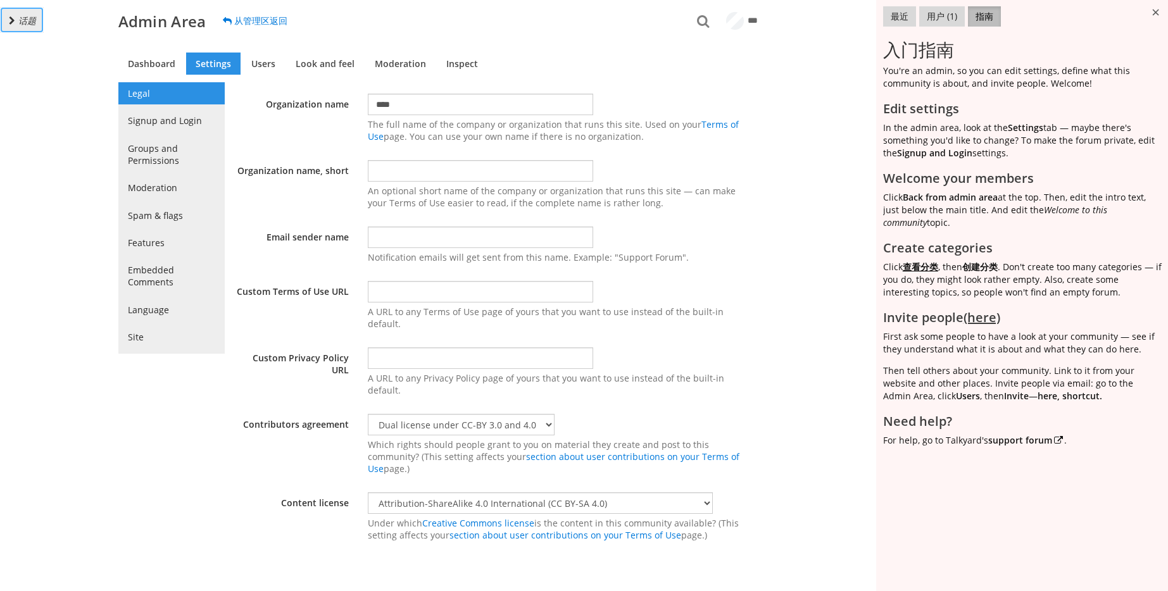
click at [24, 15] on span "话题" at bounding box center [27, 21] width 18 height 12
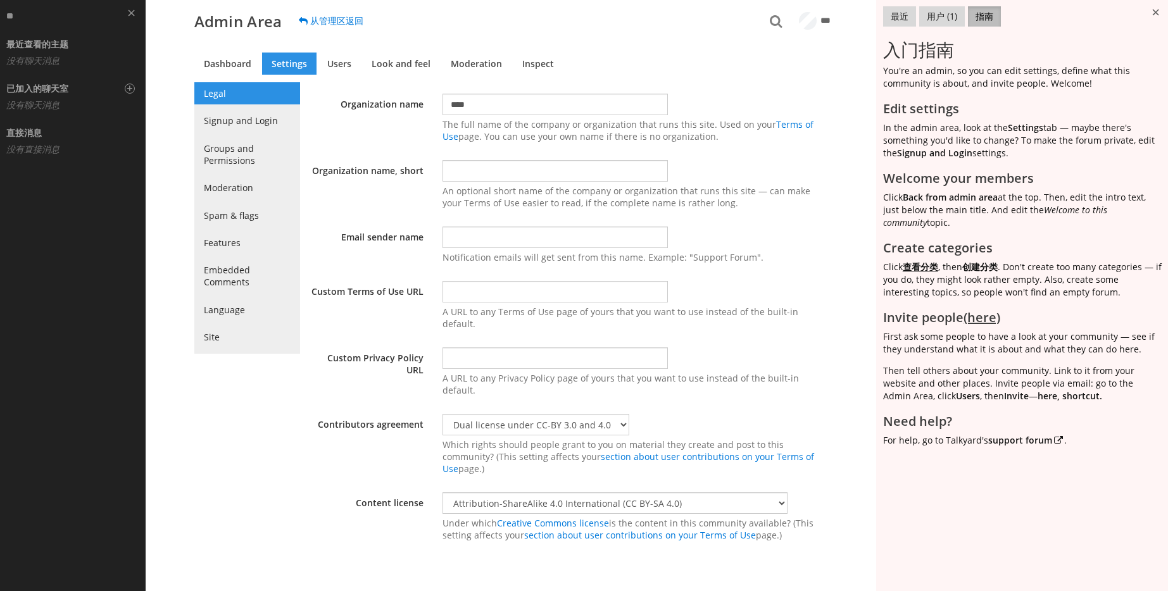
click at [50, 49] on div "最近查看的主题 没有聊天消息" at bounding box center [69, 48] width 132 height 43
click at [46, 84] on h3 "已加入的聊天室" at bounding box center [37, 88] width 62 height 9
click at [51, 123] on div "直接消息 没有直接消息" at bounding box center [69, 137] width 132 height 43
click at [67, 15] on link "**" at bounding box center [55, 18] width 104 height 18
click at [347, 16] on link "从管理区返回" at bounding box center [331, 21] width 80 height 22
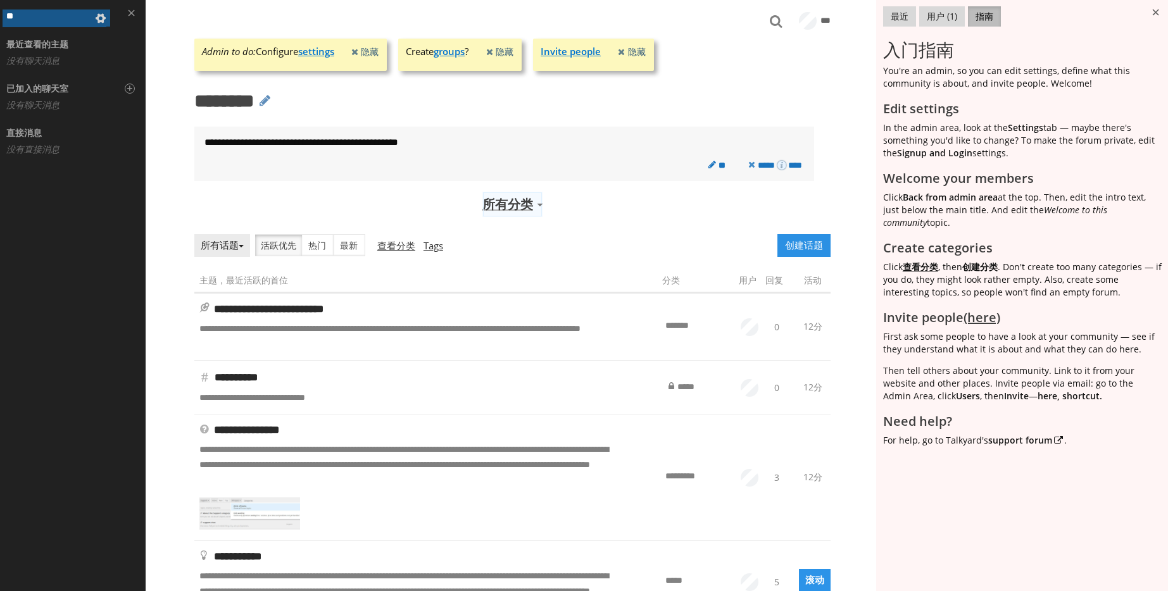
click at [537, 204] on span at bounding box center [540, 205] width 6 height 3
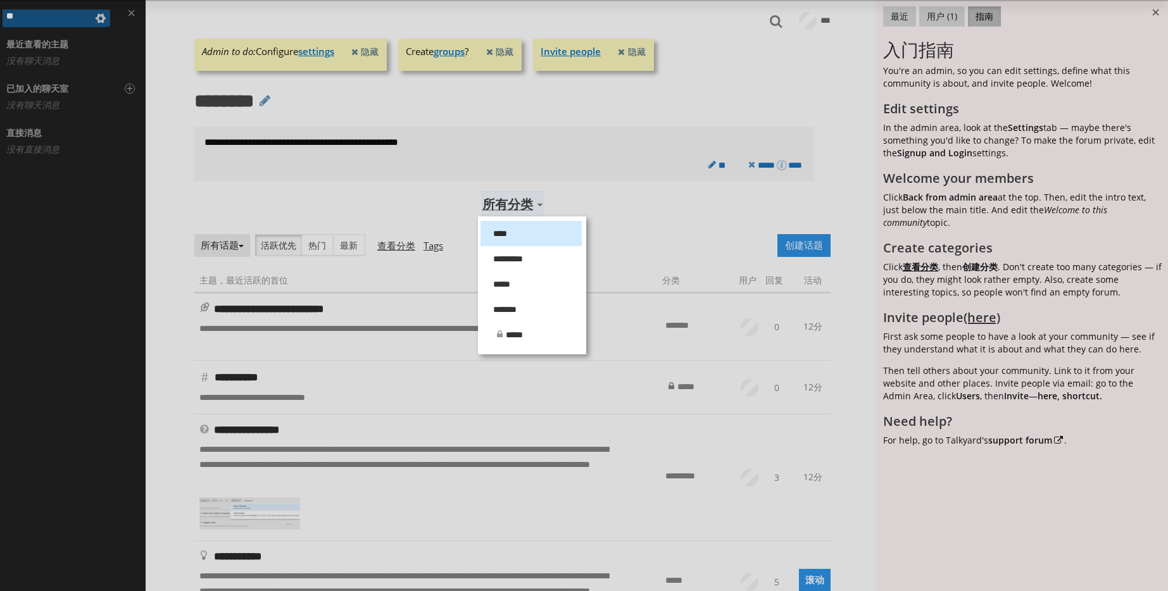
click at [533, 204] on div "**** ********* ***** ******* *****" at bounding box center [584, 295] width 1168 height 591
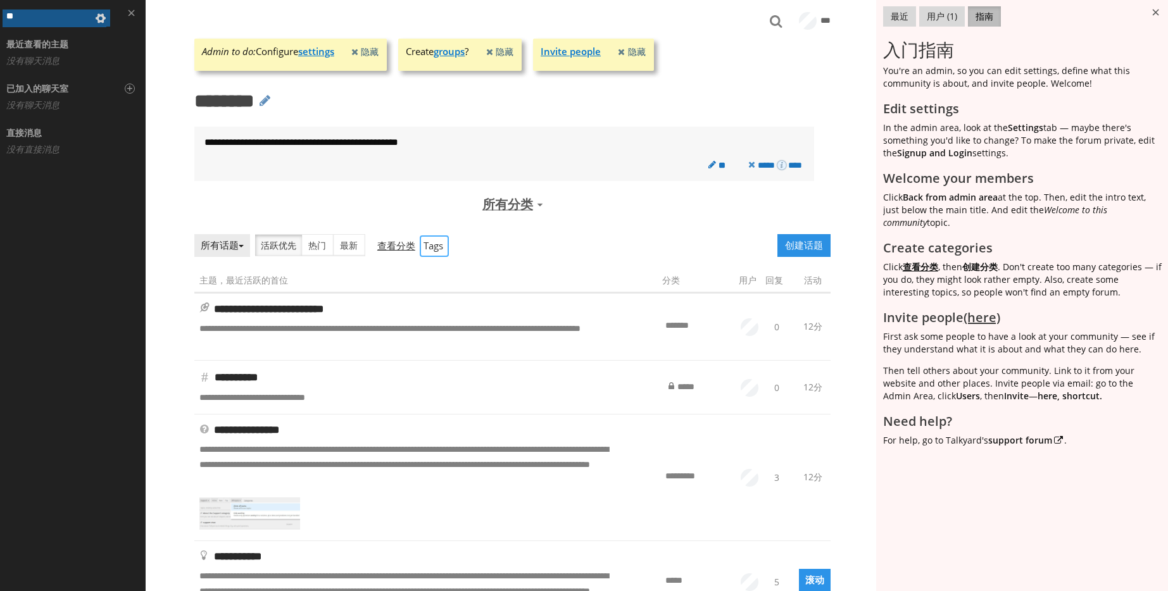
click at [433, 242] on link "Tags" at bounding box center [434, 245] width 32 height 23
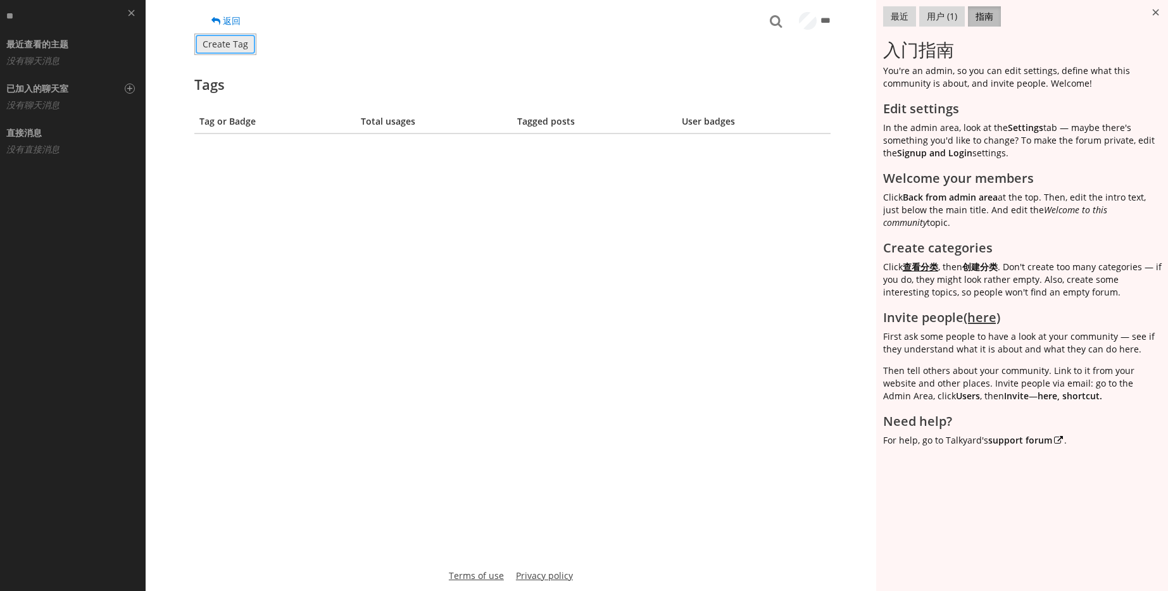
click at [220, 37] on button "Create Tag" at bounding box center [225, 45] width 62 height 22
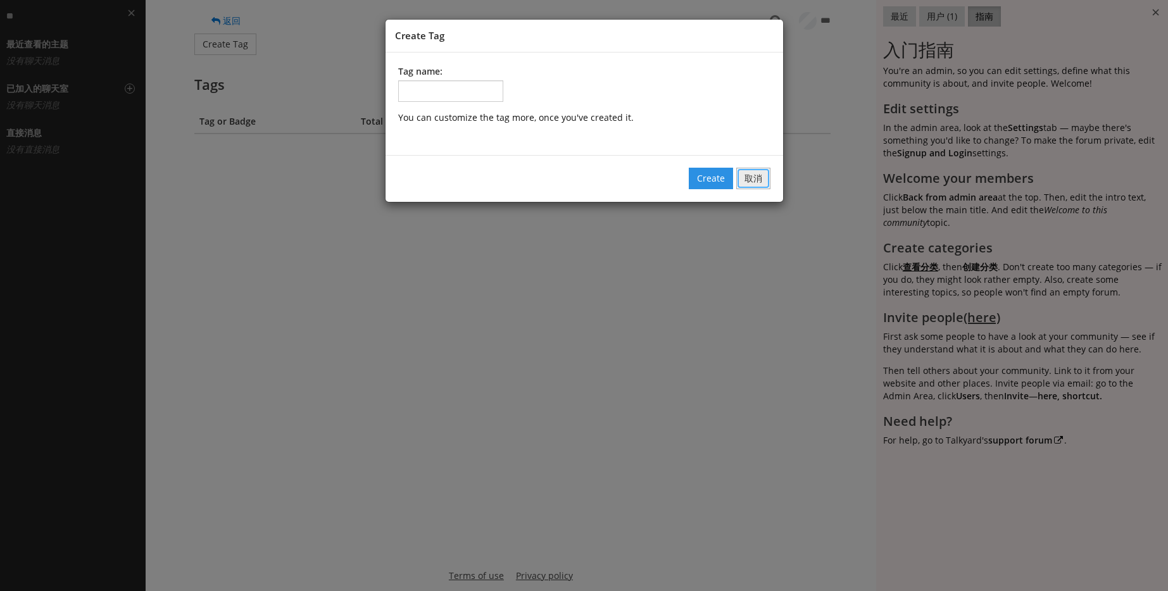
click at [750, 176] on button "取消" at bounding box center [753, 179] width 34 height 22
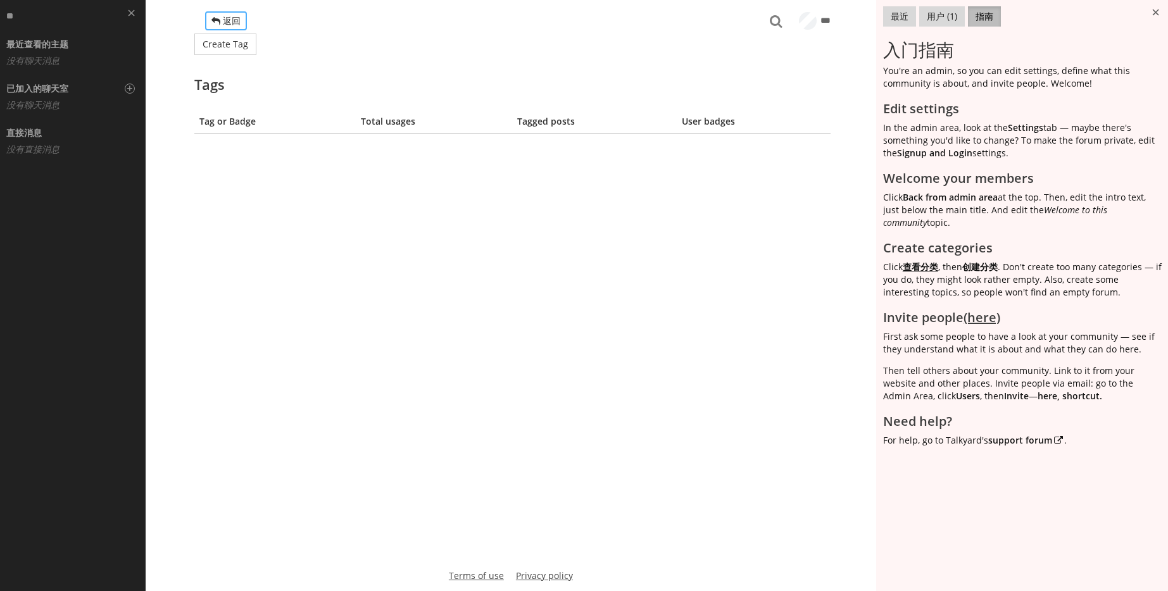
click at [223, 25] on link "返回" at bounding box center [226, 21] width 44 height 22
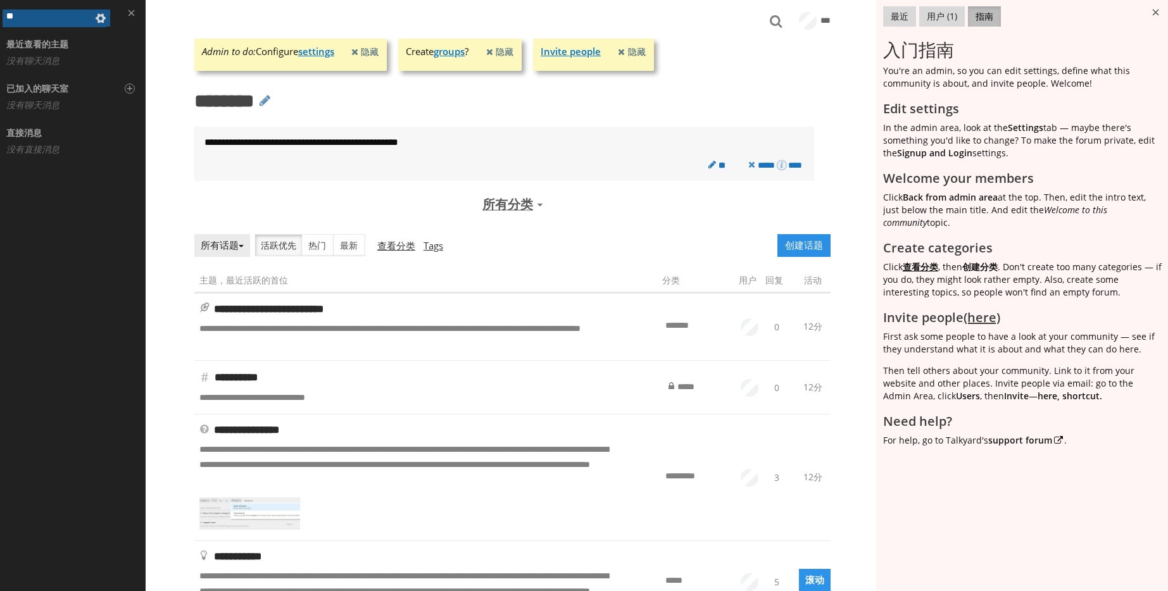
click at [934, 43] on h3 "入门指南" at bounding box center [1023, 50] width 280 height 18
